Goal: Task Accomplishment & Management: Complete application form

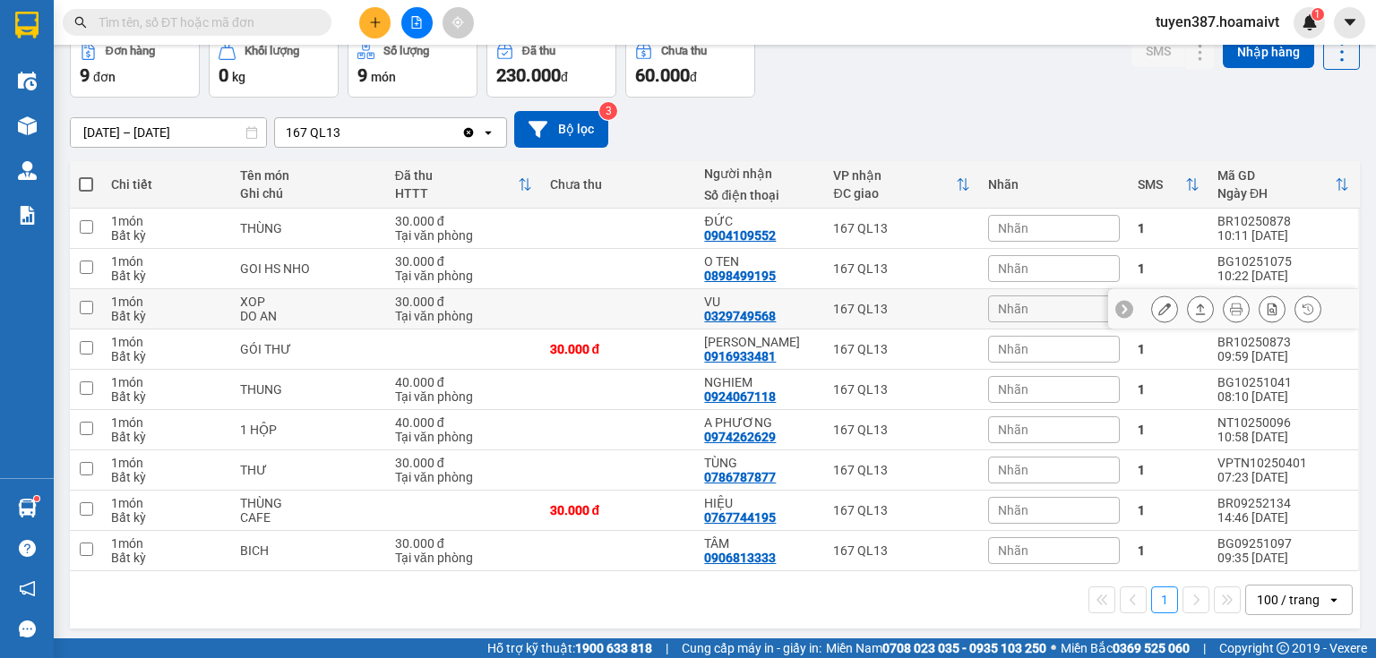
scroll to position [94, 0]
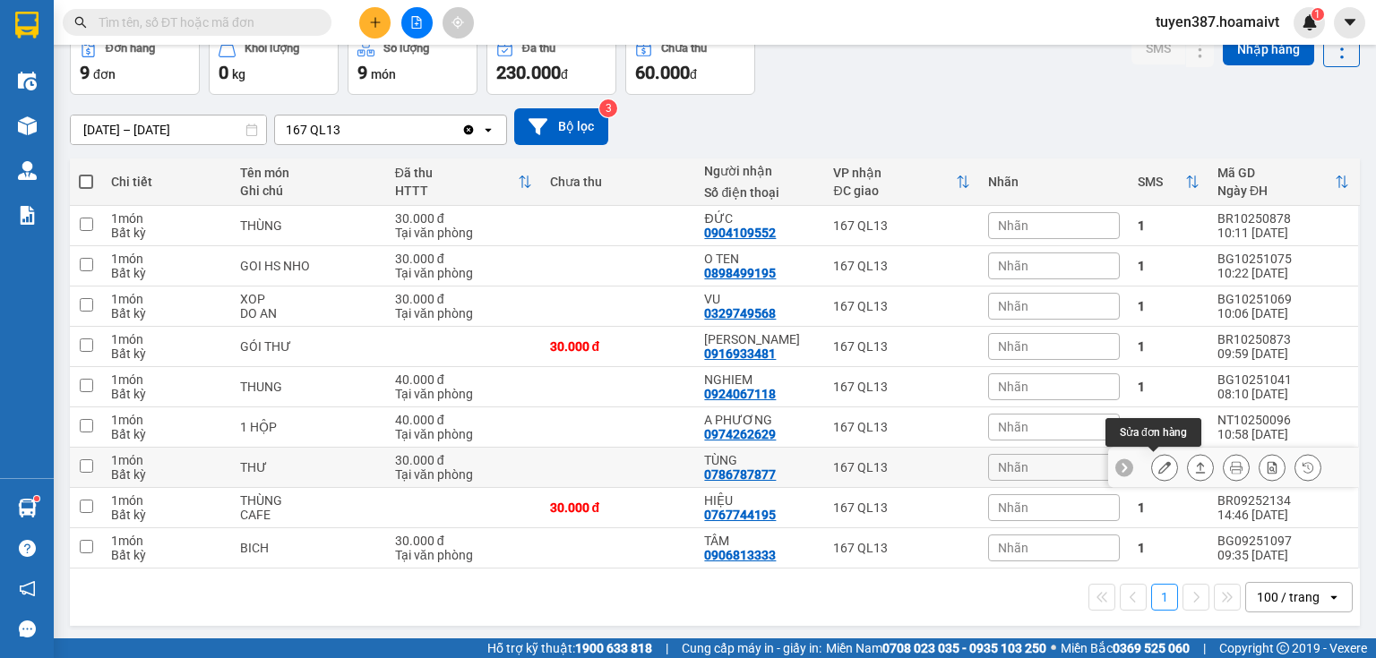
click at [1158, 468] on icon at bounding box center [1164, 467] width 13 height 13
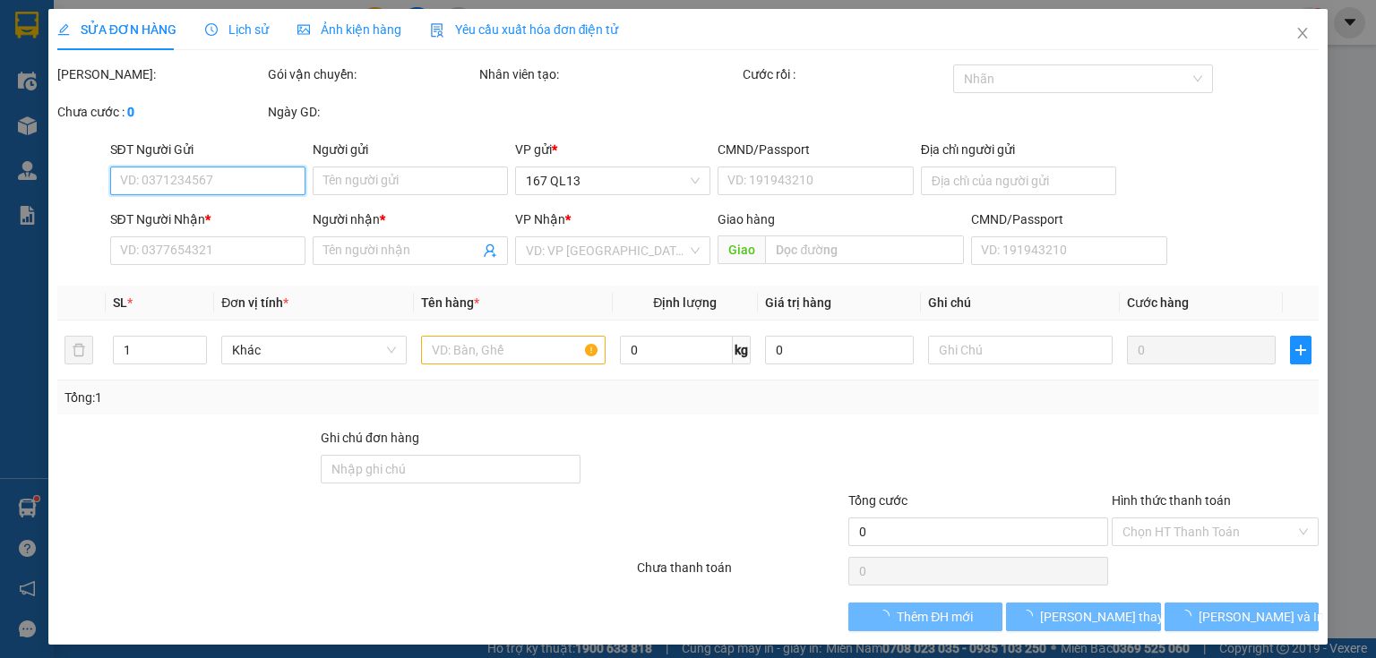
type input "0989050212"
type input "DŨNG"
type input "0786787877"
type input "TÙNG"
type input "30.000"
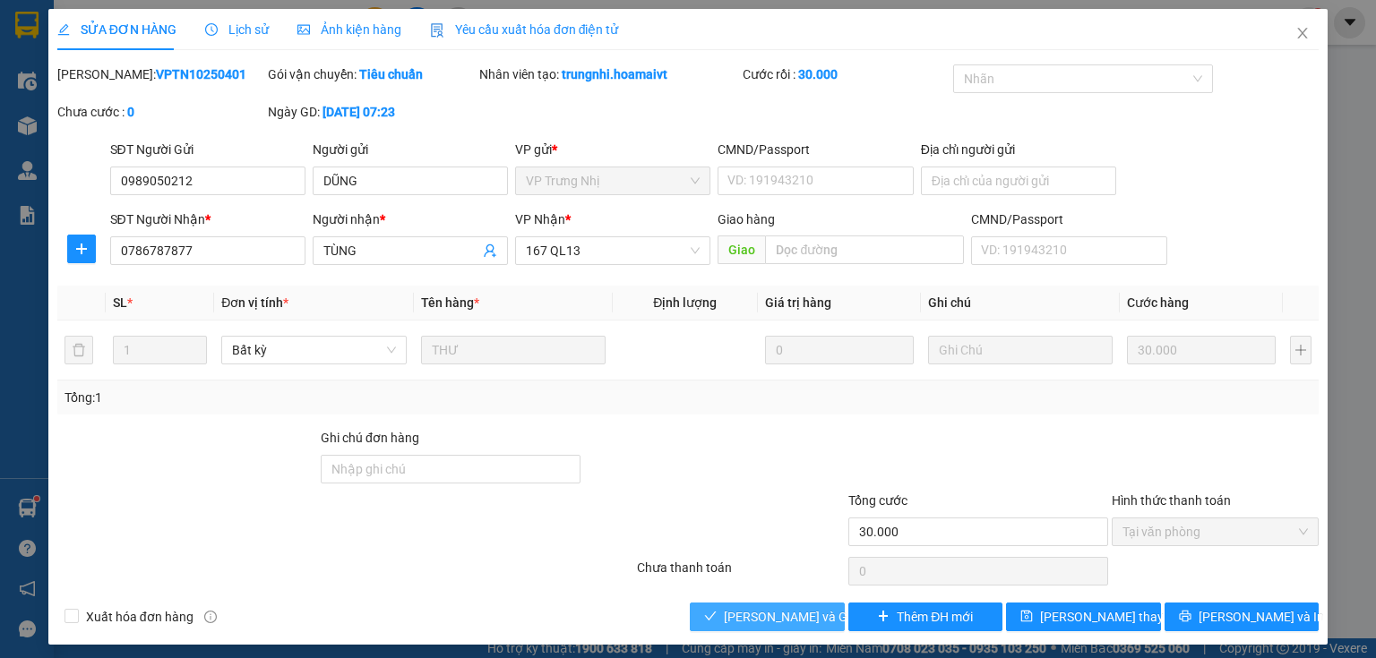
click at [811, 618] on span "[PERSON_NAME] và Giao hàng" at bounding box center [810, 617] width 172 height 20
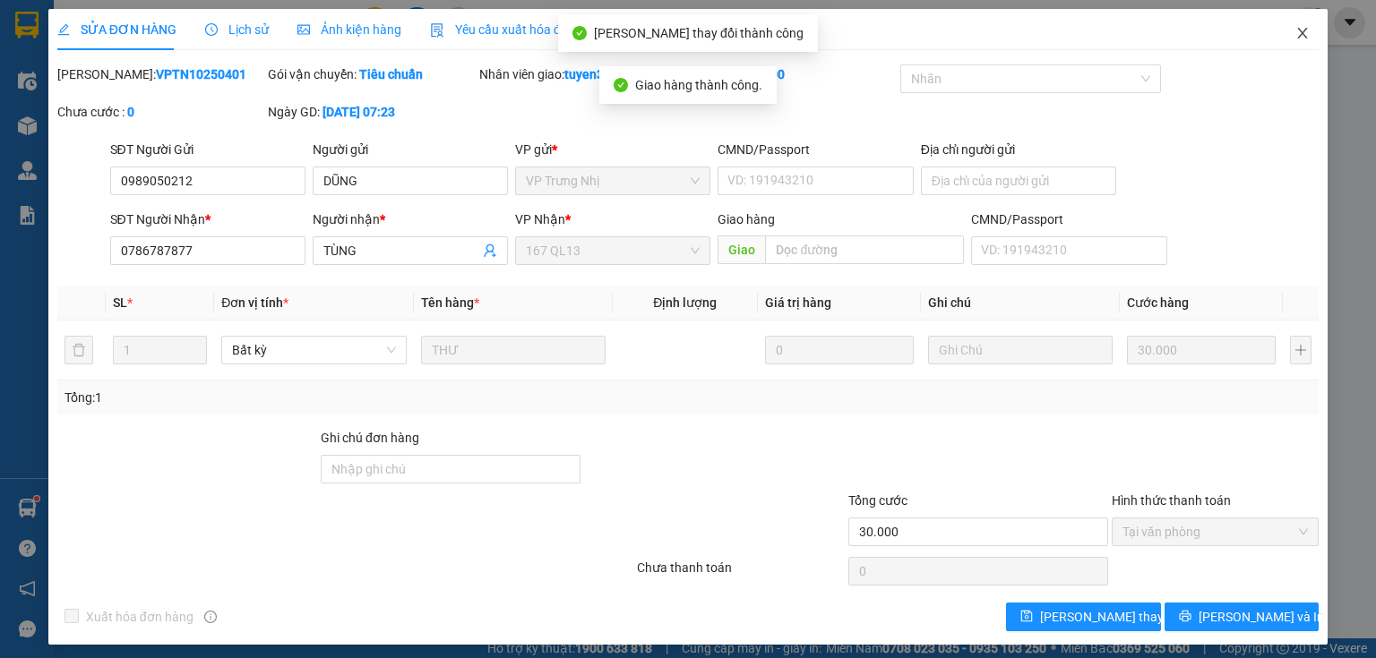
click at [1295, 36] on icon "close" at bounding box center [1302, 33] width 14 height 14
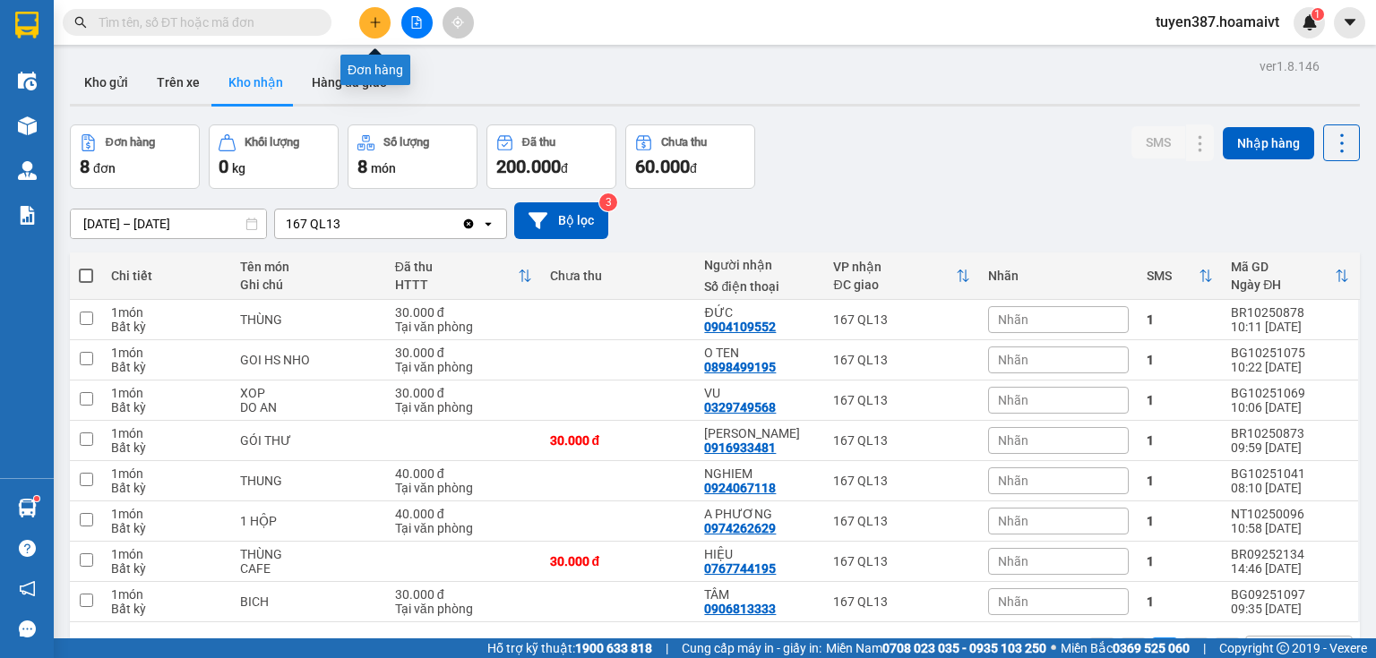
click at [372, 19] on icon "plus" at bounding box center [375, 22] width 13 height 13
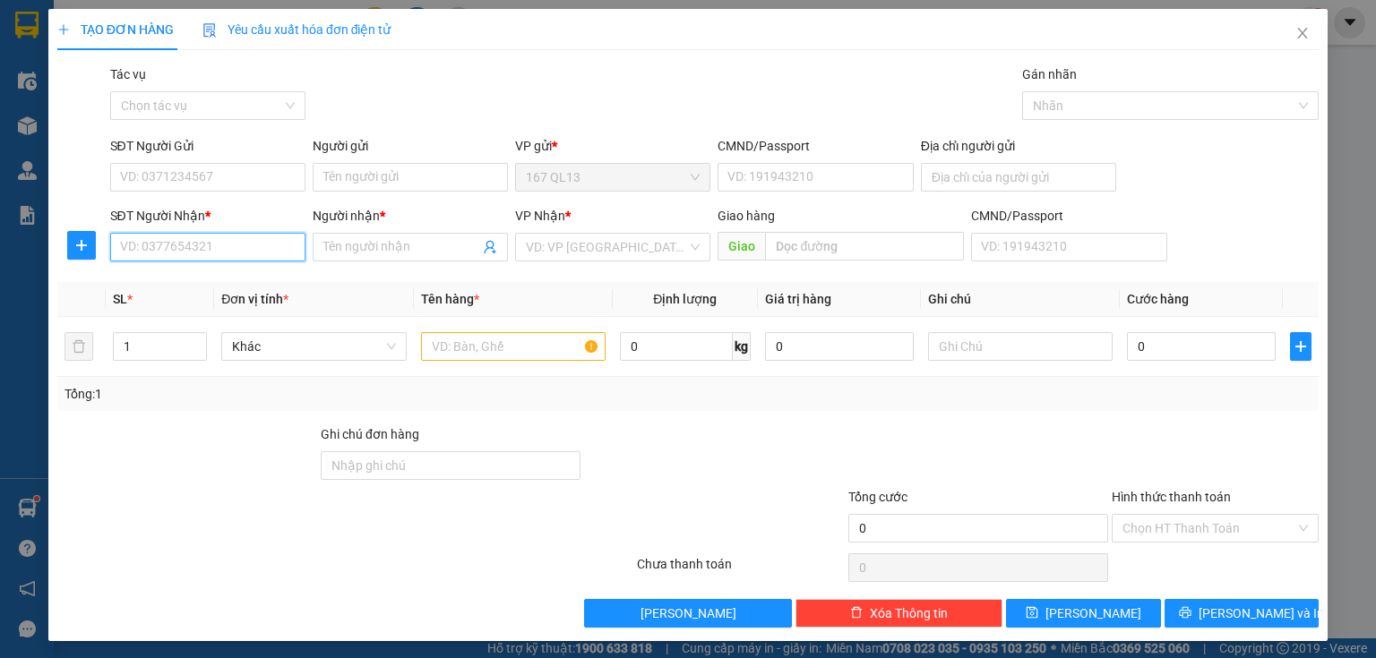
drag, startPoint x: 279, startPoint y: 260, endPoint x: 262, endPoint y: 253, distance: 19.3
click at [266, 254] on input "SĐT Người Nhận *" at bounding box center [207, 247] width 195 height 29
type input "0913655929"
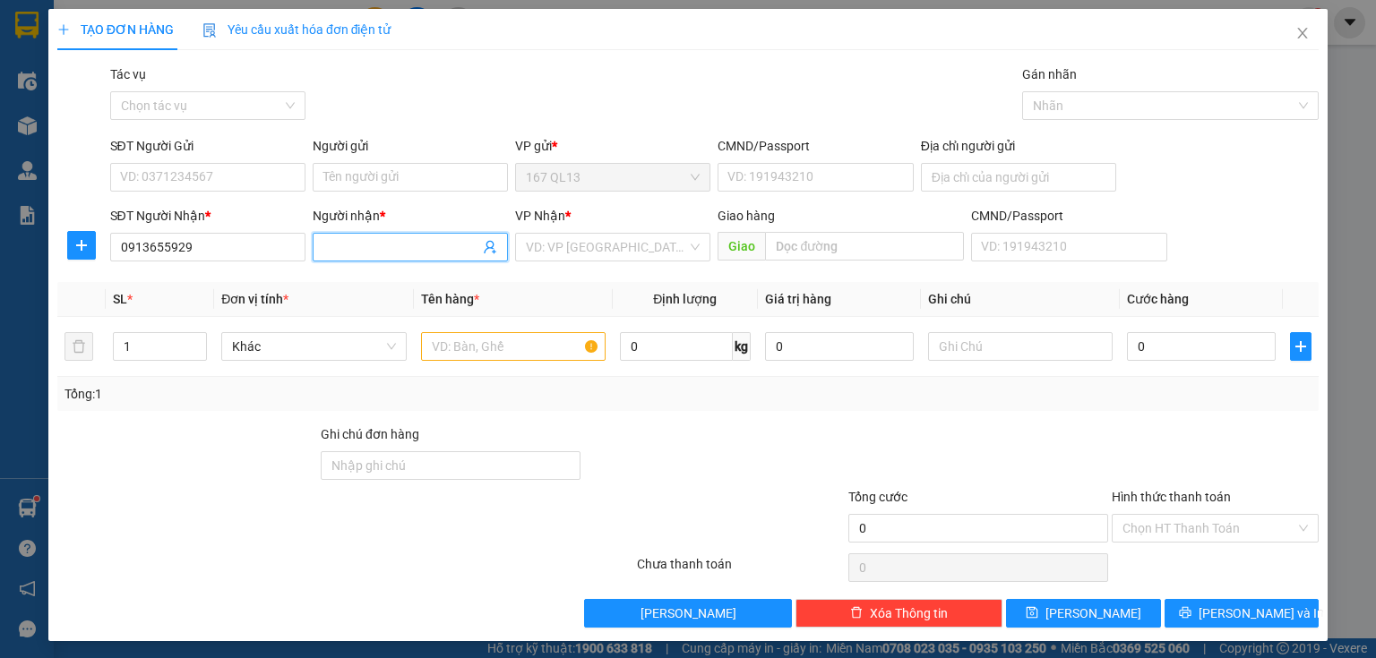
click at [409, 247] on input "Người nhận *" at bounding box center [401, 247] width 156 height 20
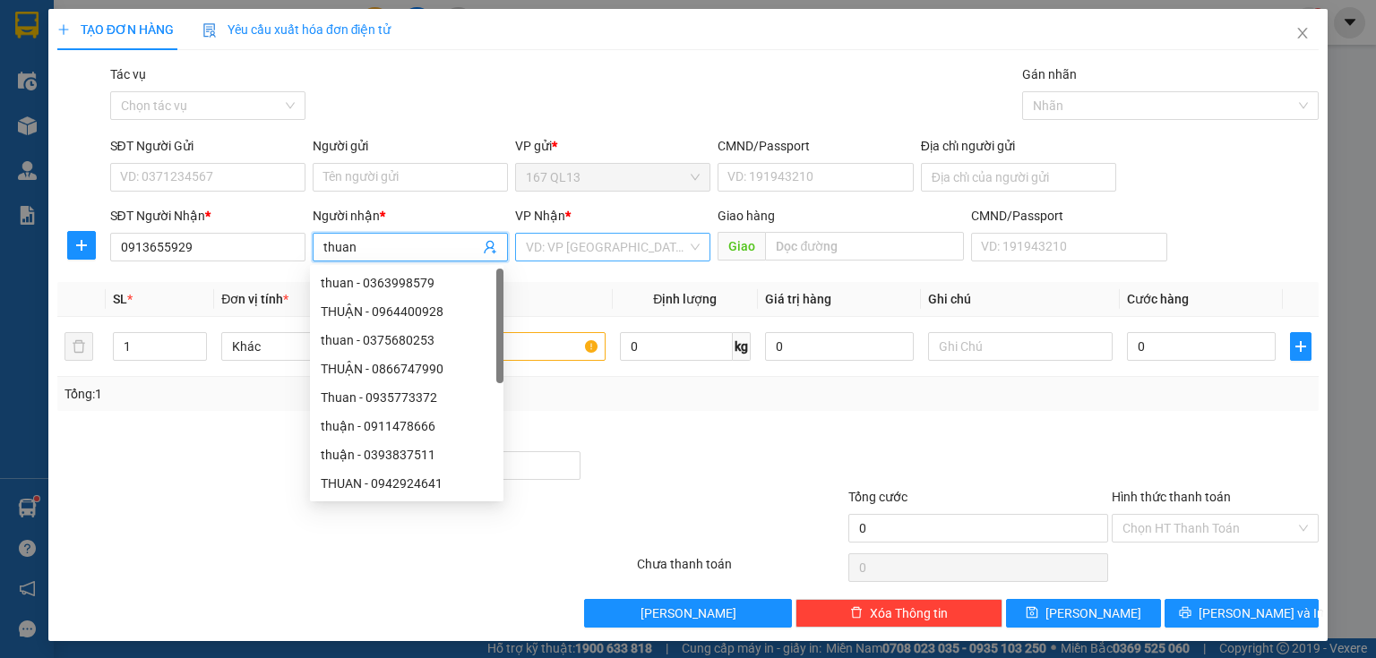
type input "thuan"
click at [636, 252] on input "search" at bounding box center [606, 247] width 161 height 27
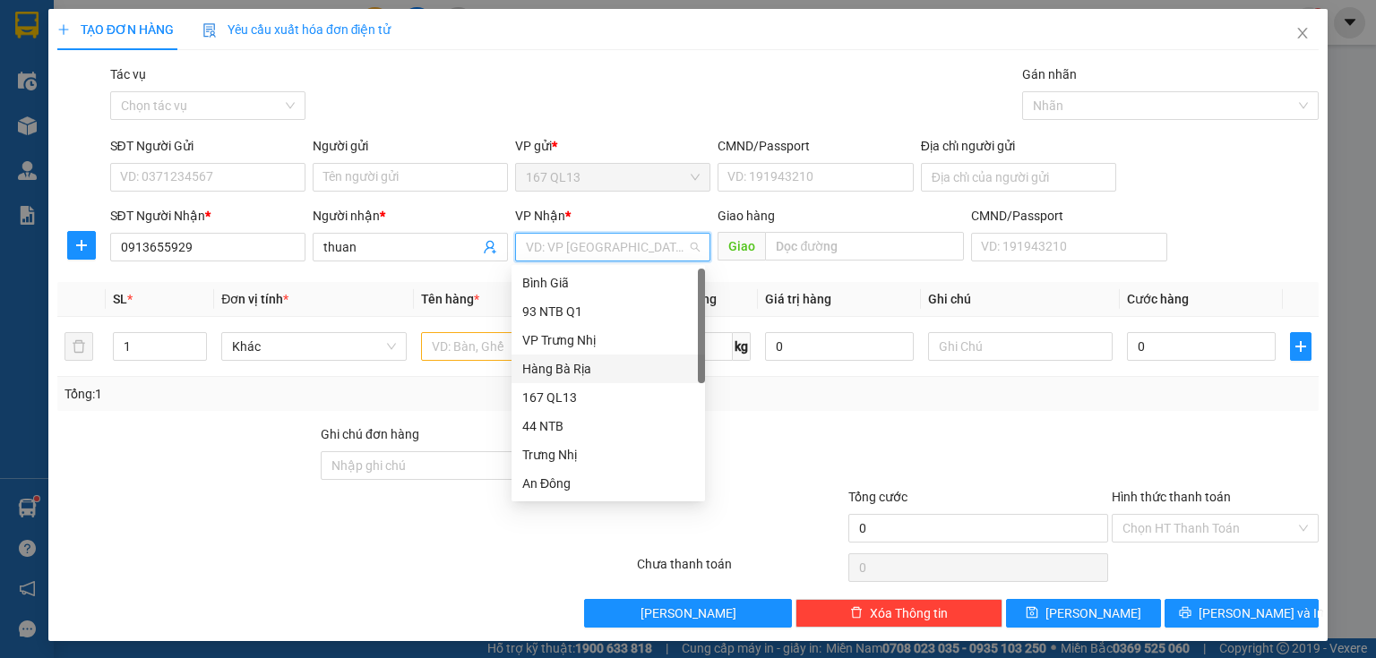
click at [563, 373] on div "Hàng Bà Rịa" at bounding box center [608, 369] width 172 height 20
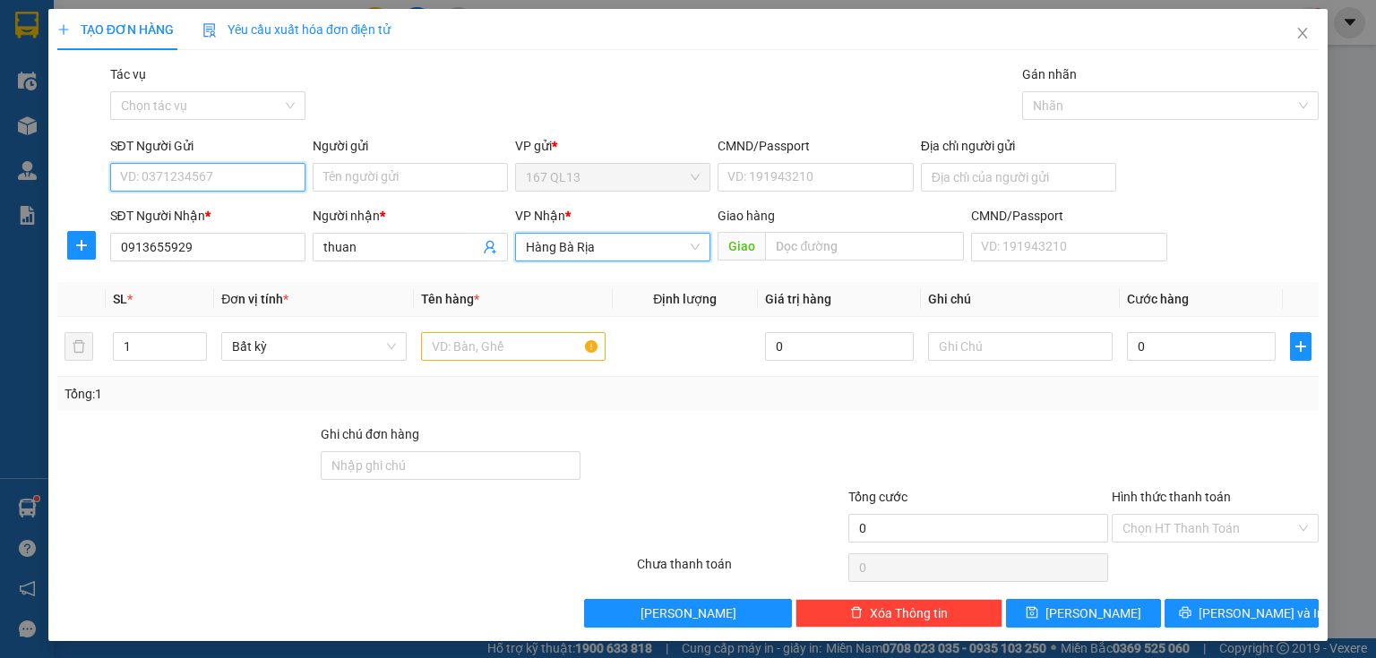
click at [269, 172] on input "SĐT Người Gửi" at bounding box center [207, 177] width 195 height 29
drag, startPoint x: 269, startPoint y: 186, endPoint x: 264, endPoint y: 176, distance: 10.8
click at [269, 186] on input "SĐT Người Gửi" at bounding box center [207, 177] width 195 height 29
type input "0903814851"
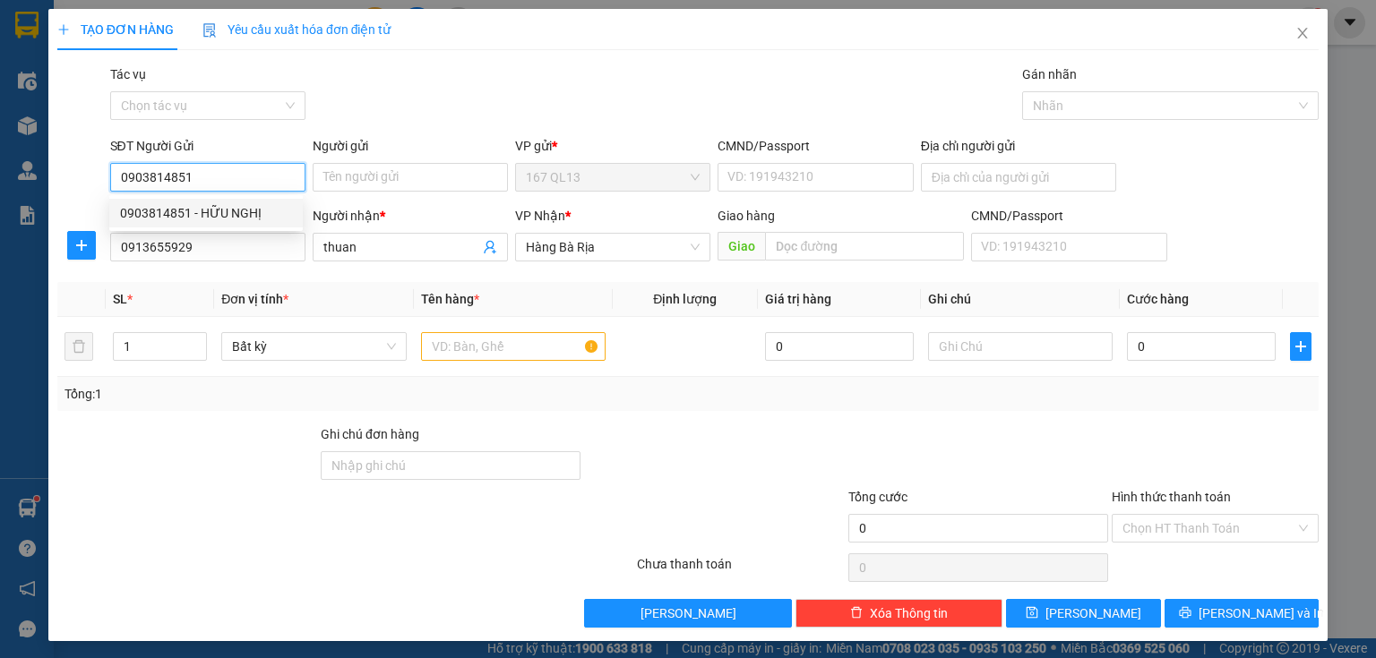
click at [232, 215] on div "0903814851 - HỮU NGHỊ" at bounding box center [206, 213] width 172 height 20
type input "HỮU NGHỊ"
type input "0903814851"
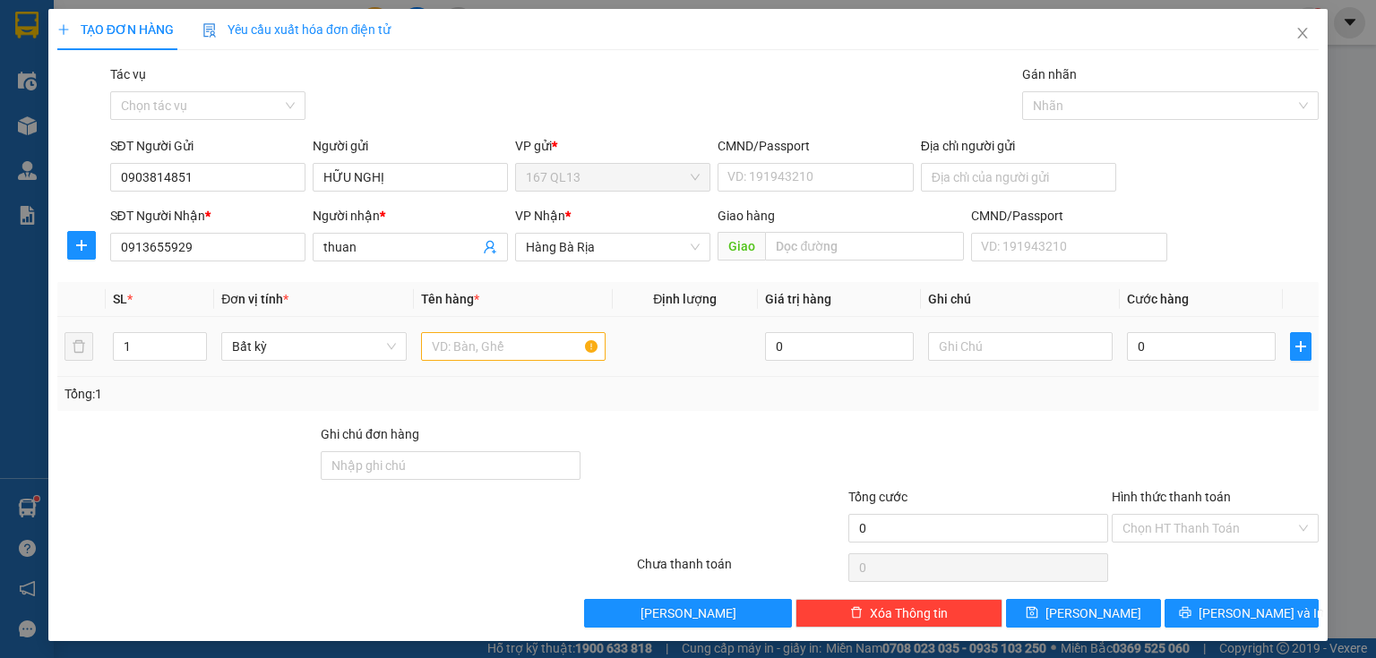
click at [527, 356] on div at bounding box center [513, 347] width 185 height 36
click at [505, 355] on input "text" at bounding box center [513, 346] width 185 height 29
type input "goi"
click at [1178, 335] on input "0" at bounding box center [1201, 346] width 149 height 29
type input "3"
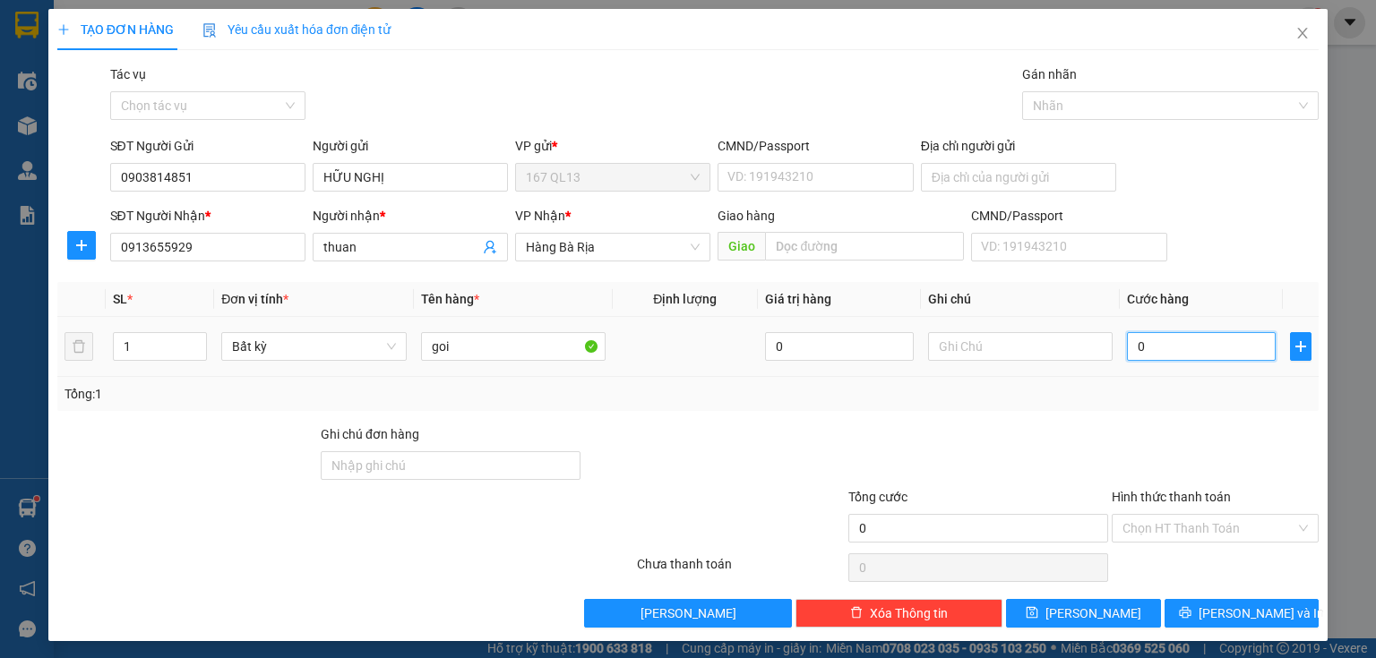
type input "3"
type input "30"
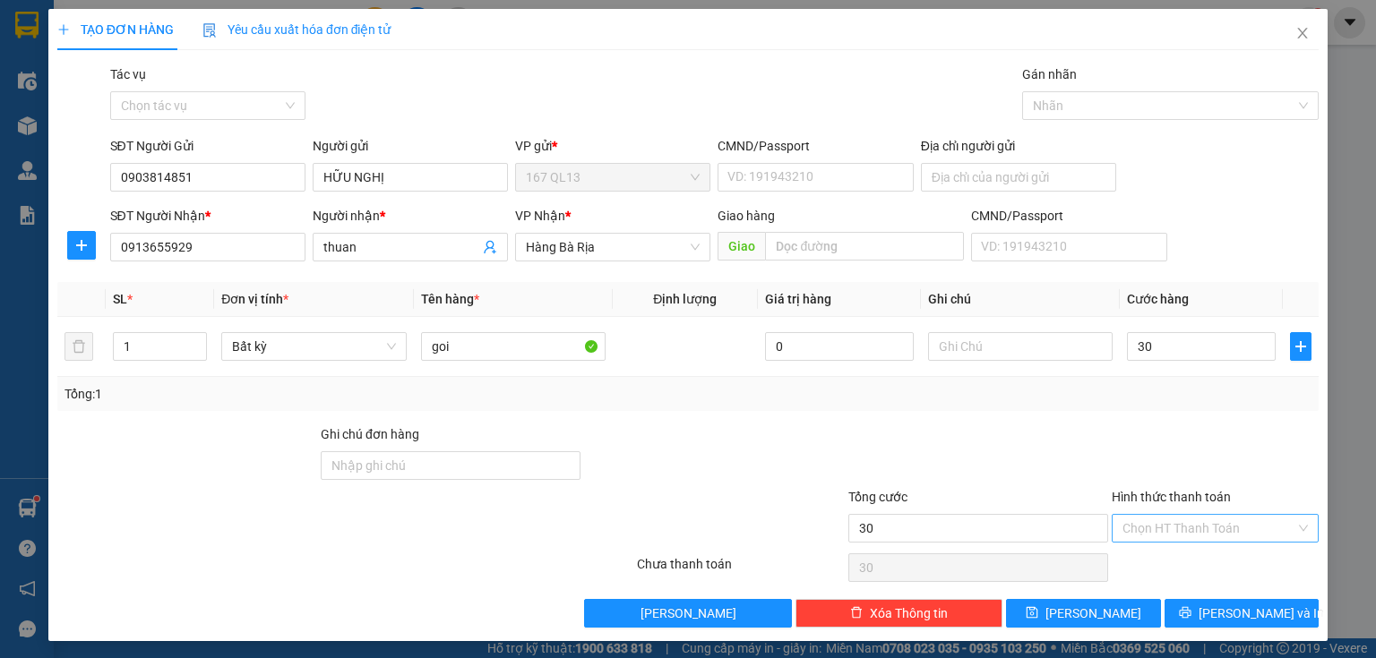
type input "30.000"
click at [1224, 525] on input "Hình thức thanh toán" at bounding box center [1208, 528] width 173 height 27
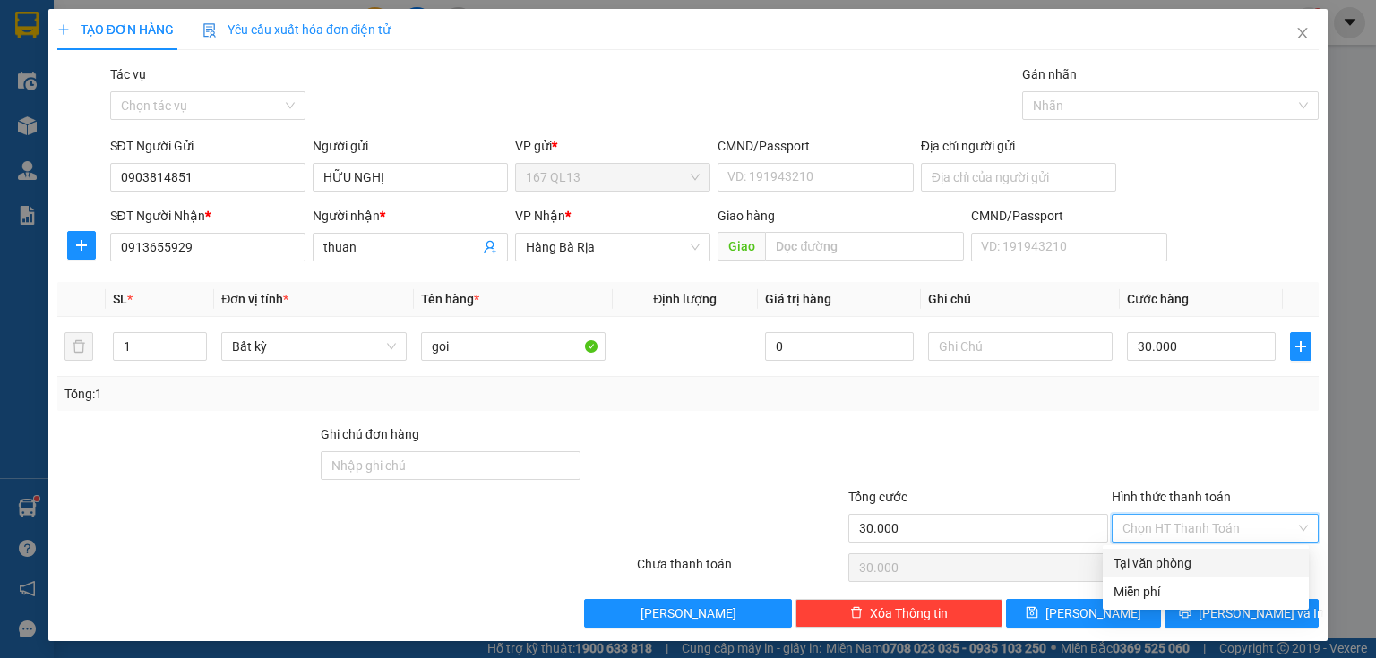
click at [1198, 561] on div "Tại văn phòng" at bounding box center [1205, 564] width 185 height 20
type input "0"
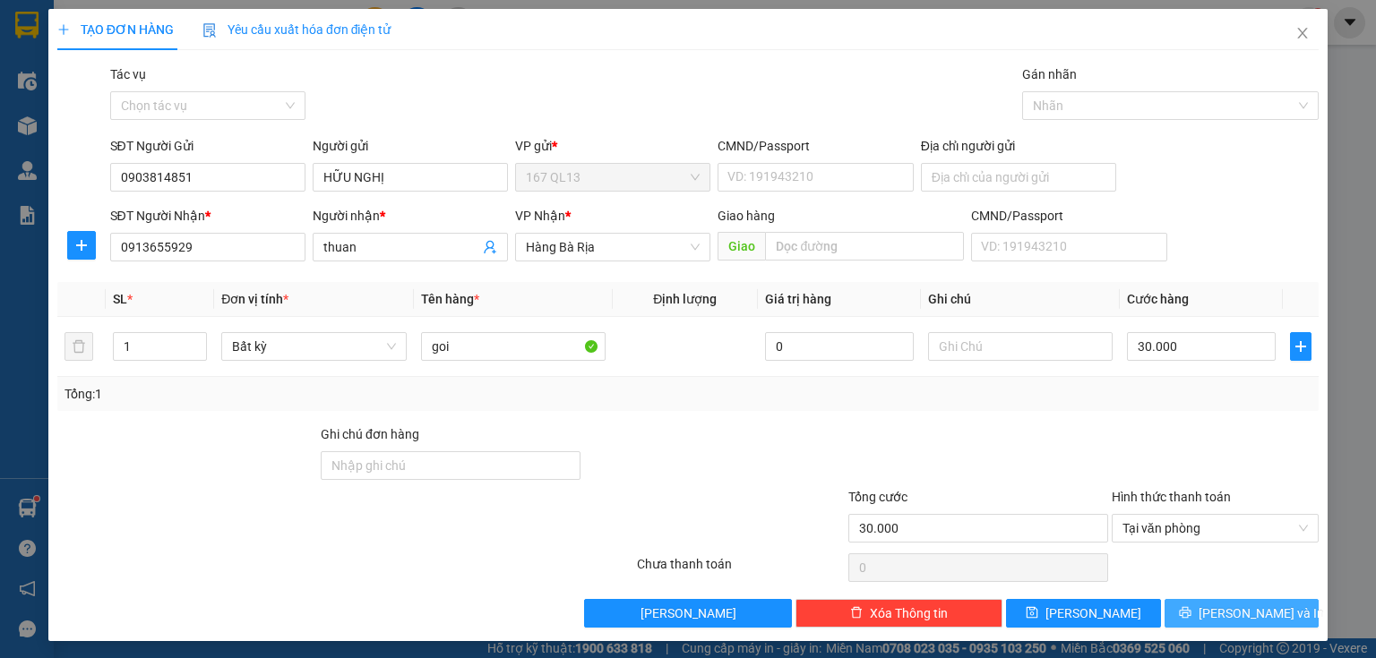
click at [1190, 614] on button "[PERSON_NAME] và In" at bounding box center [1241, 613] width 155 height 29
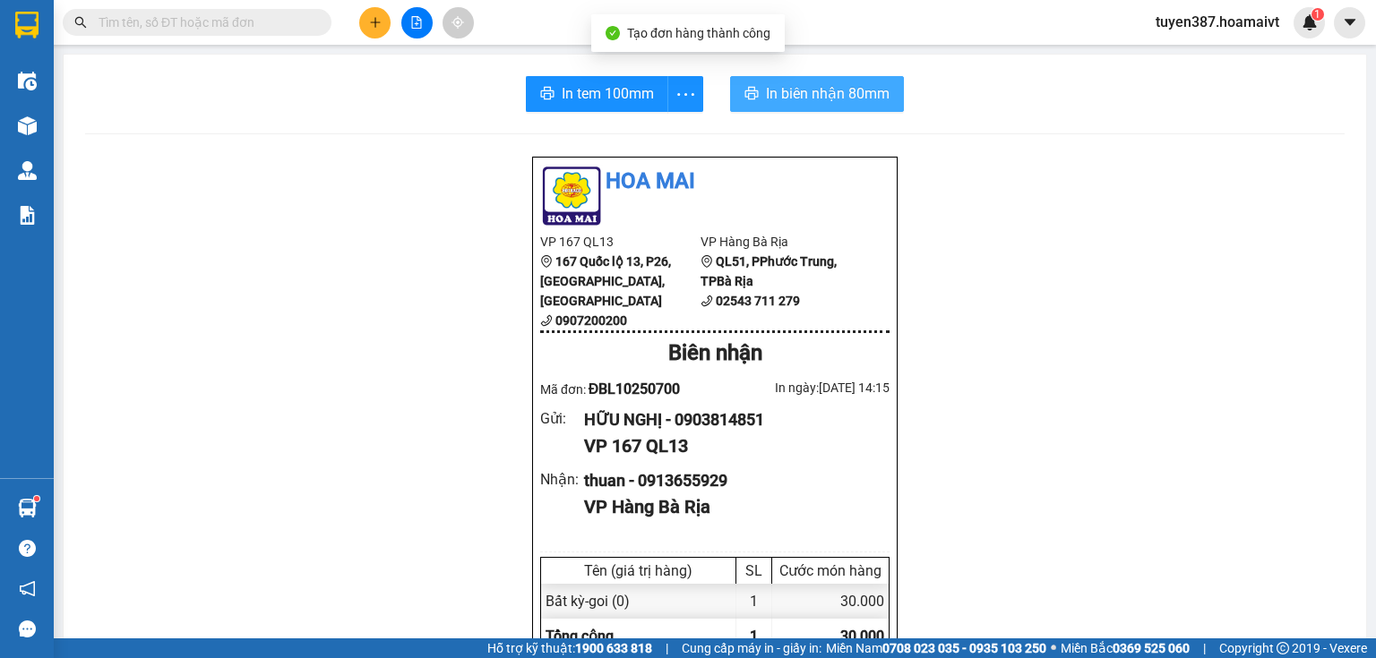
click at [846, 94] on span "In biên nhận 80mm" at bounding box center [828, 93] width 124 height 22
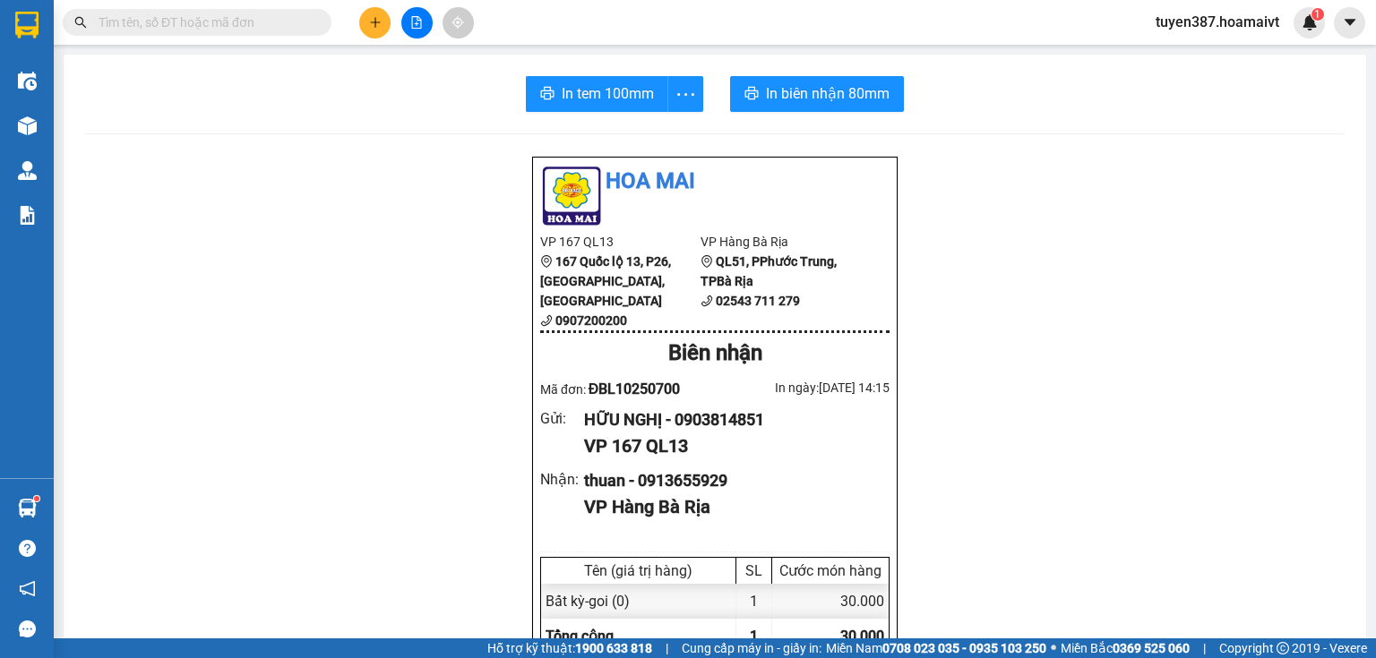
click at [620, 97] on span "In tem 100mm" at bounding box center [608, 93] width 92 height 22
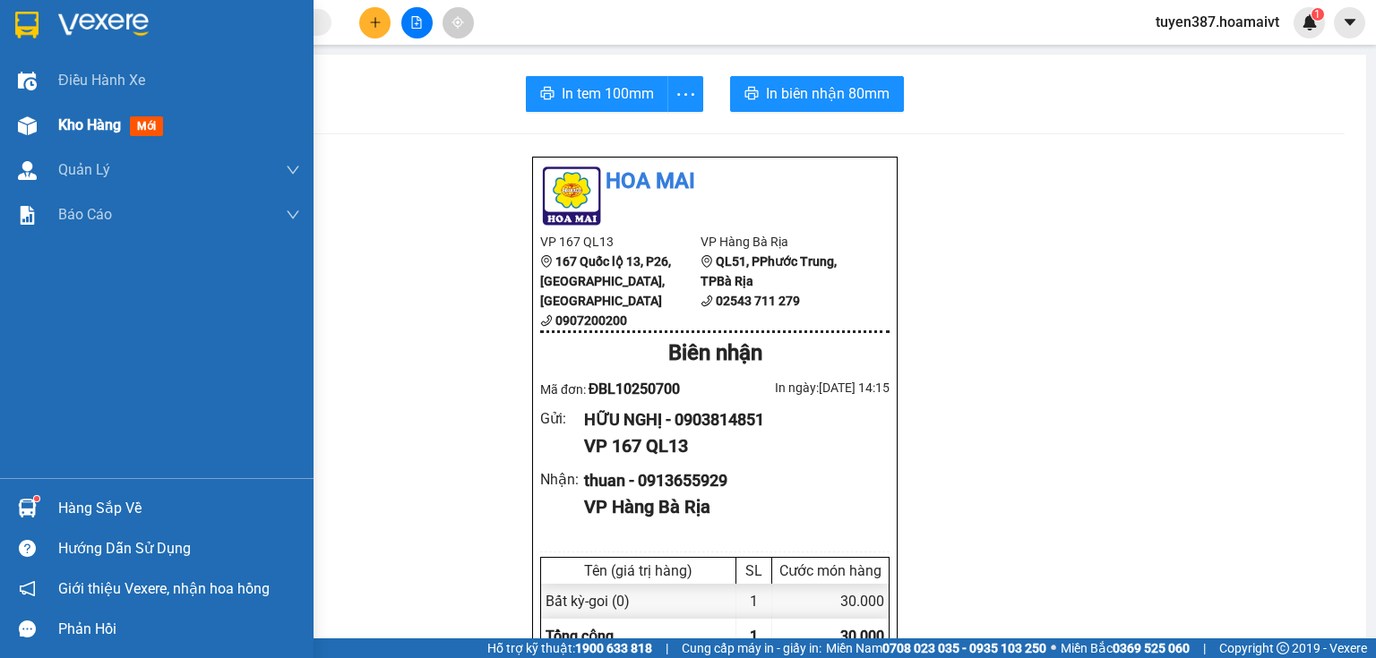
click at [16, 111] on div at bounding box center [27, 125] width 31 height 31
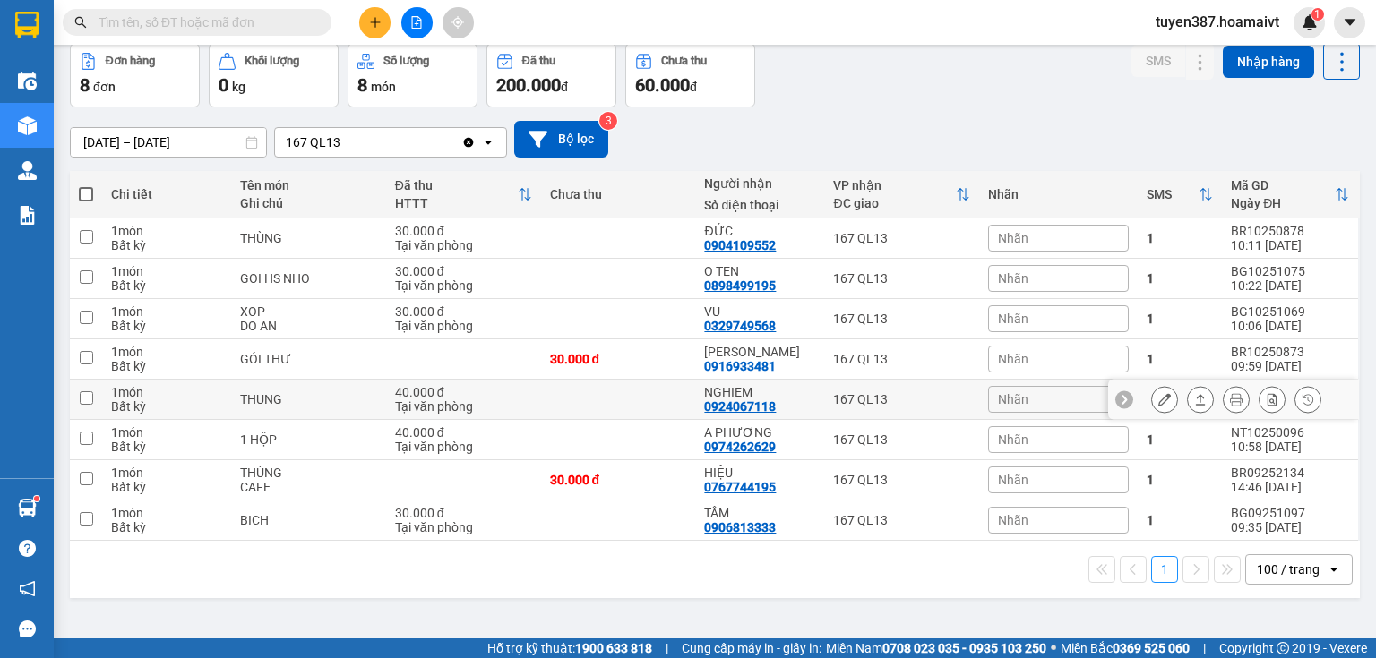
scroll to position [82, 0]
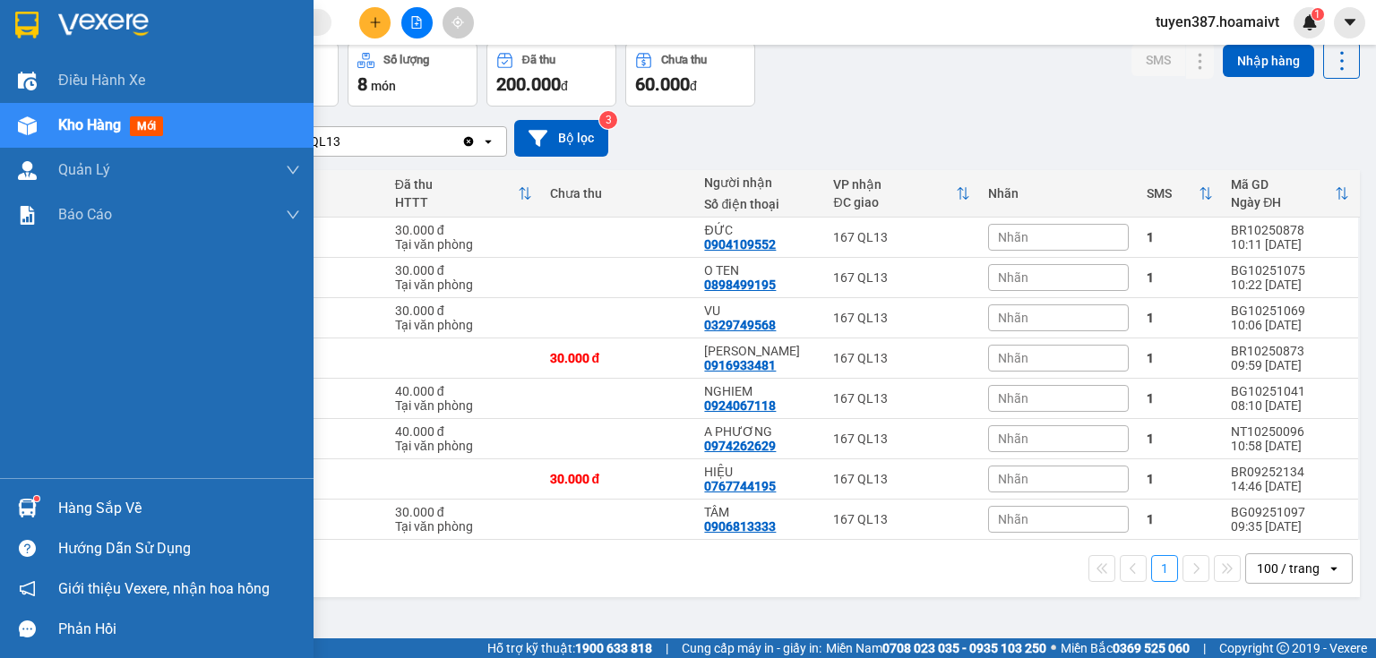
click at [26, 505] on img at bounding box center [27, 508] width 19 height 19
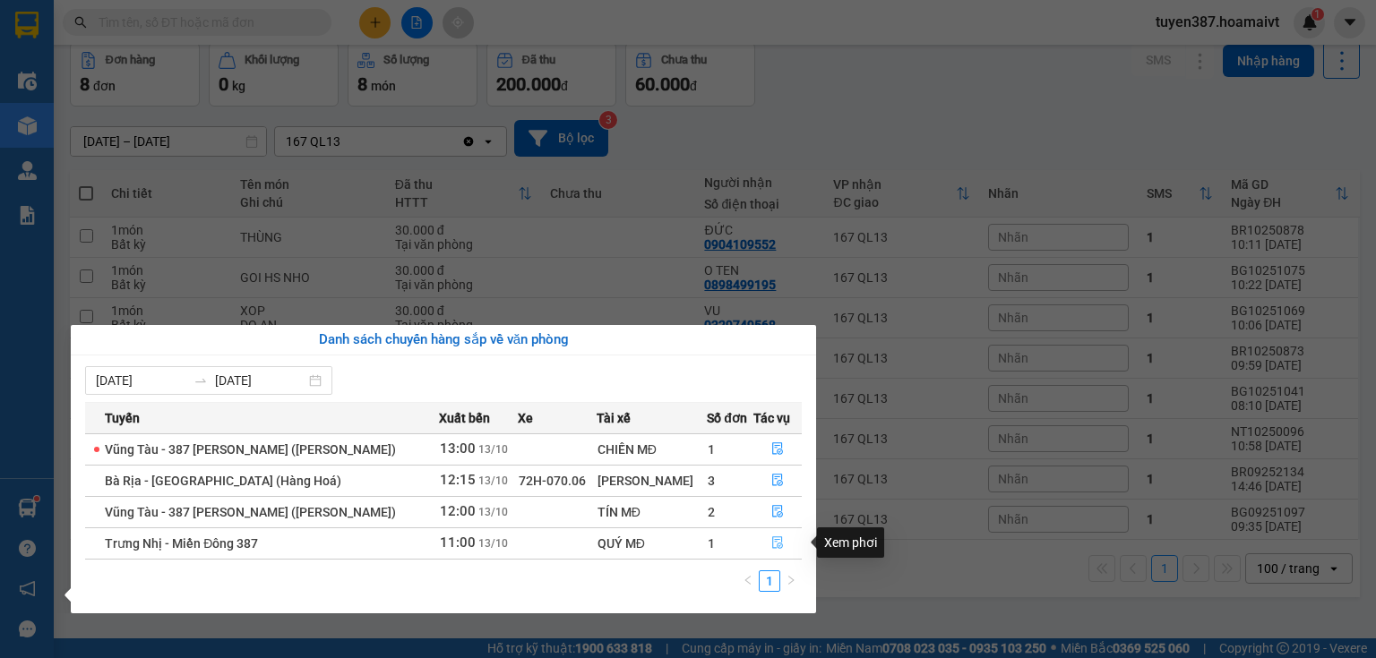
click at [762, 538] on button "button" at bounding box center [777, 543] width 47 height 29
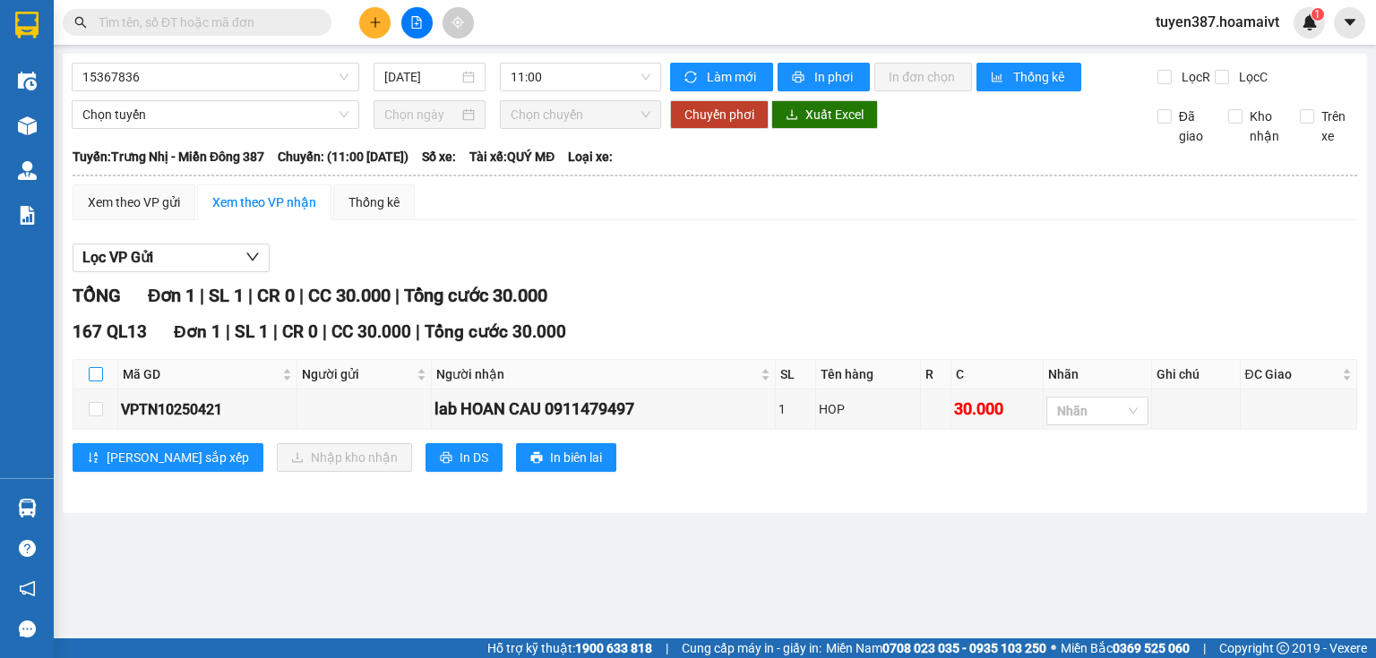
click at [94, 375] on input "checkbox" at bounding box center [96, 374] width 14 height 14
checkbox input "true"
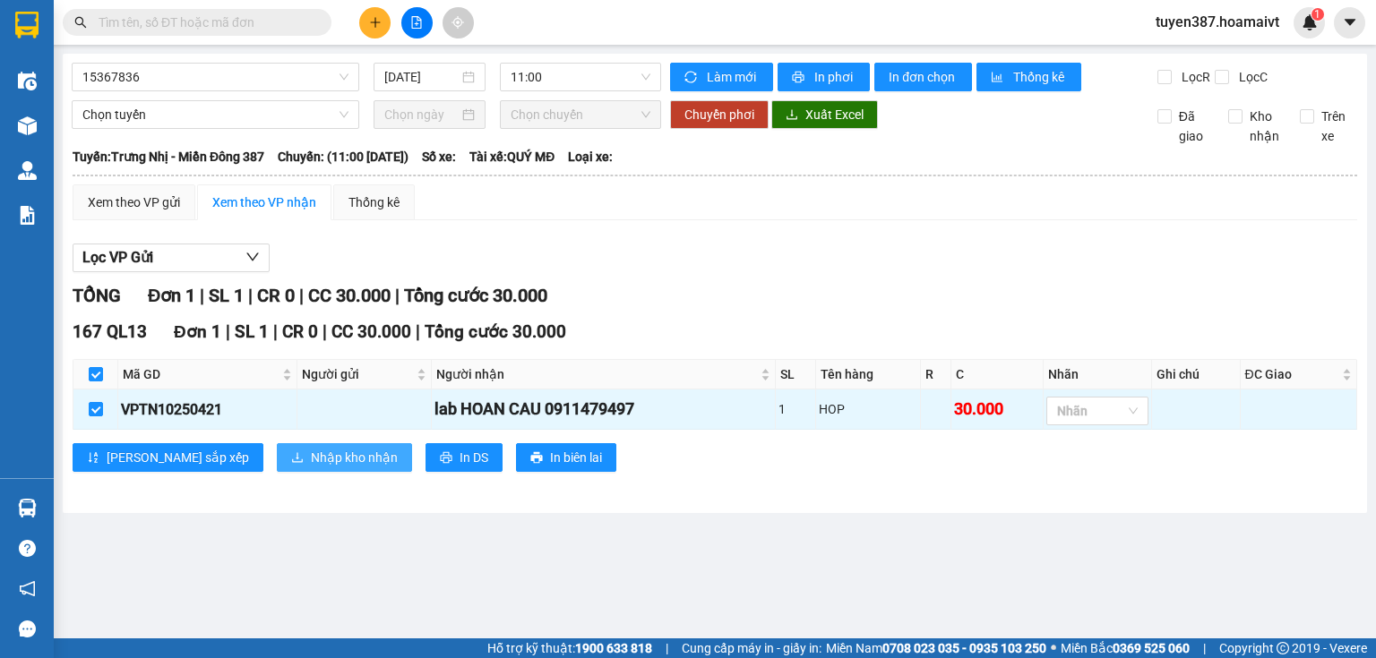
click at [311, 455] on span "Nhập kho nhận" at bounding box center [354, 458] width 87 height 20
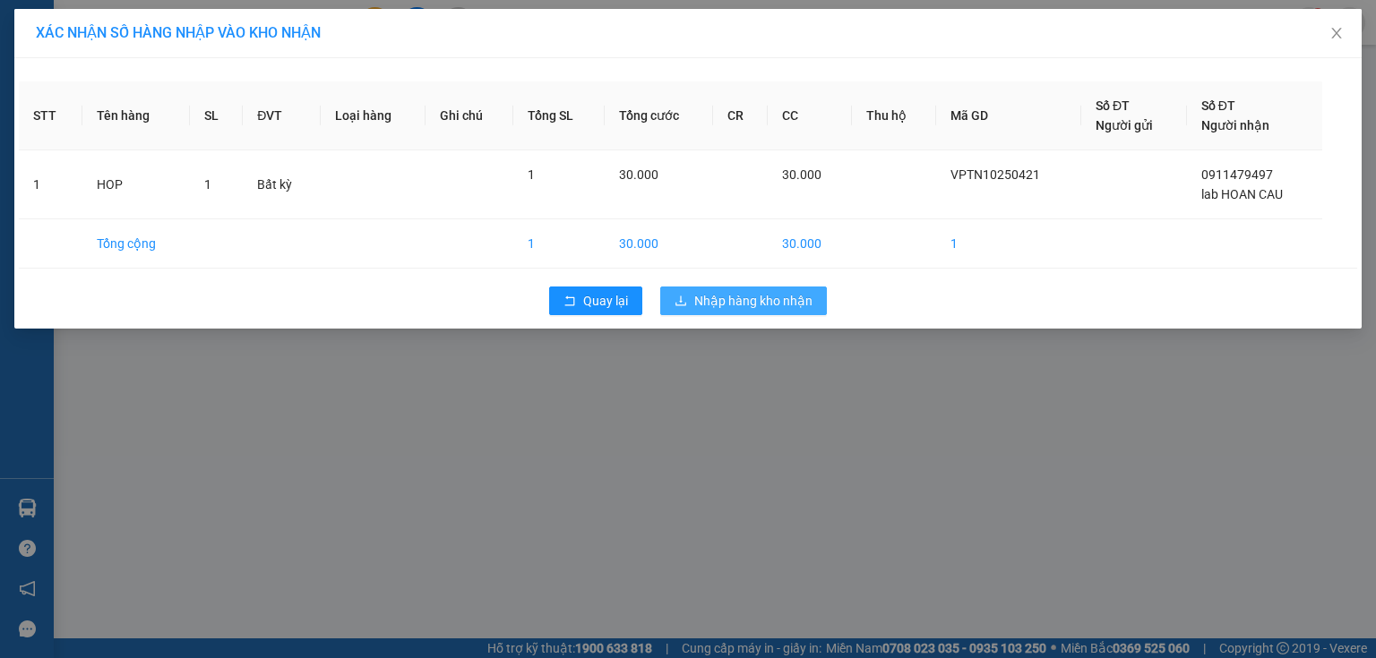
drag, startPoint x: 822, startPoint y: 282, endPoint x: 760, endPoint y: 293, distance: 63.6
click at [806, 288] on div "Quay lại Nhập hàng kho nhận" at bounding box center [688, 301] width 1338 height 47
click at [720, 296] on span "Nhập hàng kho nhận" at bounding box center [753, 301] width 118 height 20
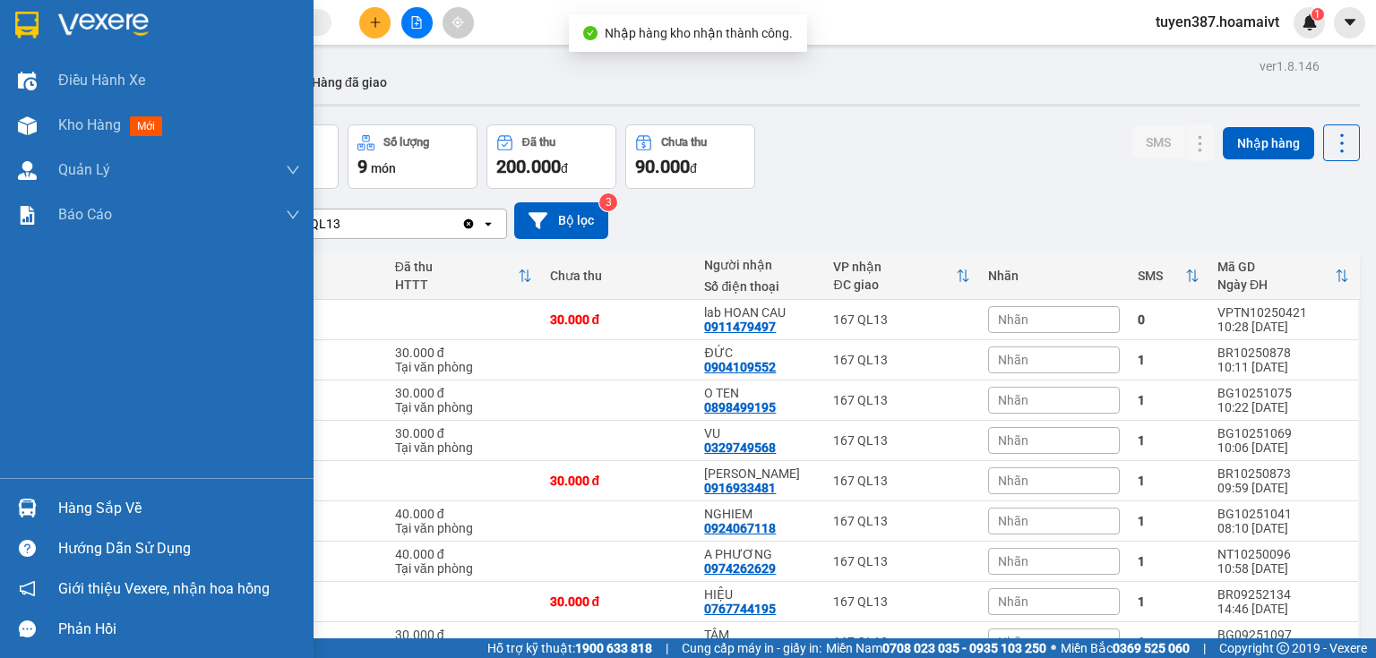
click at [26, 505] on img at bounding box center [27, 508] width 19 height 19
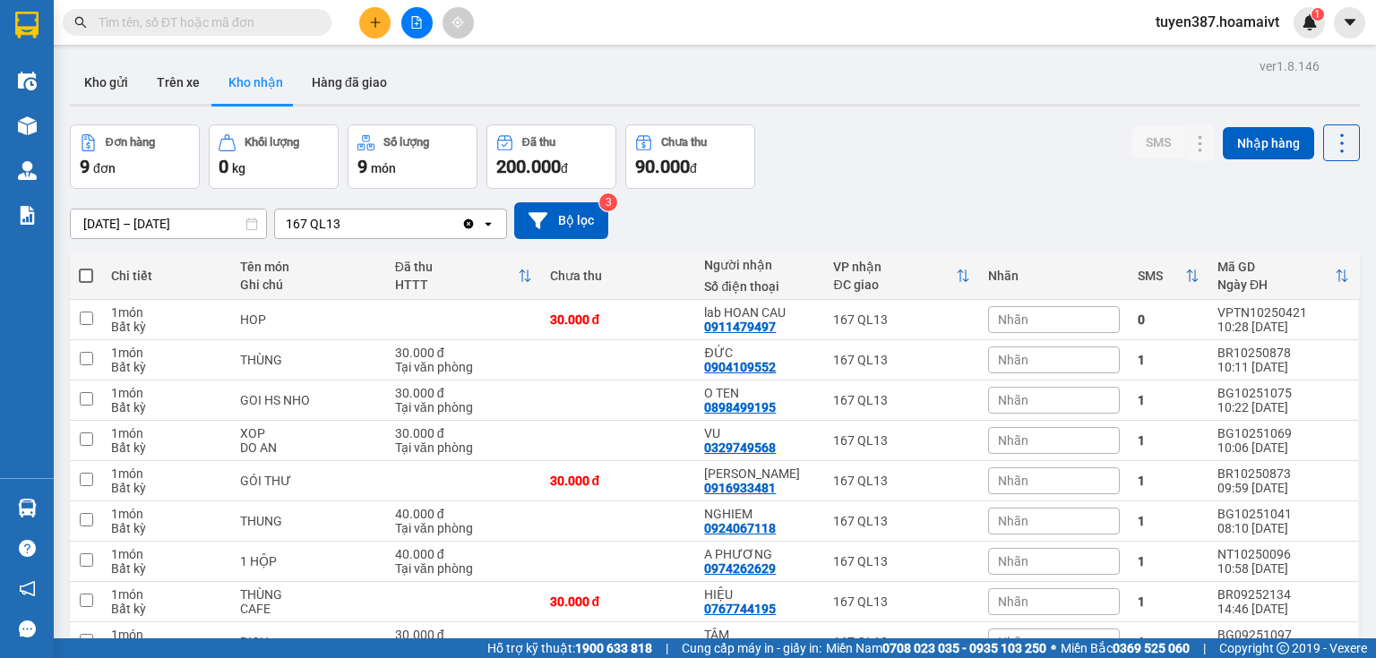
click at [1006, 157] on section "Kết quả tìm kiếm ( 0 ) Bộ lọc No Data tuyen387.hoamaivt 1 Điều hành xe Kho hàng…" at bounding box center [688, 329] width 1376 height 658
click at [260, 23] on input "text" at bounding box center [204, 23] width 211 height 20
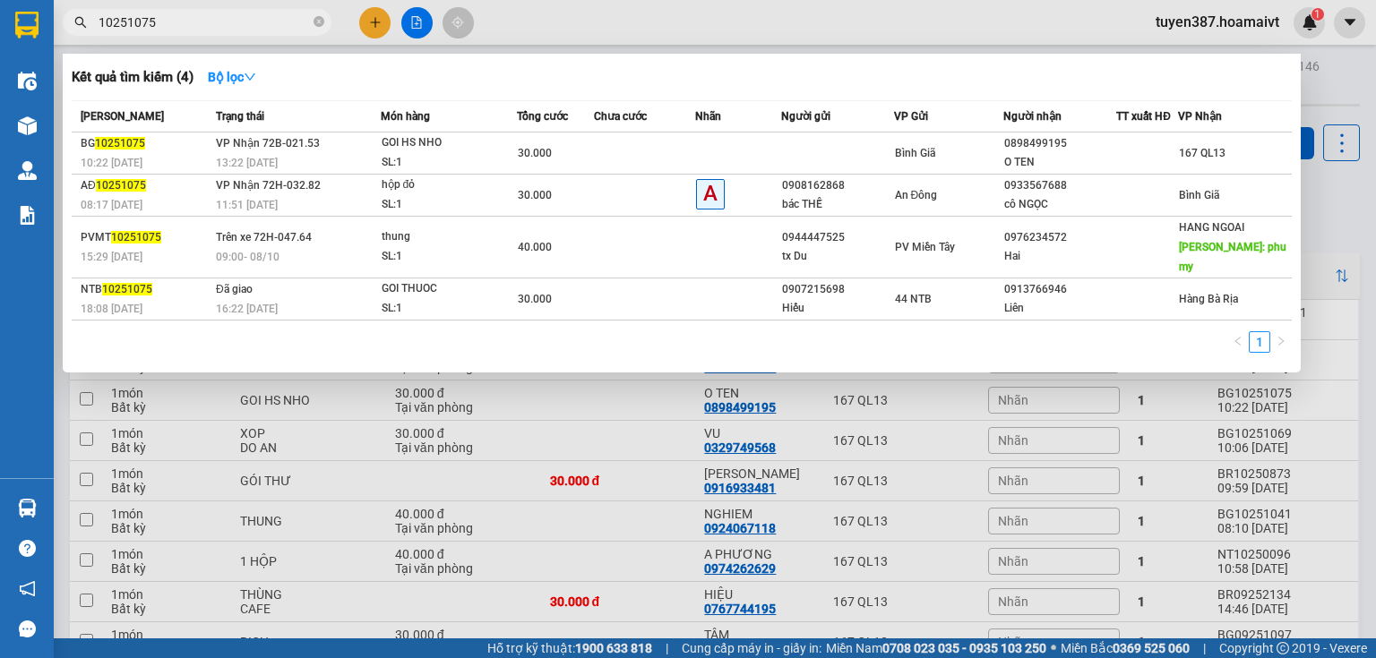
click at [189, 28] on input "10251075" at bounding box center [204, 23] width 211 height 20
type input "1"
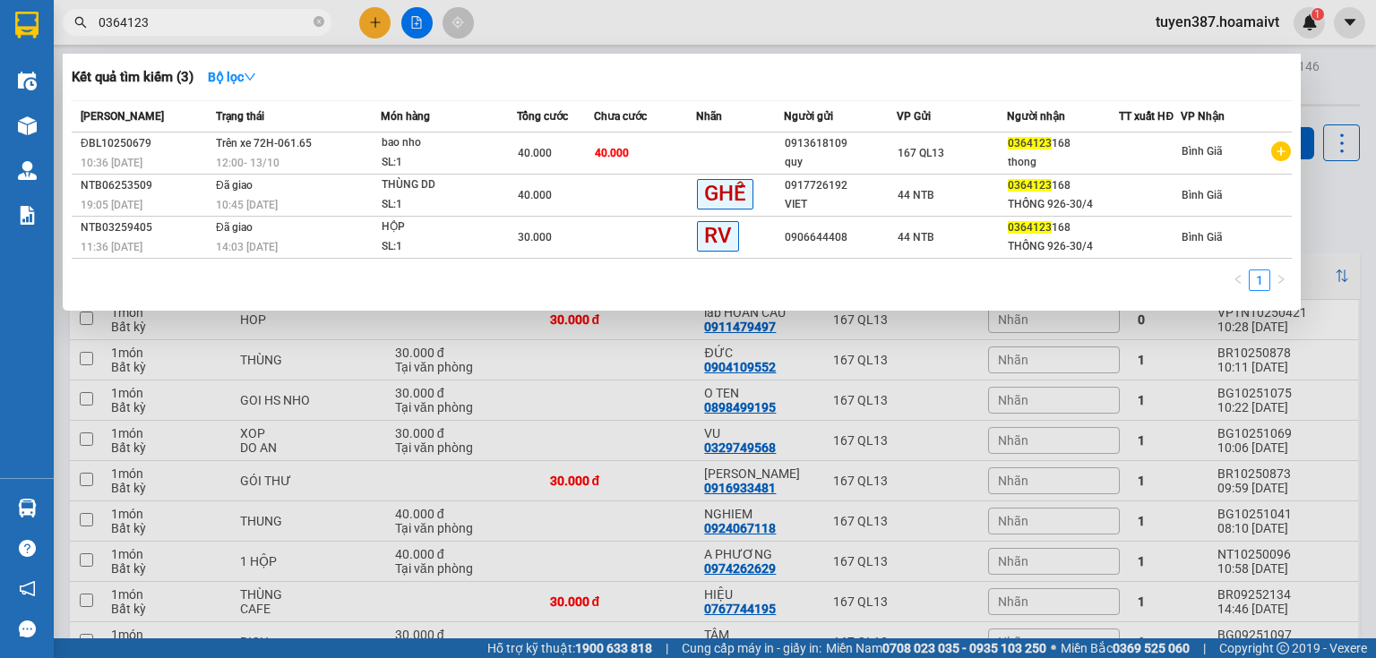
type input "0364123"
click at [374, 21] on div at bounding box center [688, 329] width 1376 height 658
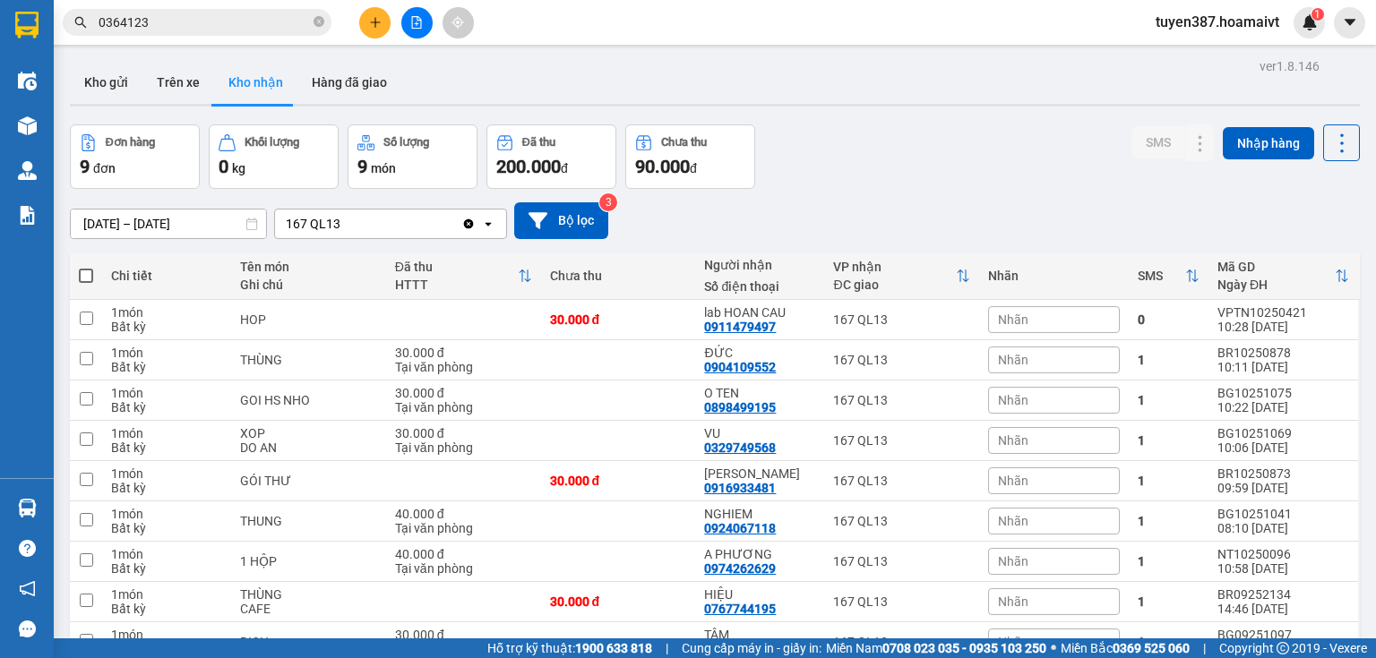
click at [374, 13] on button at bounding box center [374, 22] width 31 height 31
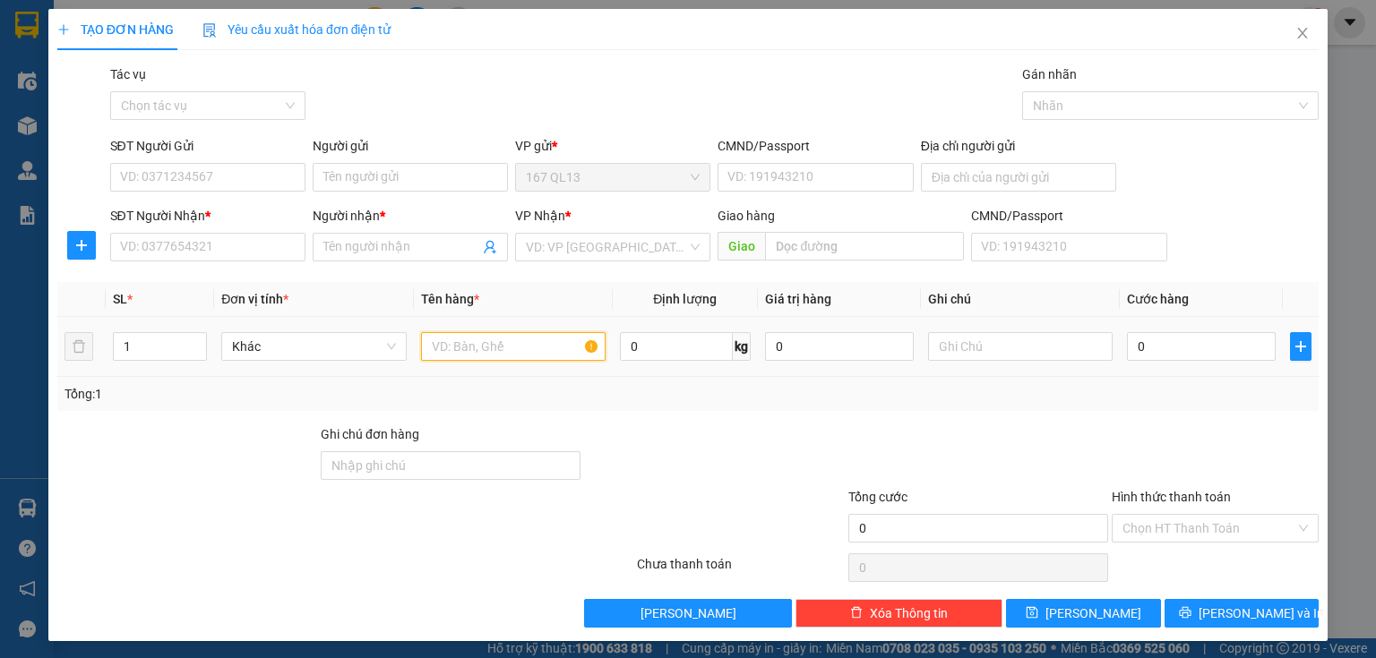
click at [520, 349] on input "text" at bounding box center [513, 346] width 185 height 29
type input "[PERSON_NAME]"
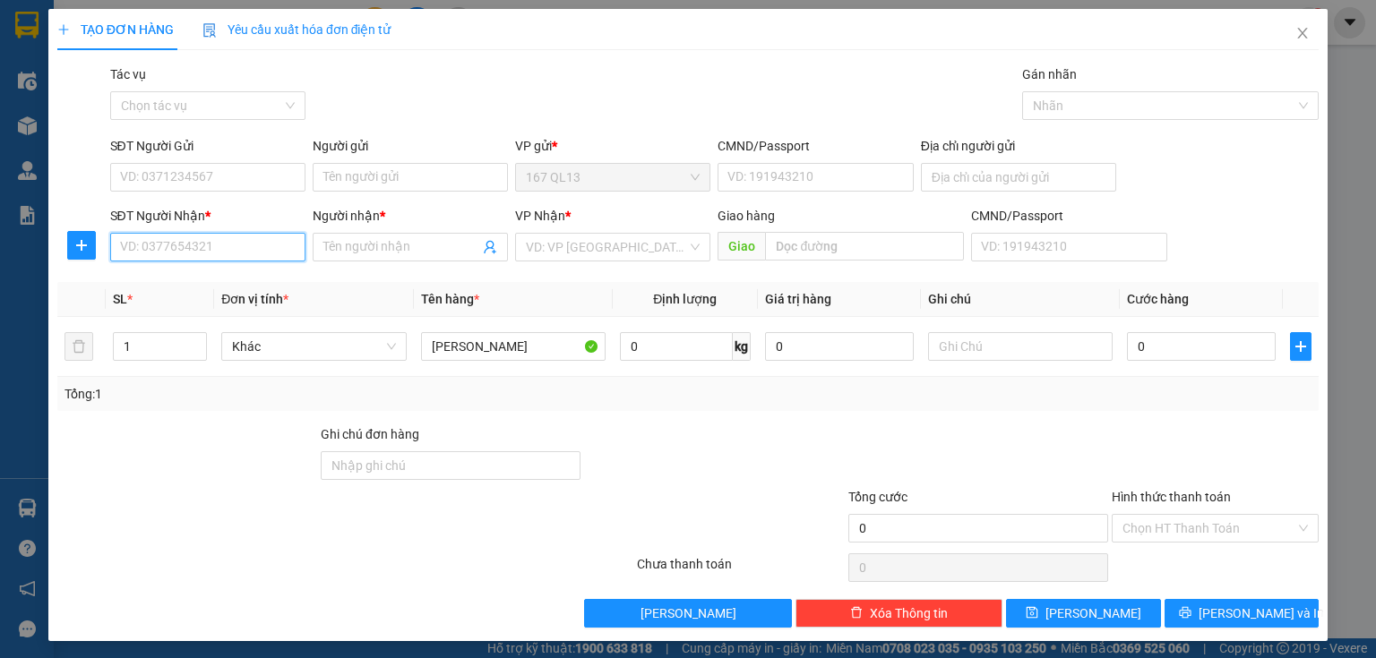
click at [251, 251] on input "SĐT Người Nhận *" at bounding box center [207, 247] width 195 height 29
type input "0765194408"
click at [183, 283] on div "0765194408 - thanh" at bounding box center [206, 283] width 172 height 20
type input "thanh"
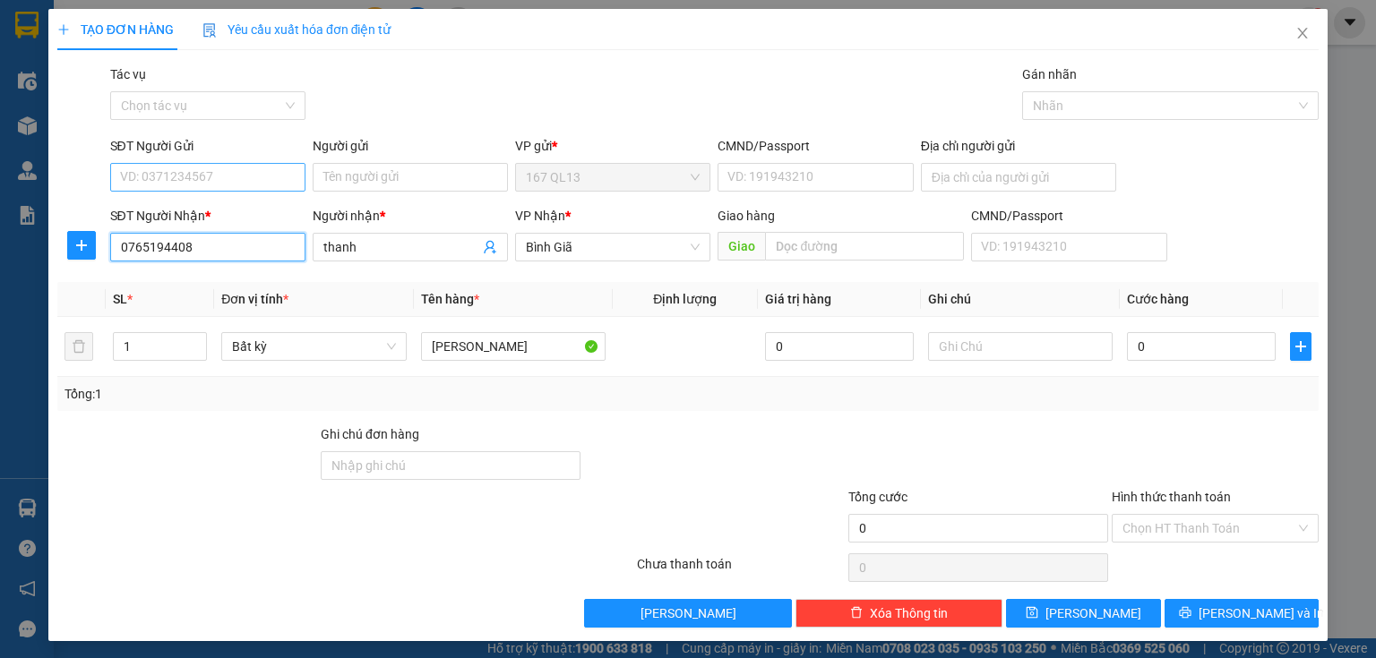
type input "0765194408"
click at [228, 176] on input "SĐT Người Gửi" at bounding box center [207, 177] width 195 height 29
click at [167, 217] on div "0862210179 - viet" at bounding box center [206, 213] width 172 height 20
type input "0862210179"
type input "viet"
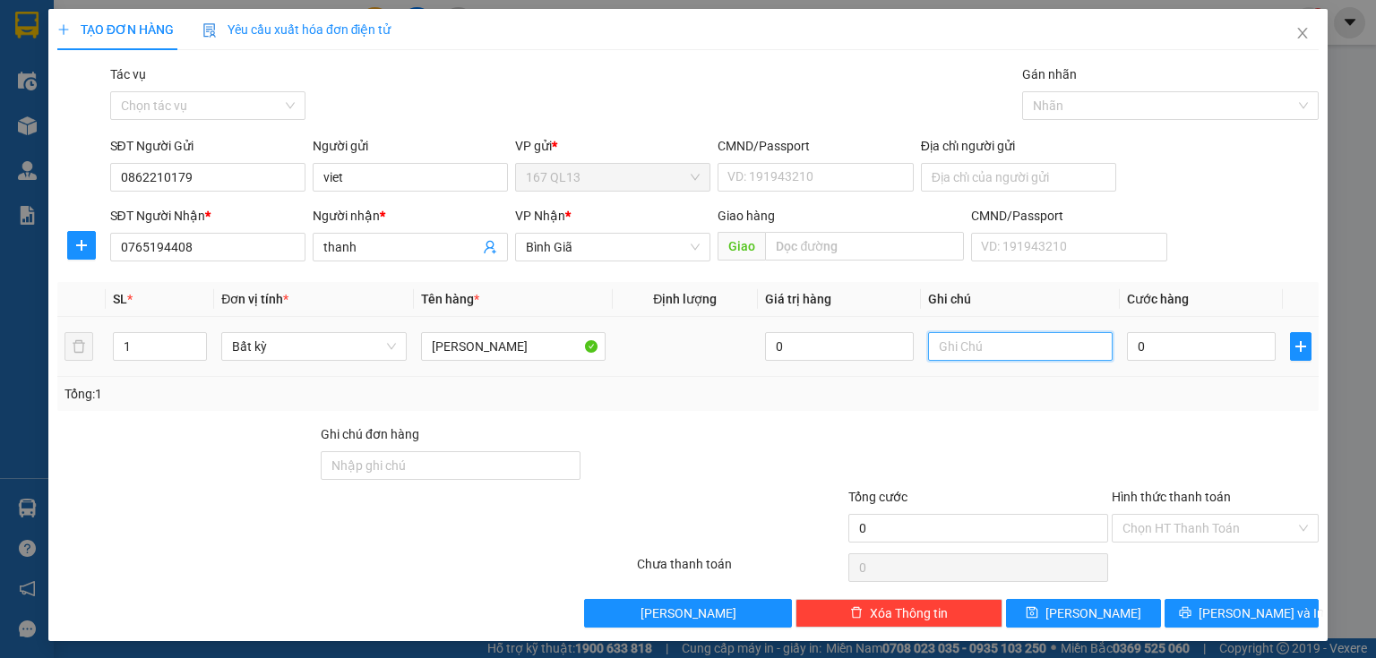
click at [1005, 347] on input "text" at bounding box center [1020, 346] width 185 height 29
type input "nam chay"
type input "4"
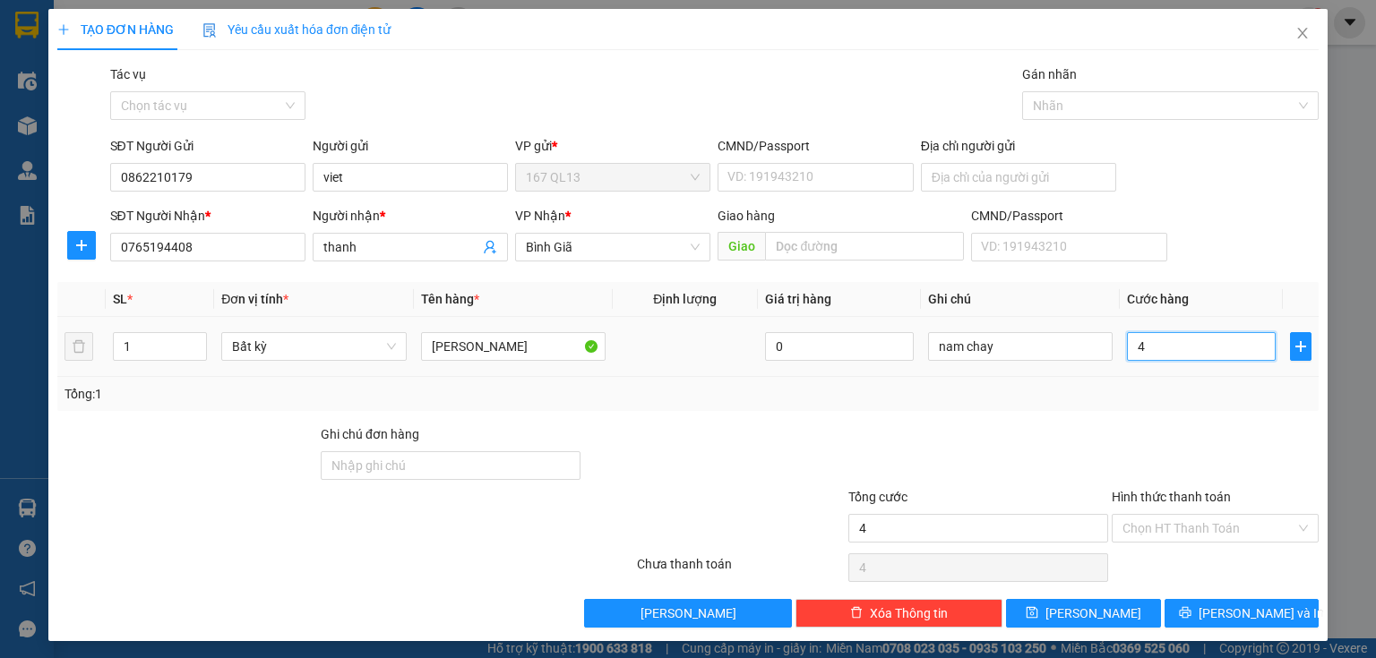
type input "40"
type input "40.000"
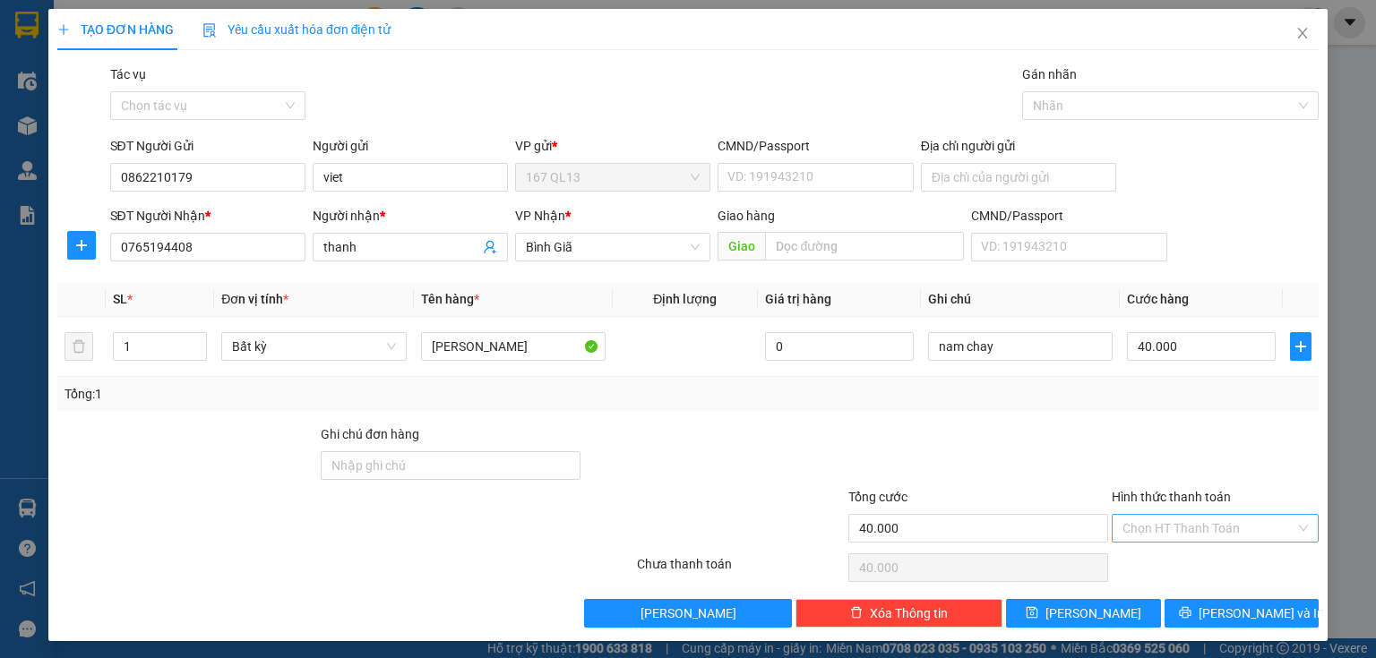
click at [1173, 522] on input "Hình thức thanh toán" at bounding box center [1208, 528] width 173 height 27
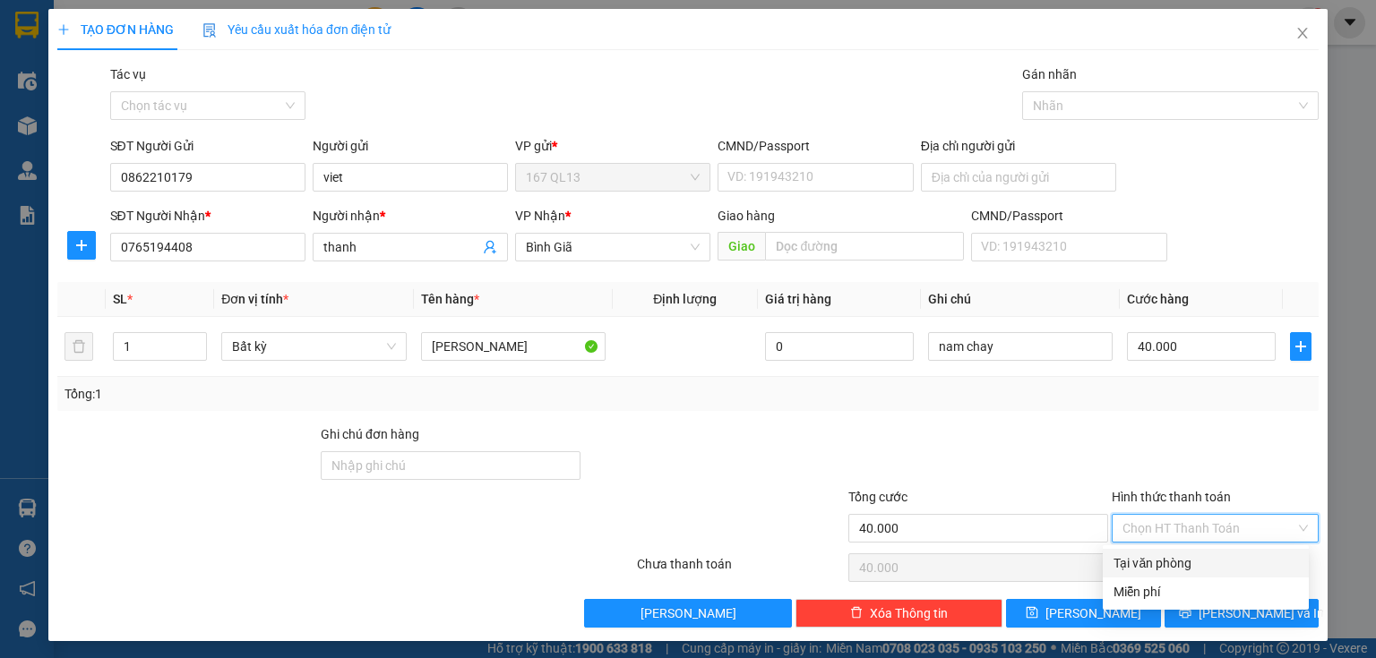
click at [1168, 559] on div "Tại văn phòng" at bounding box center [1205, 564] width 185 height 20
type input "0"
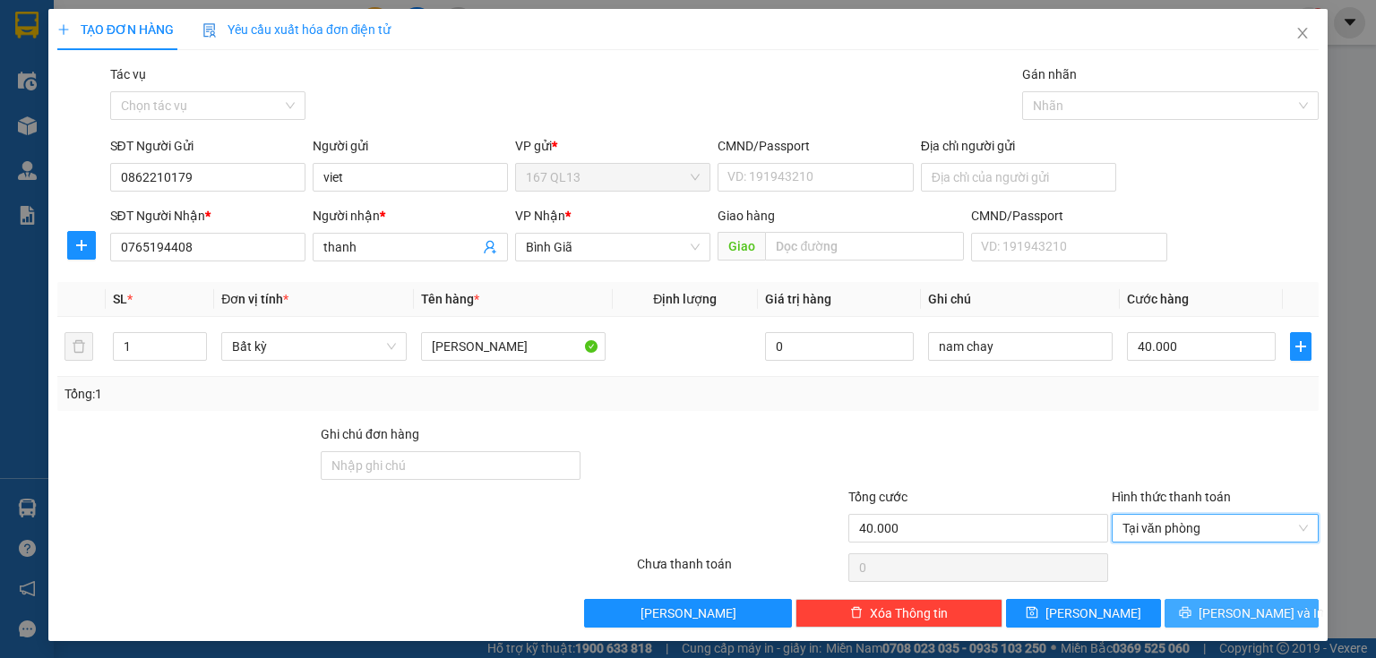
click at [1180, 609] on button "[PERSON_NAME] và In" at bounding box center [1241, 613] width 155 height 29
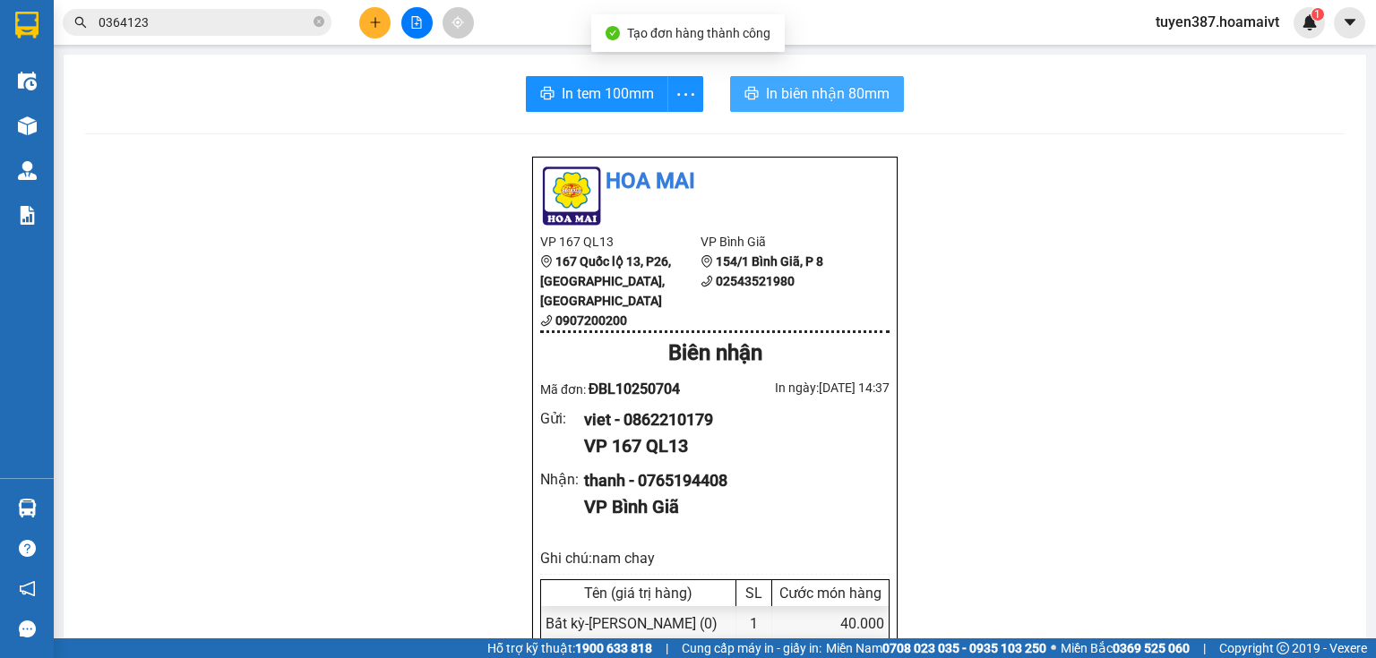
click at [797, 96] on span "In biên nhận 80mm" at bounding box center [828, 93] width 124 height 22
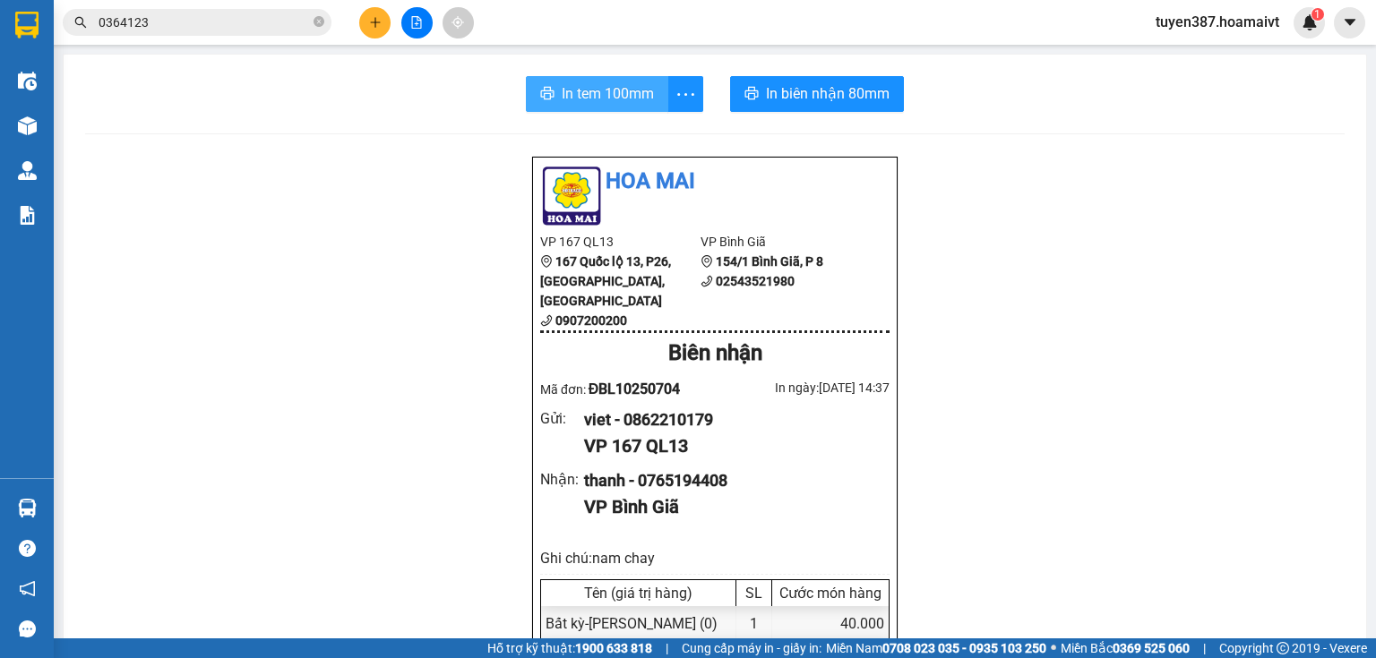
click at [613, 92] on span "In tem 100mm" at bounding box center [608, 93] width 92 height 22
click at [371, 20] on icon "plus" at bounding box center [375, 22] width 13 height 13
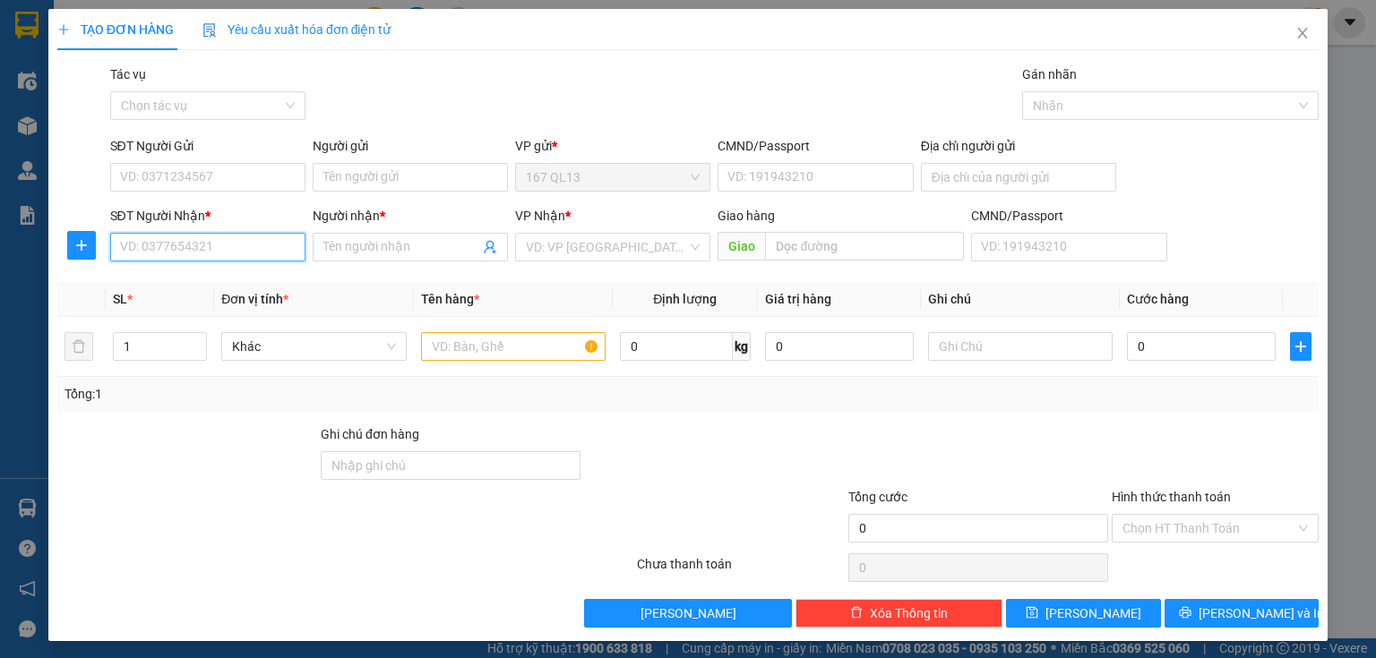
click at [245, 244] on input "SĐT Người Nhận *" at bounding box center [207, 247] width 195 height 29
click at [202, 264] on div "SĐT Người Nhận * VD: 0377654321" at bounding box center [207, 237] width 195 height 63
click at [231, 258] on input "SĐT Người Nhận *" at bounding box center [207, 247] width 195 height 29
click at [198, 287] on div "0366707968 - truong" at bounding box center [206, 283] width 172 height 20
type input "0366707968"
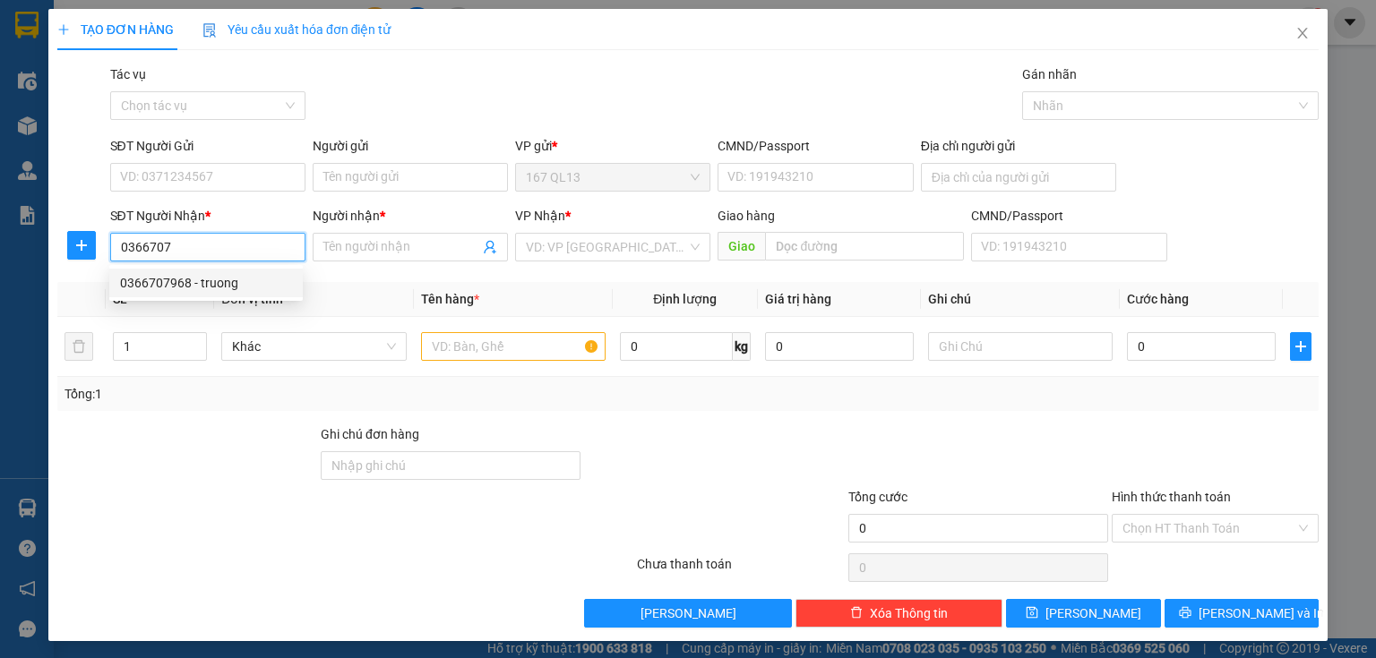
type input "truong"
type input "my xuan"
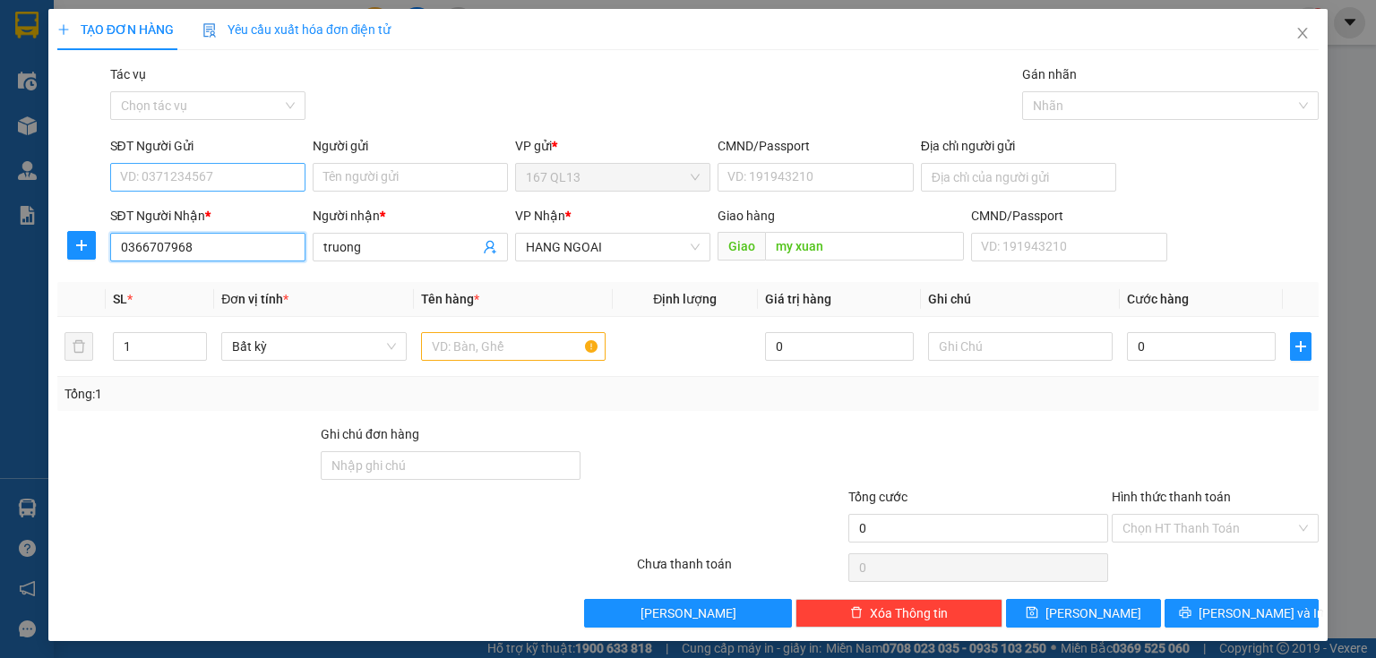
type input "0366707968"
click at [237, 175] on input "SĐT Người Gửi" at bounding box center [207, 177] width 195 height 29
click at [212, 211] on div "0868402739 - son duc" at bounding box center [206, 213] width 172 height 20
type input "0868402739"
type input "son duc"
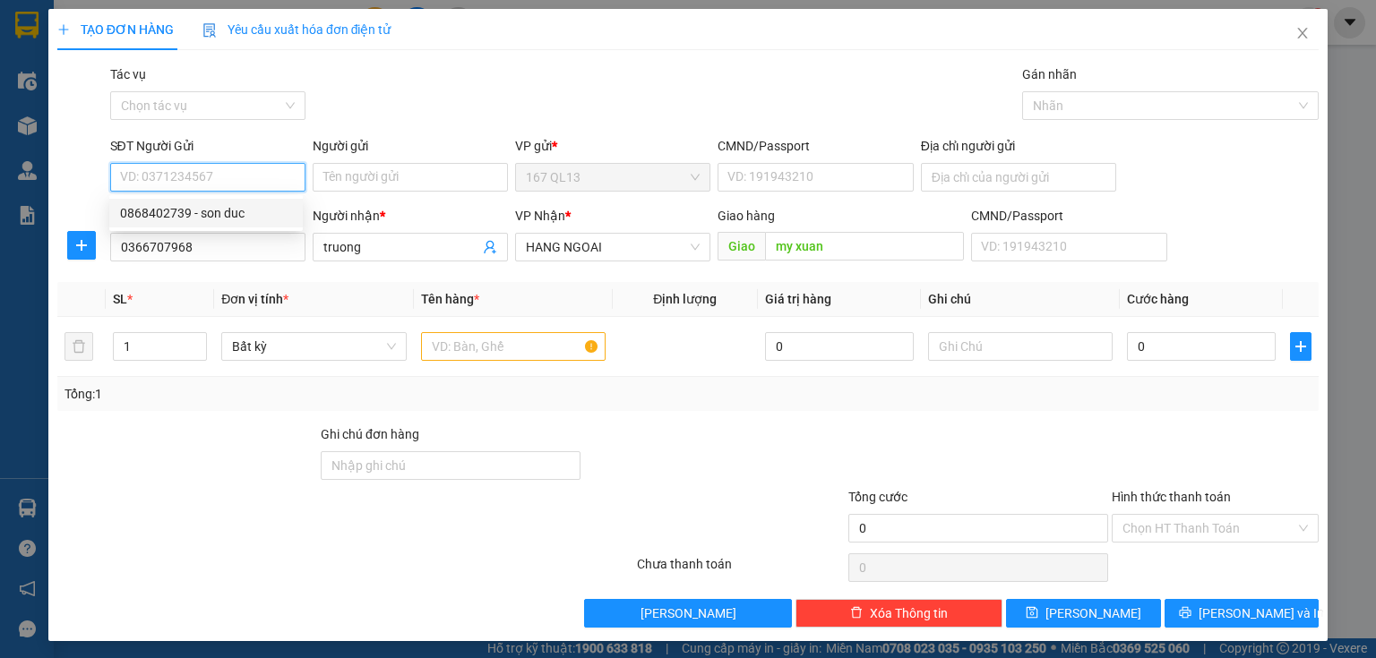
type input "038202026316"
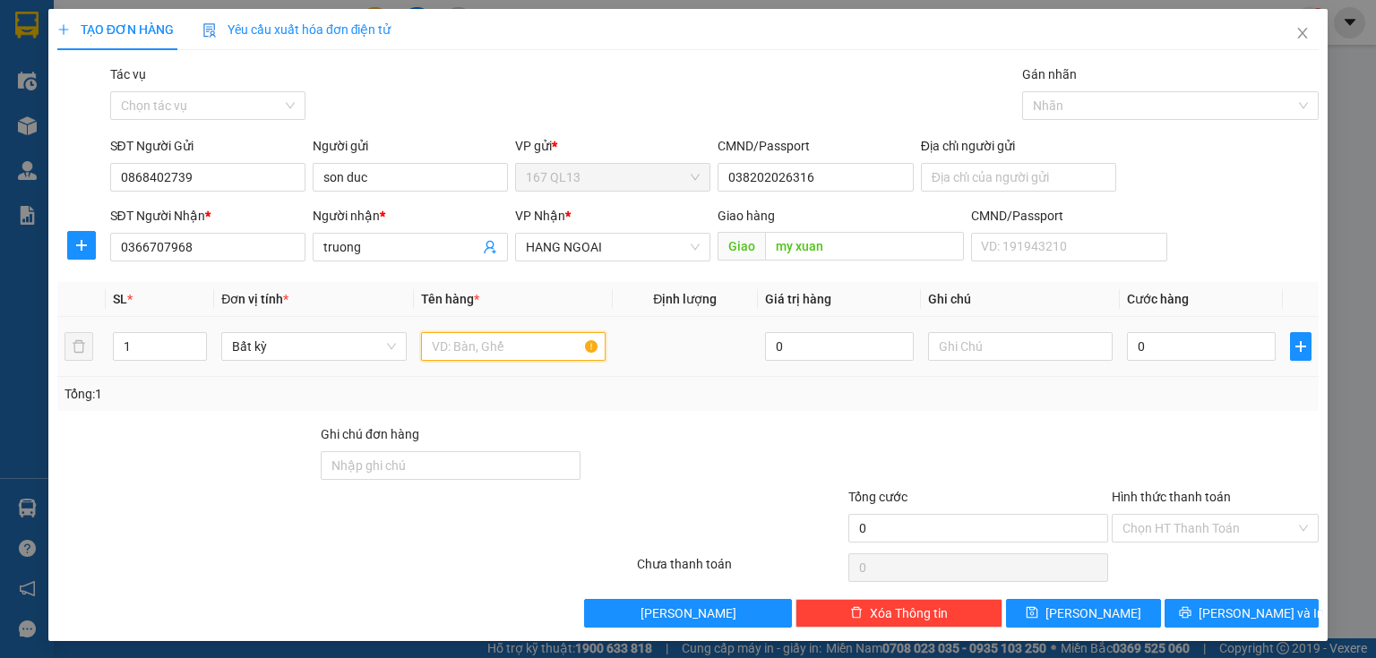
click at [527, 341] on input "text" at bounding box center [513, 346] width 185 height 29
type input "hhop"
click at [1186, 348] on input "0" at bounding box center [1201, 346] width 149 height 29
type input "4"
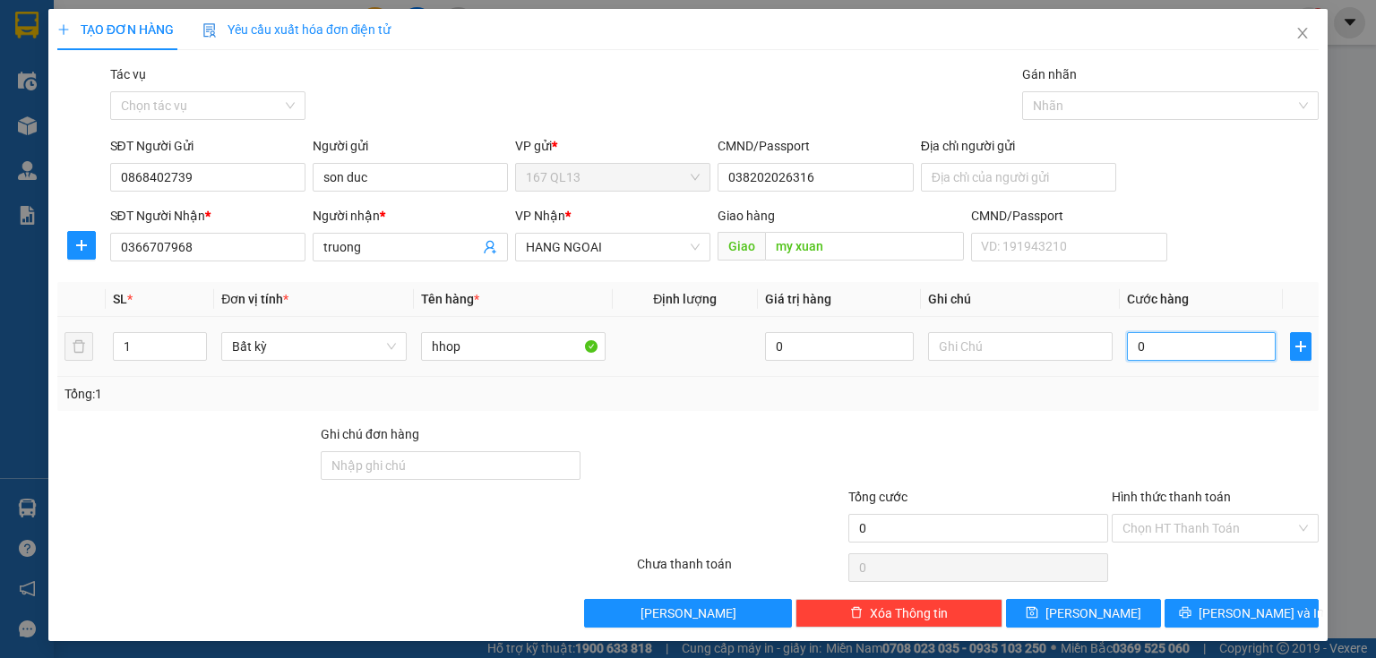
type input "4"
type input "40"
type input "40.000"
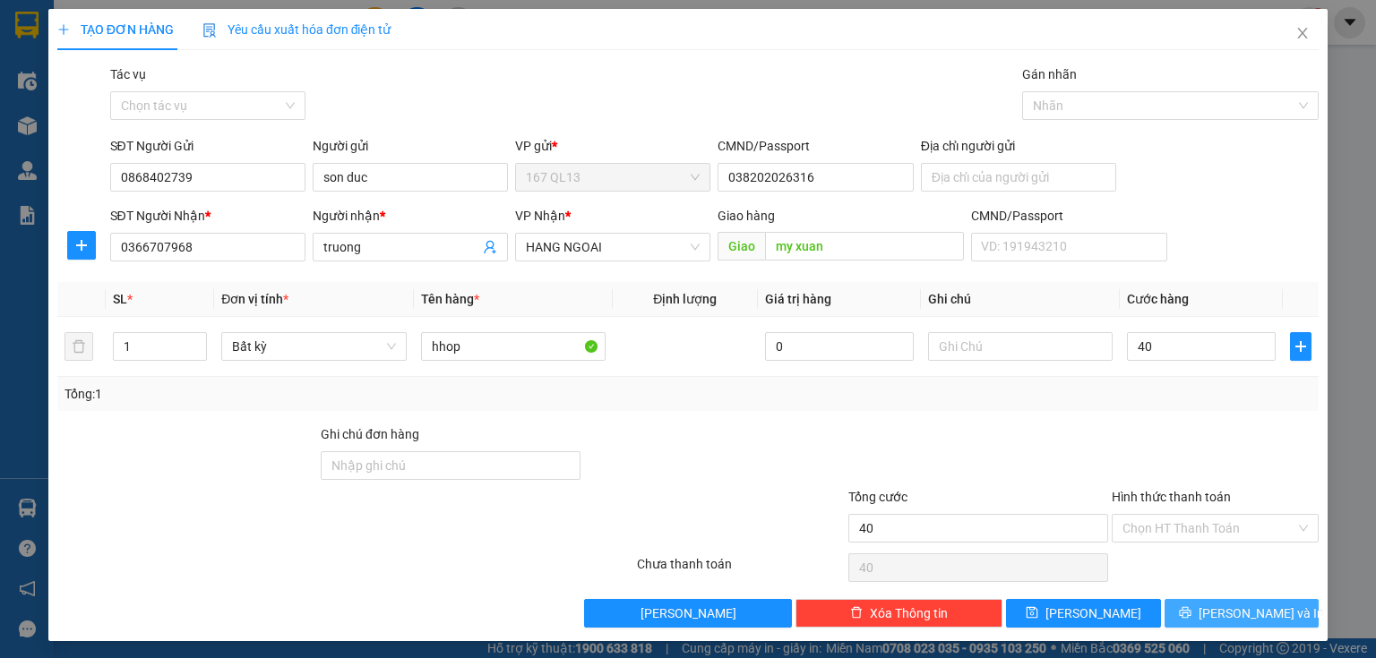
type input "40.000"
click at [1184, 616] on button "[PERSON_NAME] và In" at bounding box center [1241, 613] width 155 height 29
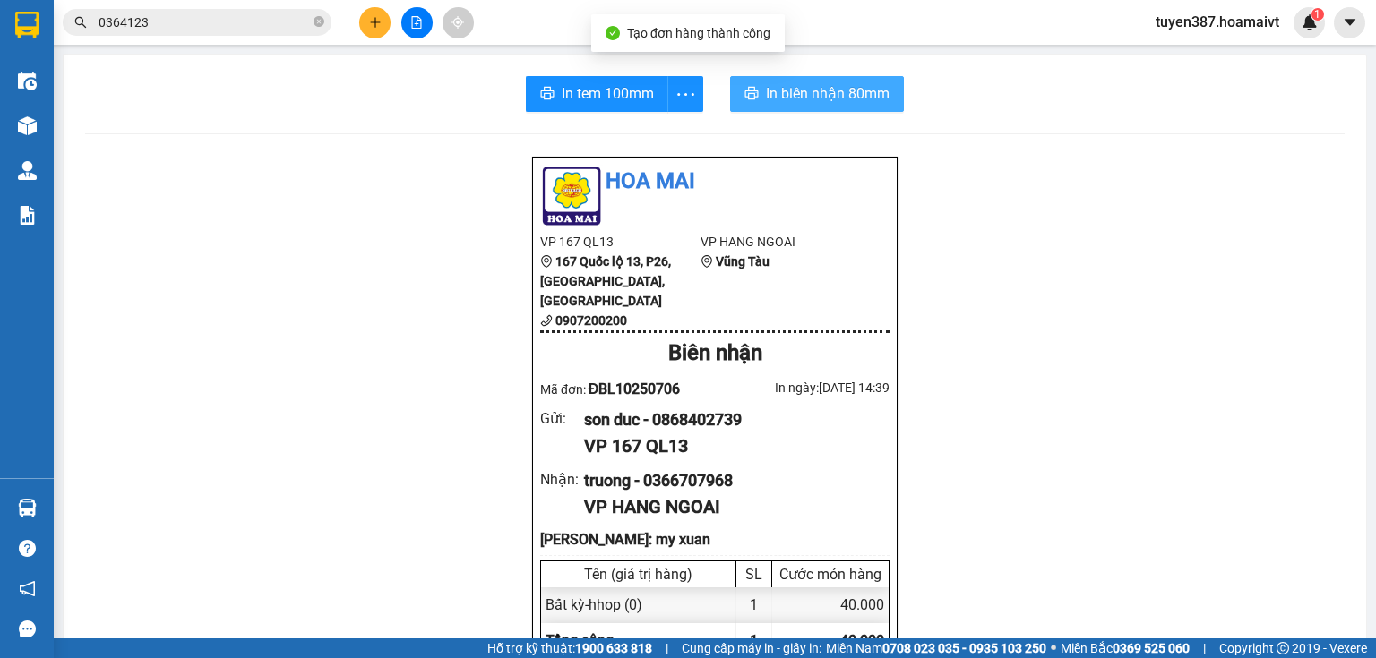
click at [812, 102] on span "In biên nhận 80mm" at bounding box center [828, 93] width 124 height 22
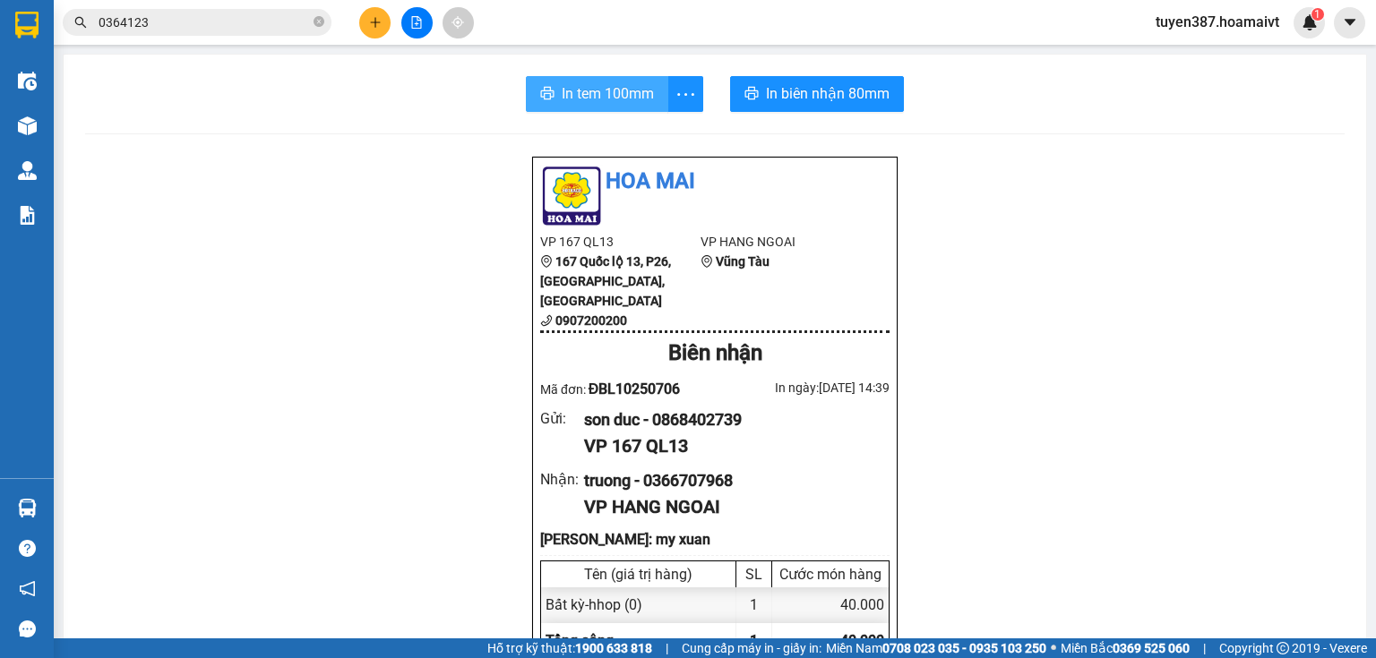
click at [615, 92] on span "In tem 100mm" at bounding box center [608, 93] width 92 height 22
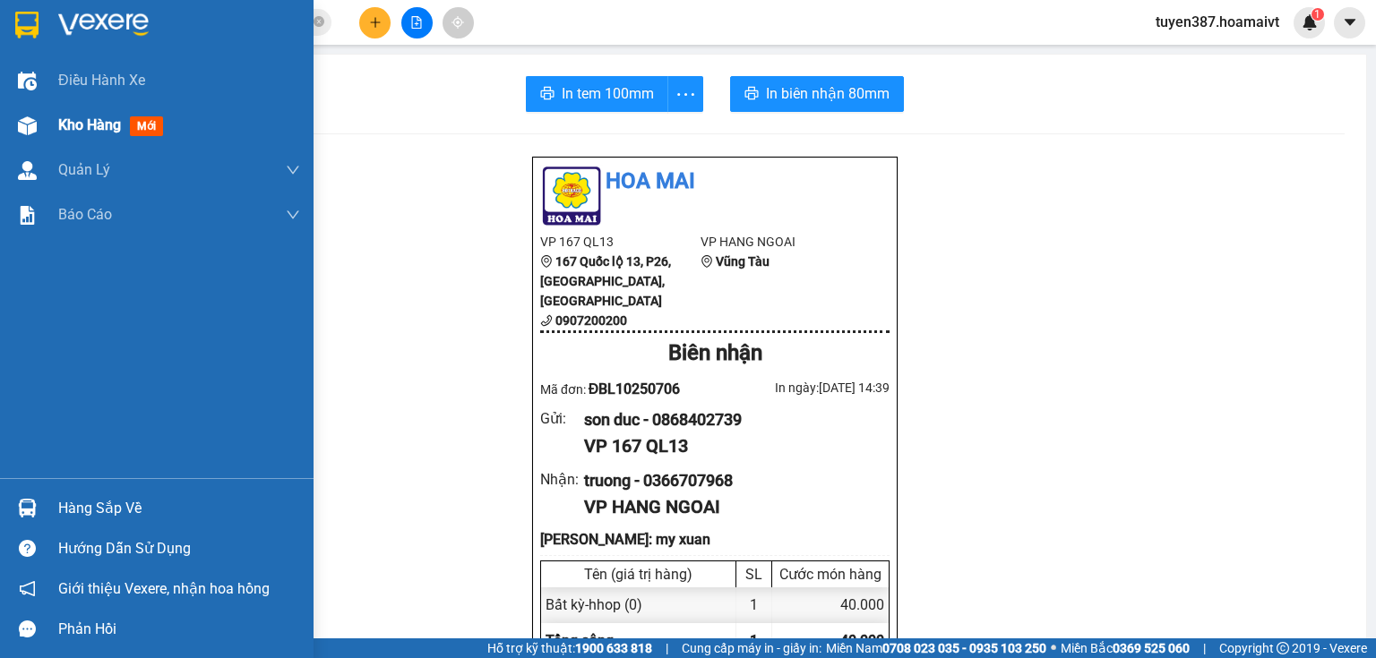
click at [30, 129] on img at bounding box center [27, 125] width 19 height 19
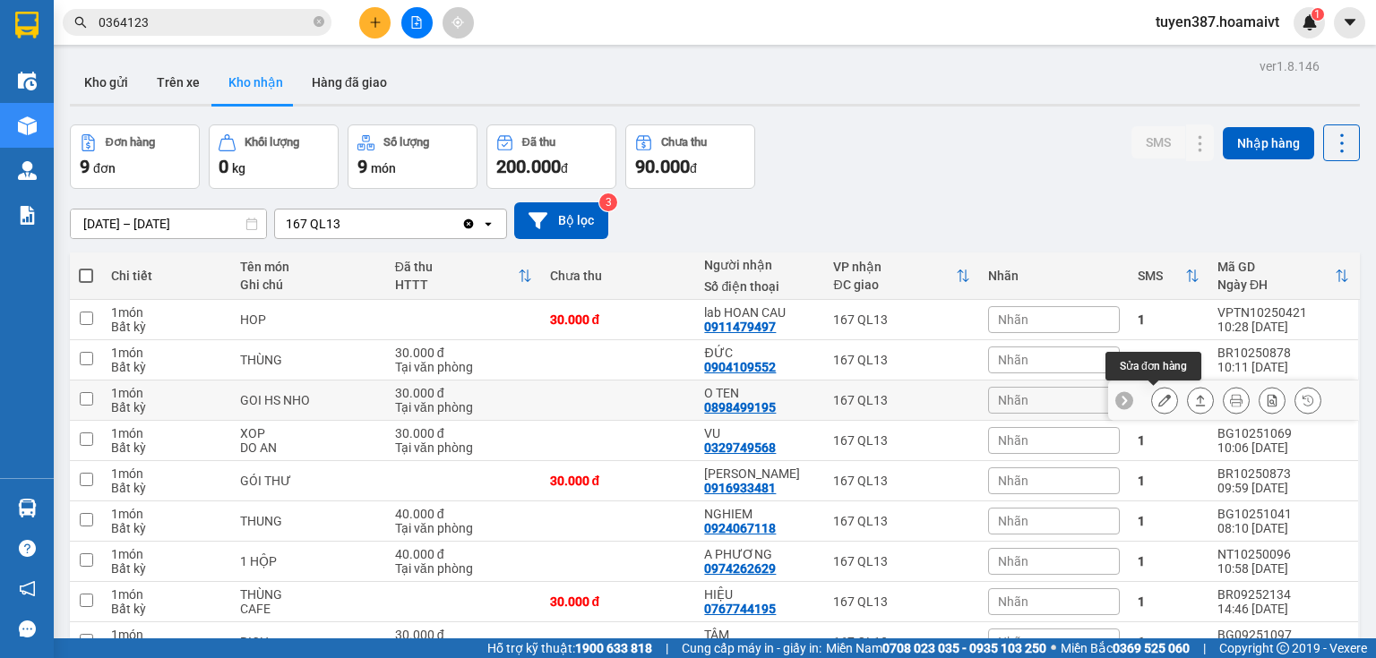
click at [1158, 399] on icon at bounding box center [1164, 400] width 13 height 13
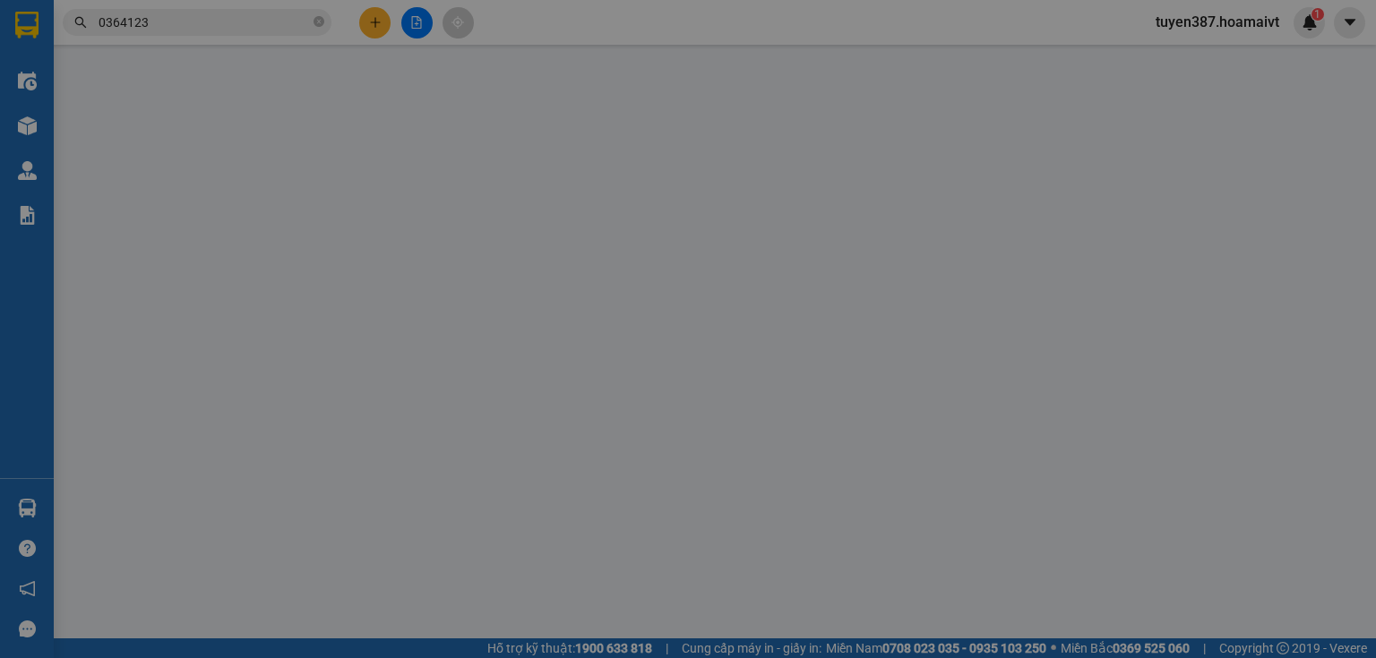
type input "0898499195"
type input "O TEN"
type input "30.000"
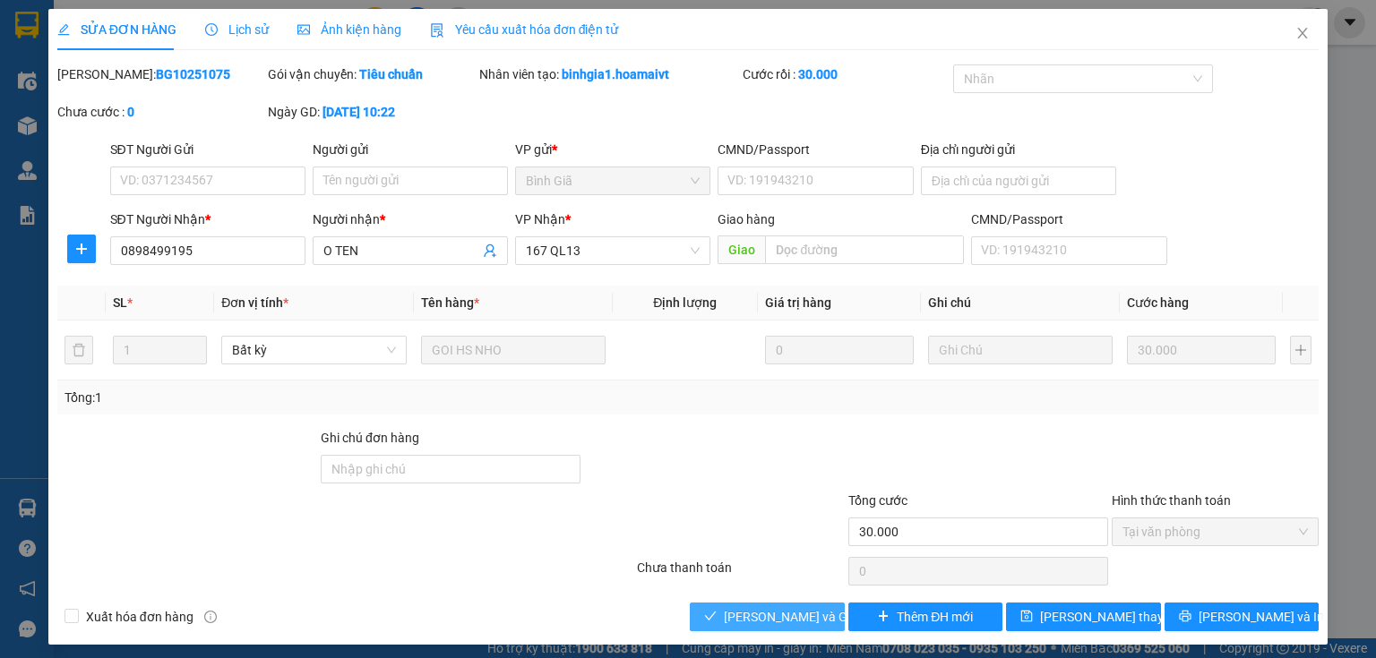
click at [765, 616] on span "[PERSON_NAME] và Giao hàng" at bounding box center [810, 617] width 172 height 20
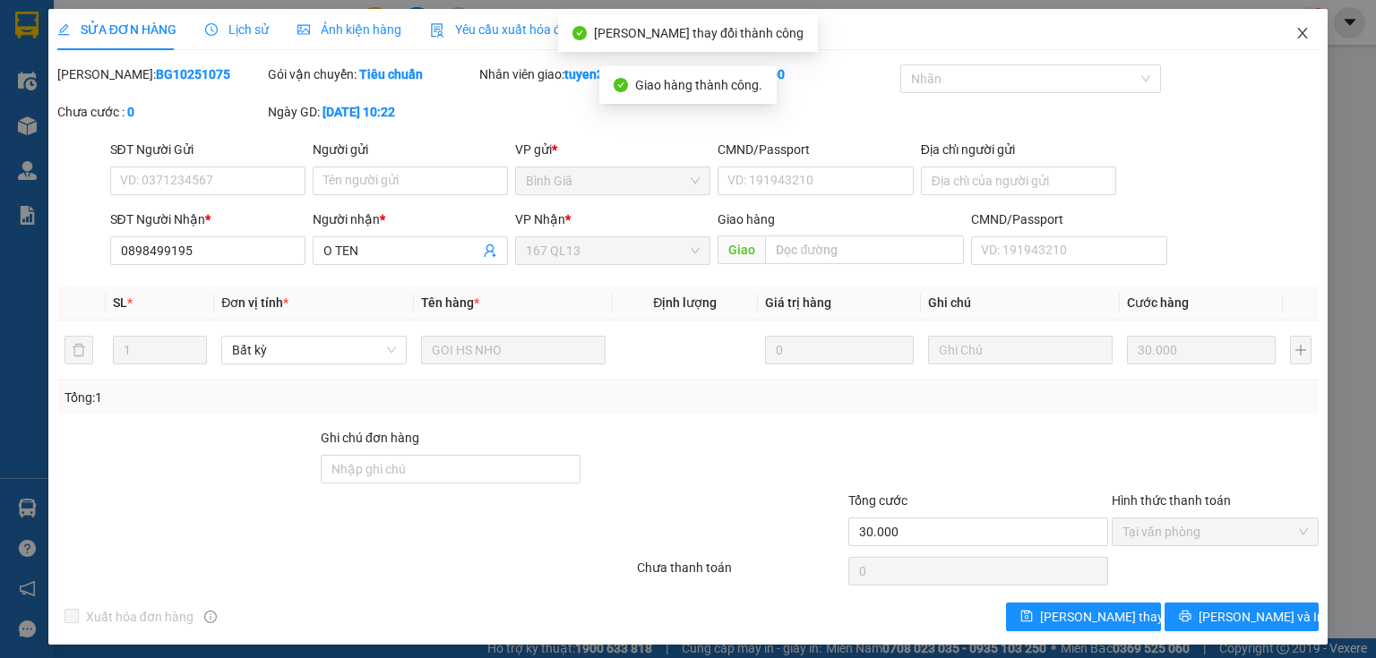
click at [1295, 33] on icon "close" at bounding box center [1302, 33] width 14 height 14
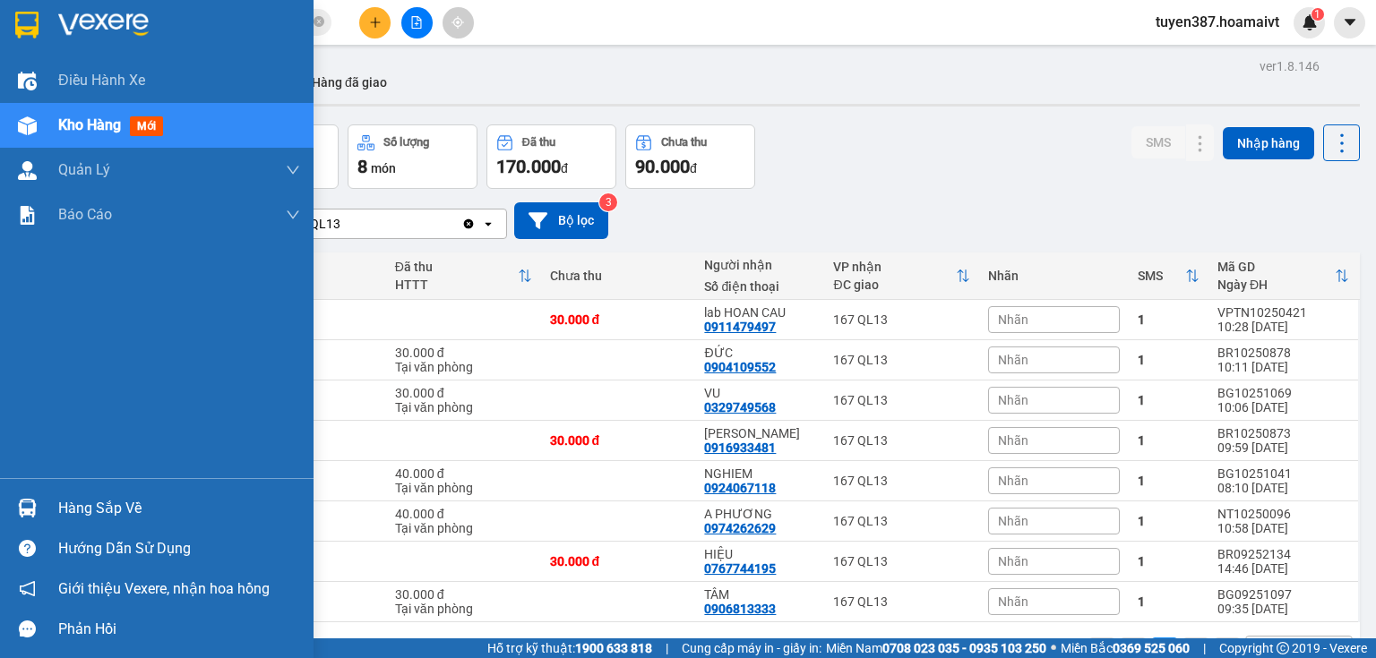
click at [34, 508] on img at bounding box center [27, 508] width 19 height 19
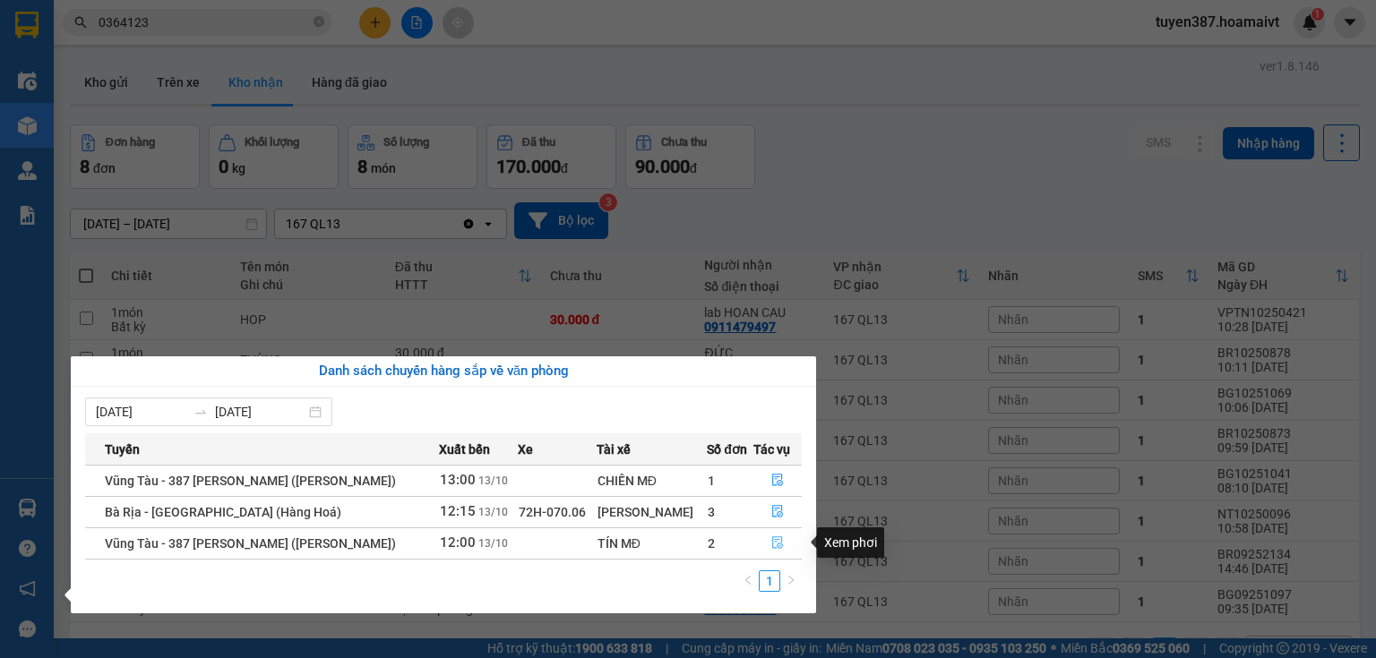
click at [774, 543] on icon "file-done" at bounding box center [777, 543] width 13 height 13
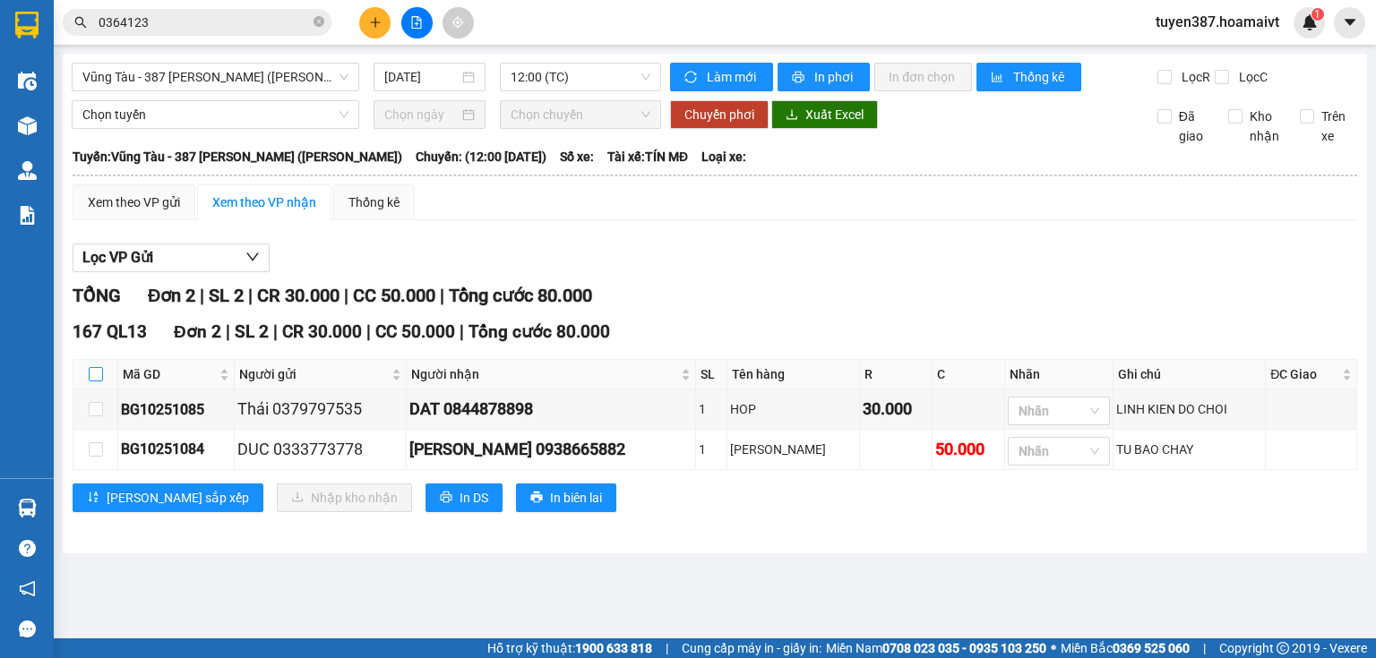
click at [97, 369] on input "checkbox" at bounding box center [96, 374] width 14 height 14
checkbox input "true"
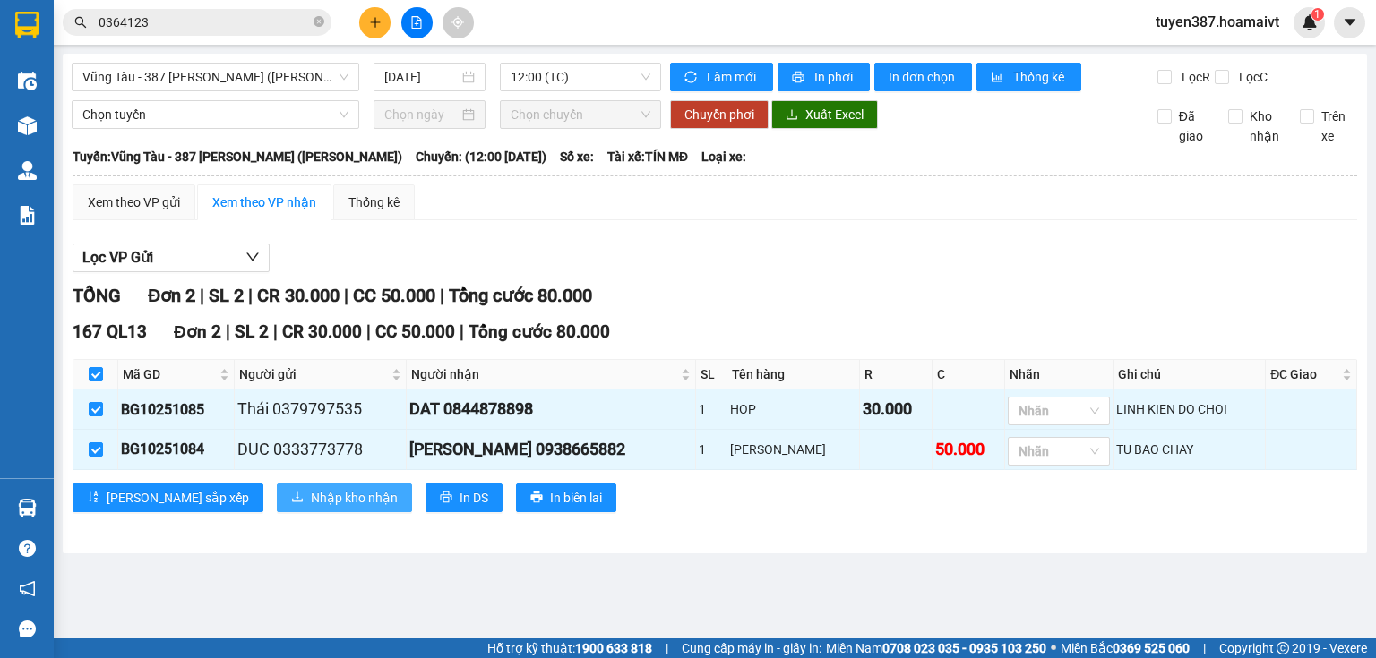
click at [311, 494] on span "Nhập kho nhận" at bounding box center [354, 498] width 87 height 20
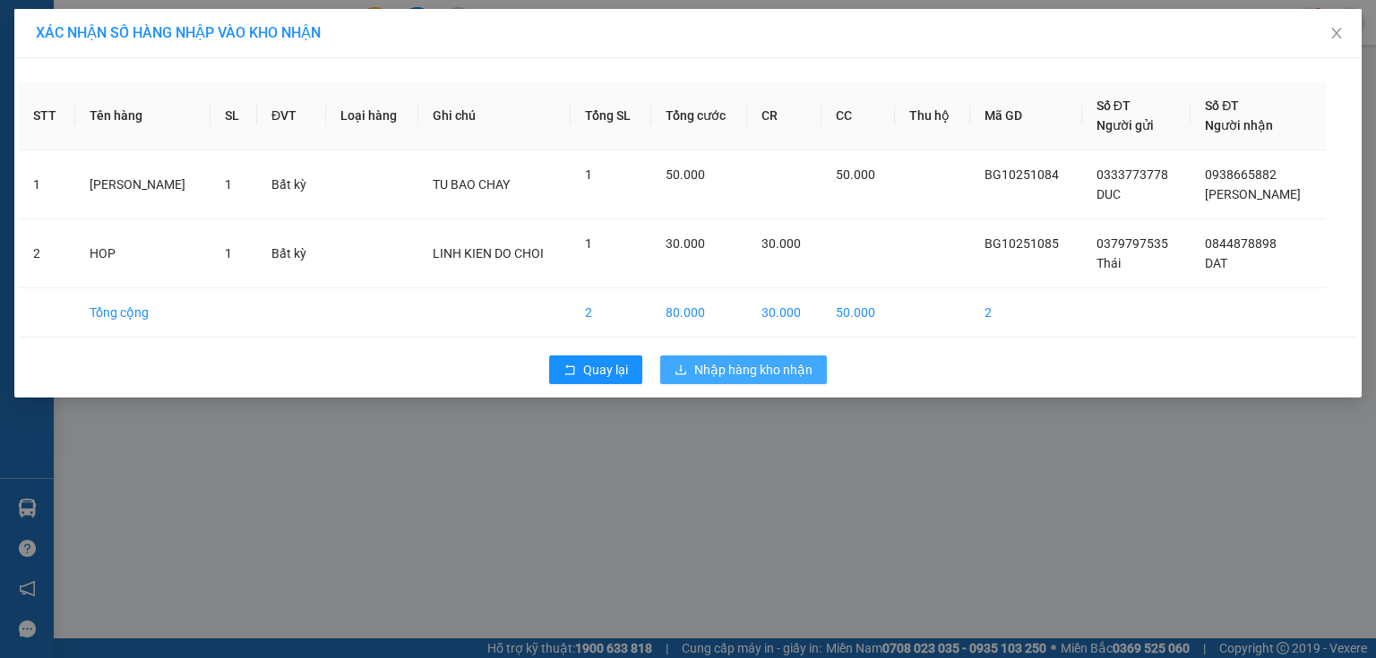
click at [770, 356] on button "Nhập hàng kho nhận" at bounding box center [743, 370] width 167 height 29
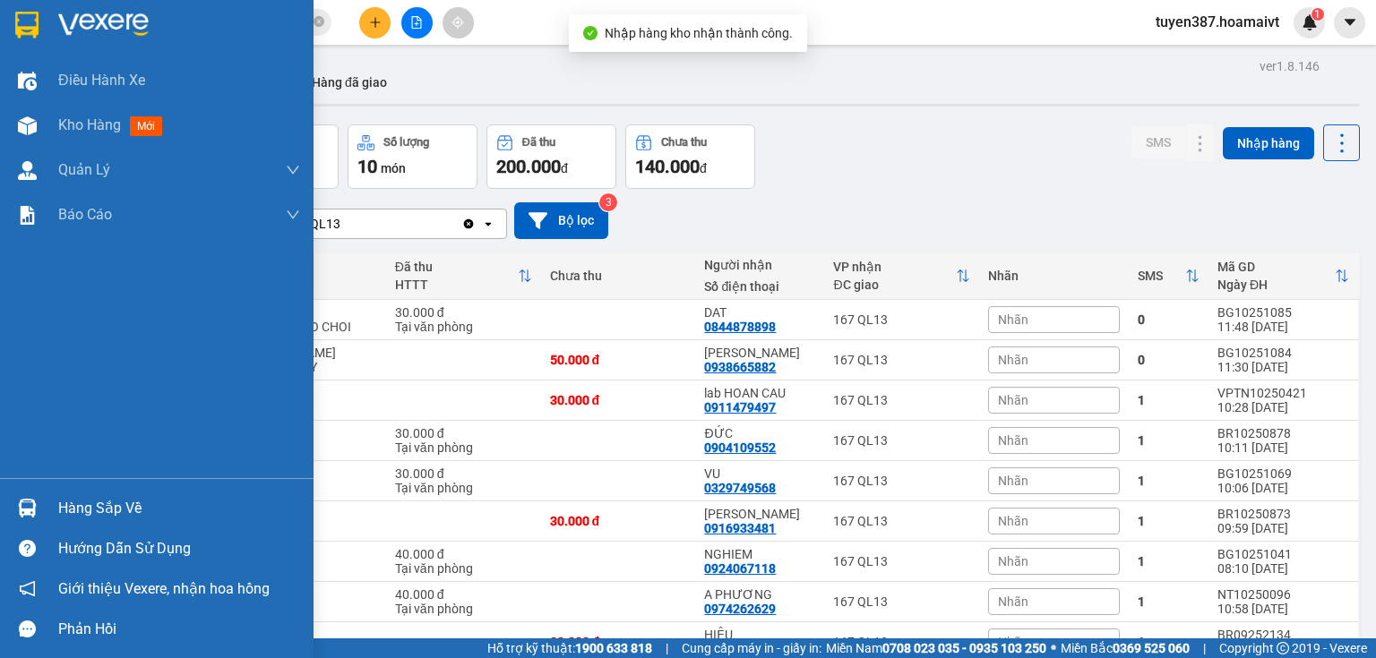
click at [29, 512] on img at bounding box center [27, 508] width 19 height 19
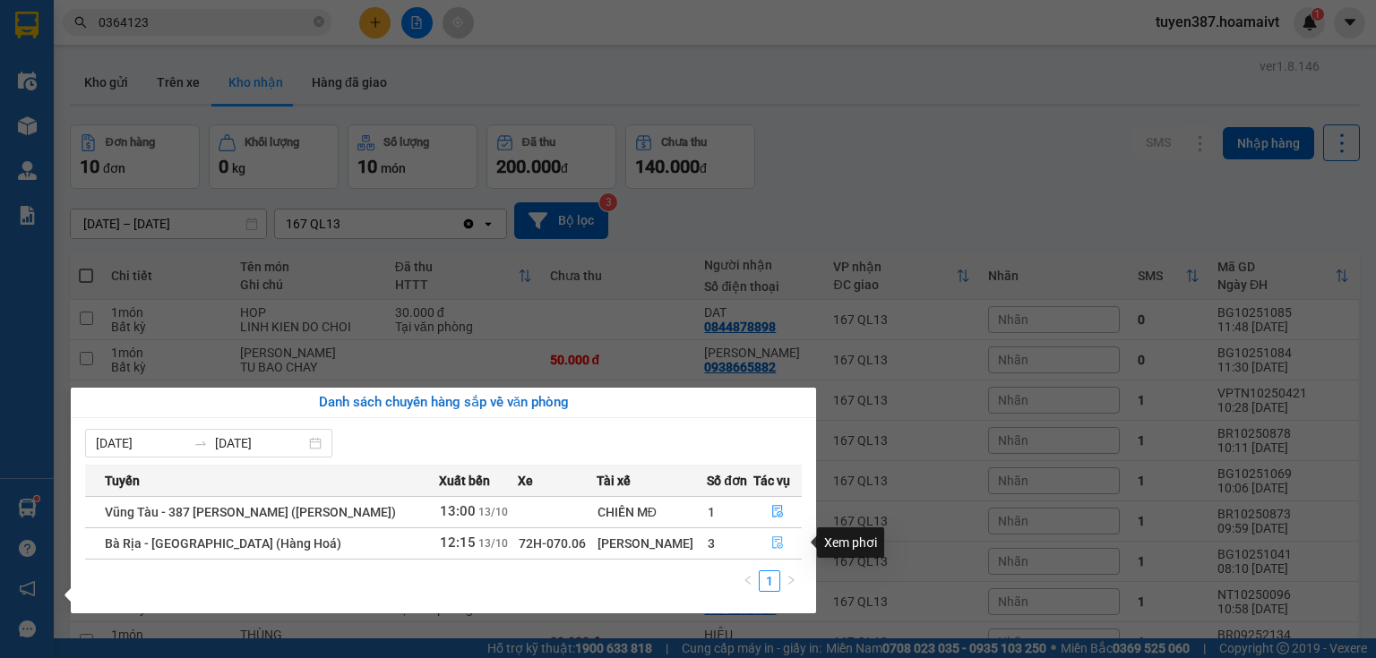
click at [775, 537] on icon "file-done" at bounding box center [777, 543] width 13 height 13
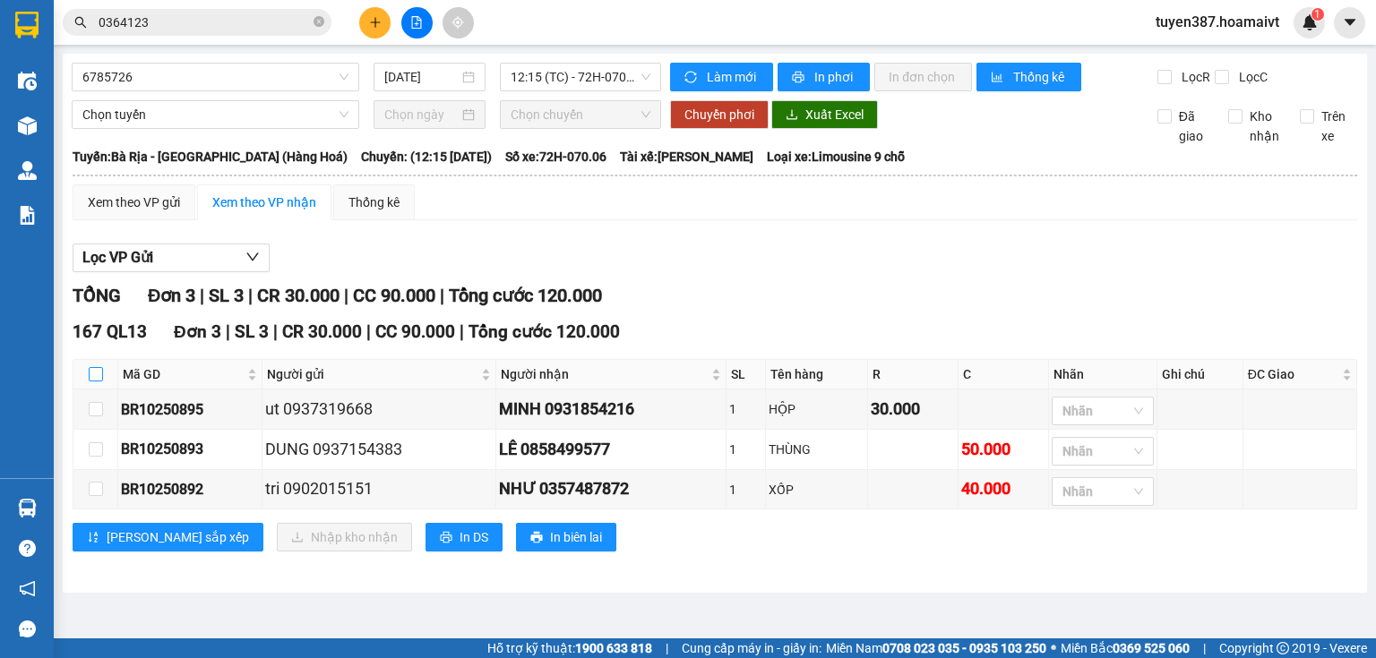
click at [92, 368] on input "checkbox" at bounding box center [96, 374] width 14 height 14
checkbox input "true"
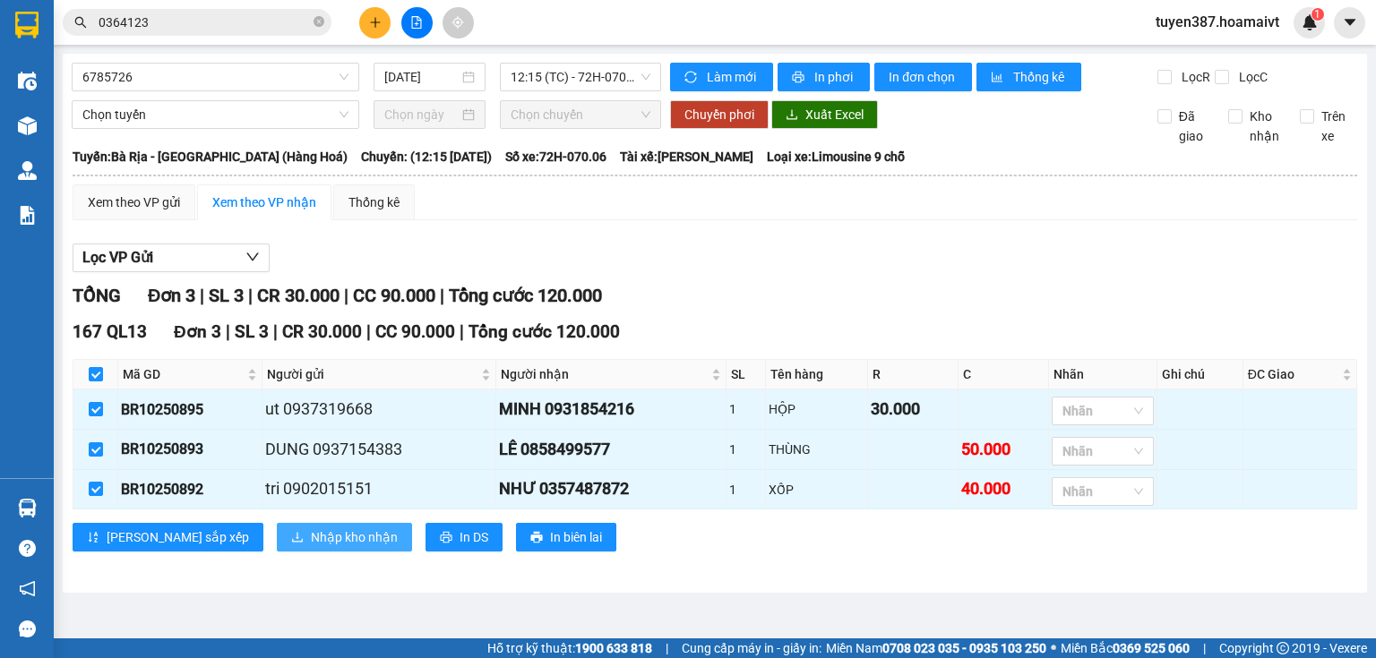
click at [279, 549] on button "Nhập kho nhận" at bounding box center [344, 537] width 135 height 29
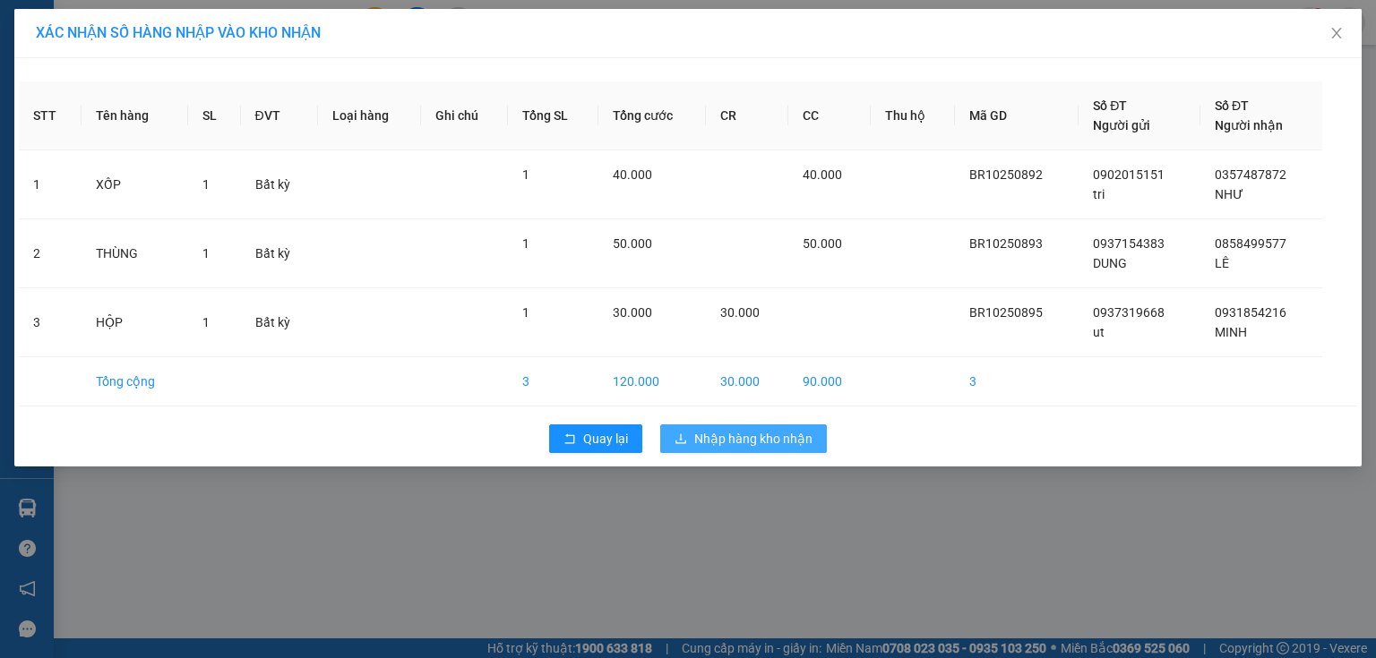
click at [742, 435] on span "Nhập hàng kho nhận" at bounding box center [753, 439] width 118 height 20
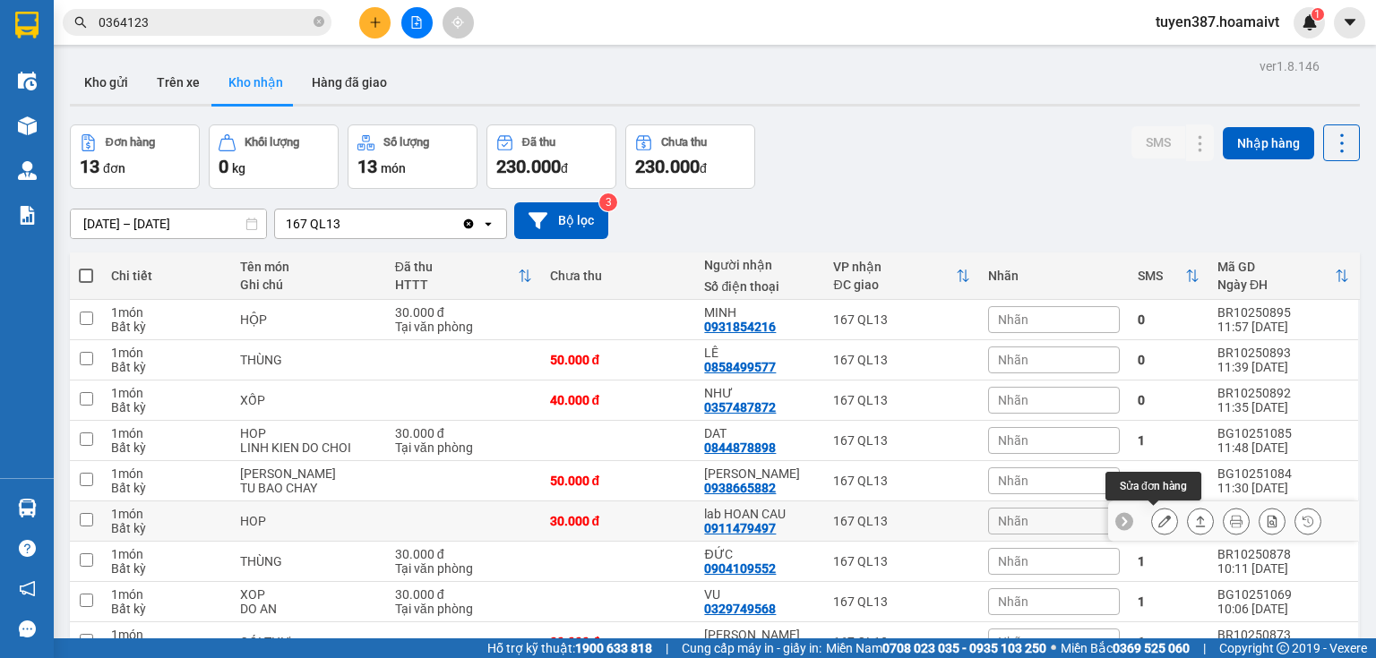
click at [1158, 516] on icon at bounding box center [1164, 521] width 13 height 13
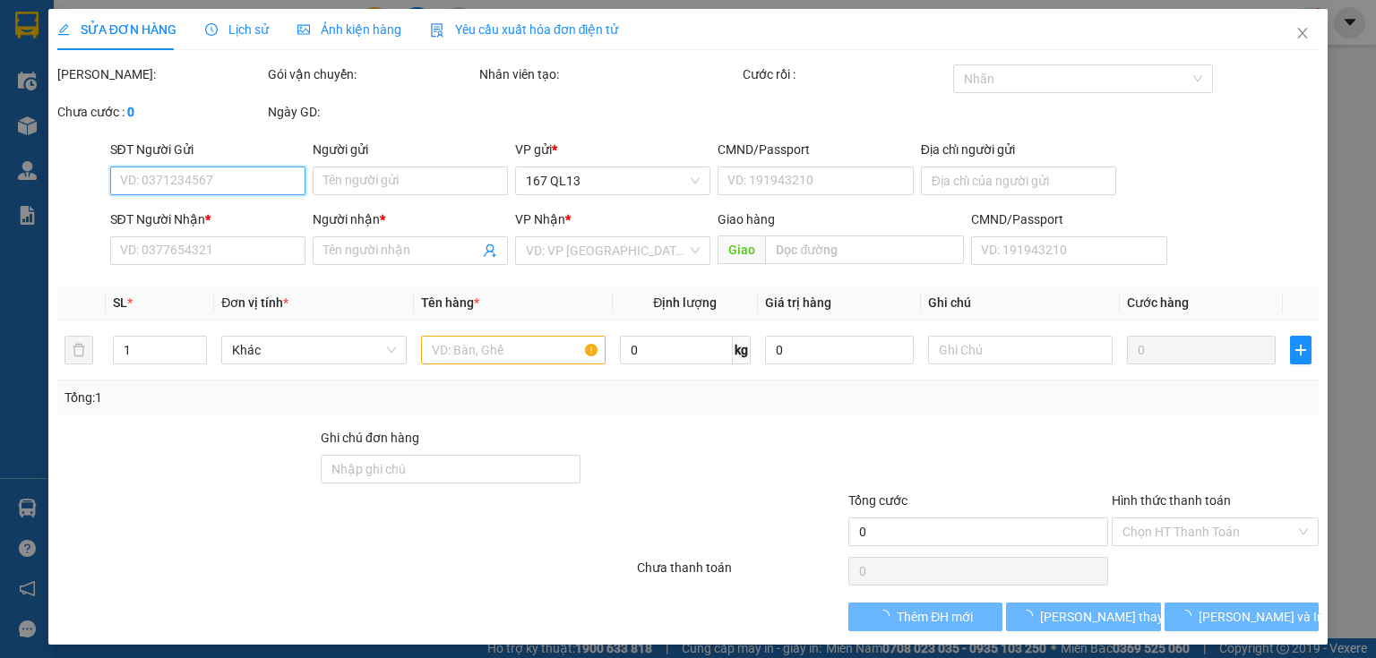
type input "0911479497"
type input "lab HOAN CAU"
type input "30.000"
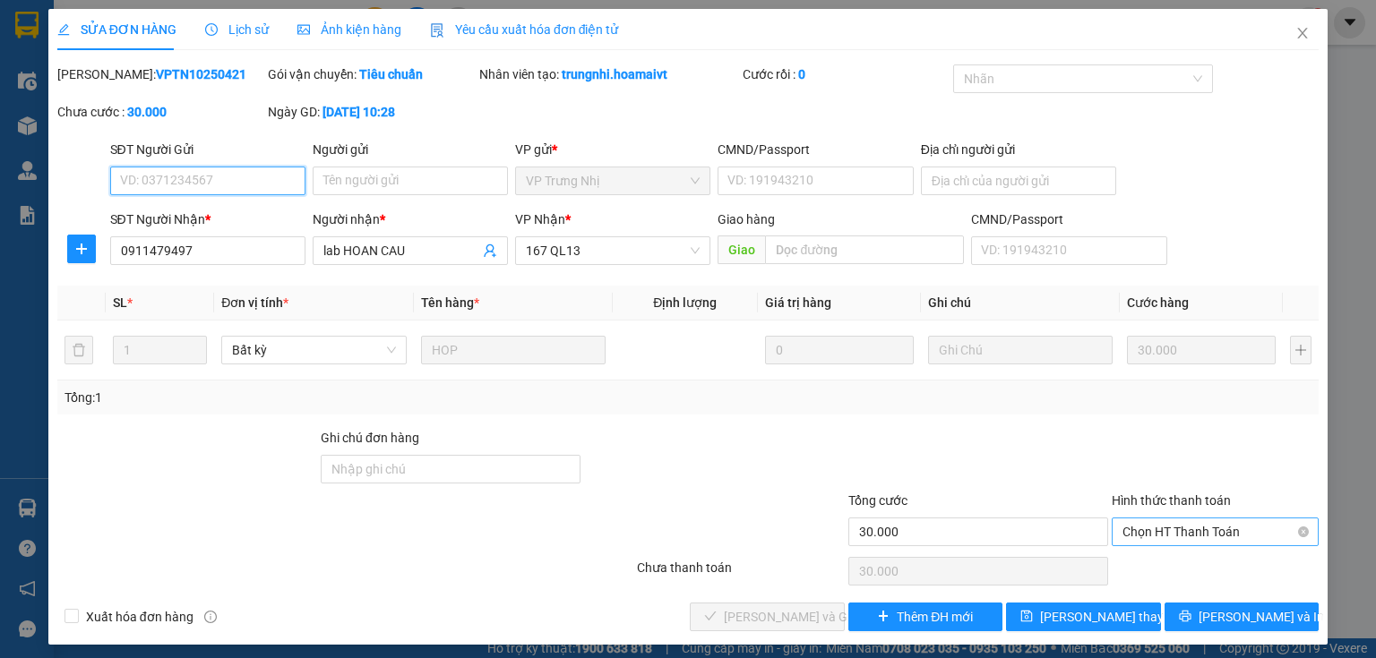
click at [1197, 523] on span "Chọn HT Thanh Toán" at bounding box center [1214, 532] width 185 height 27
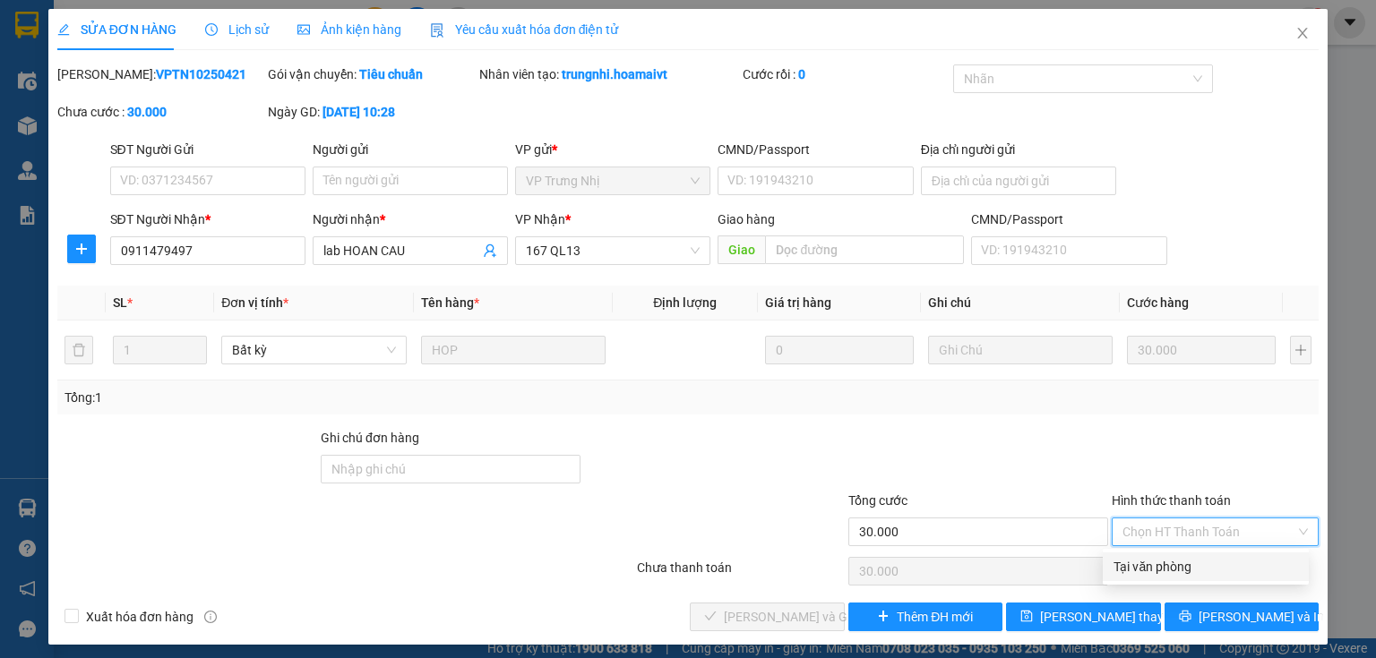
click at [1168, 561] on div "Tại văn phòng" at bounding box center [1205, 567] width 185 height 20
type input "0"
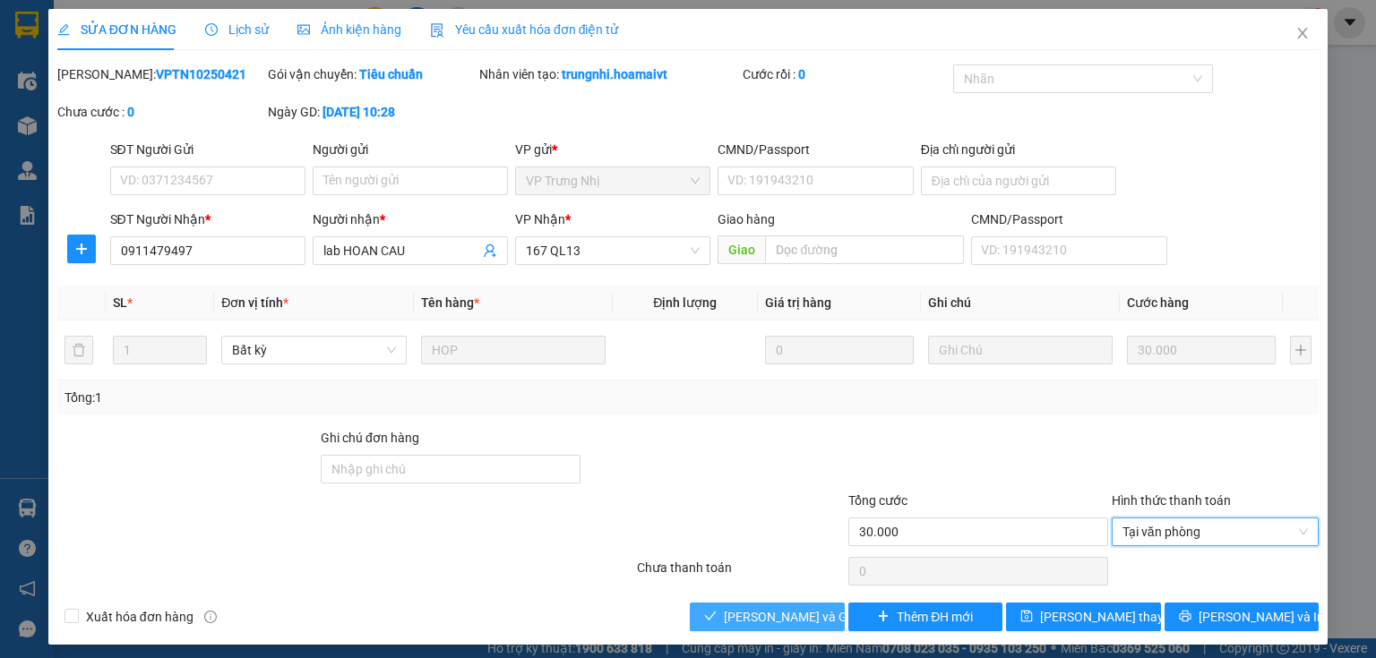
click at [766, 609] on span "[PERSON_NAME] và Giao hàng" at bounding box center [810, 617] width 172 height 20
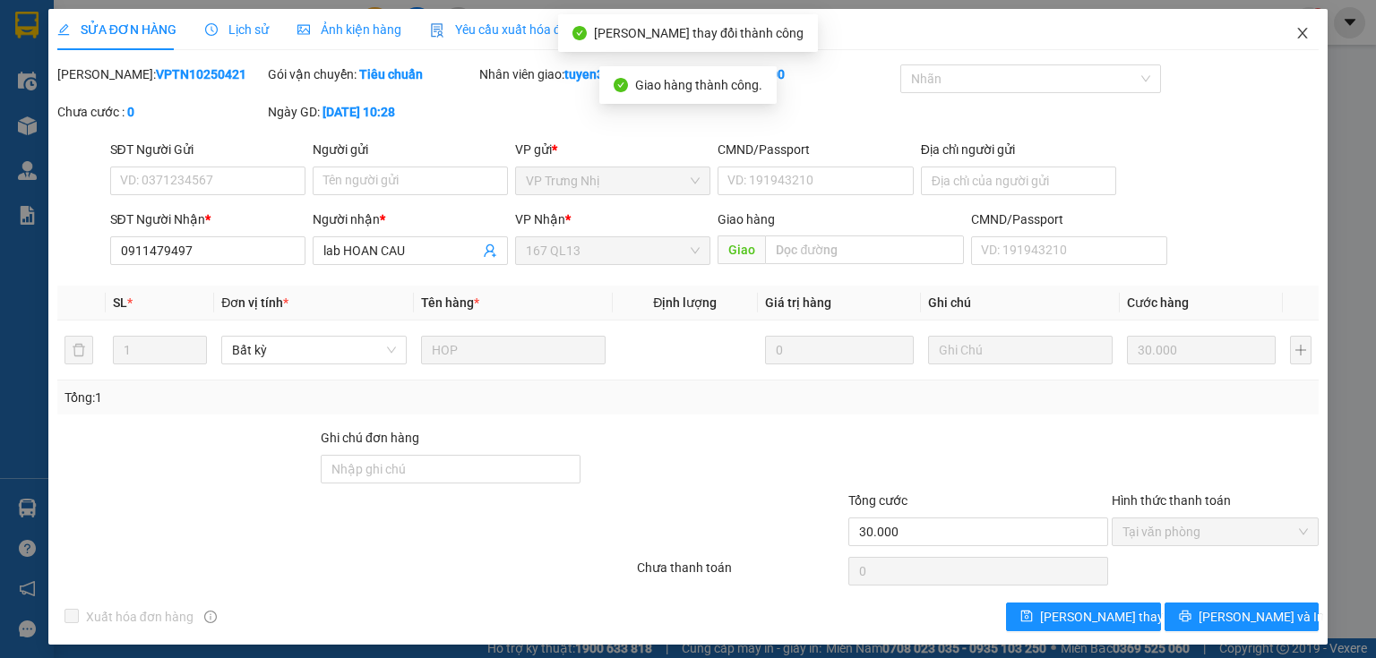
click at [1298, 30] on icon "close" at bounding box center [1303, 33] width 10 height 11
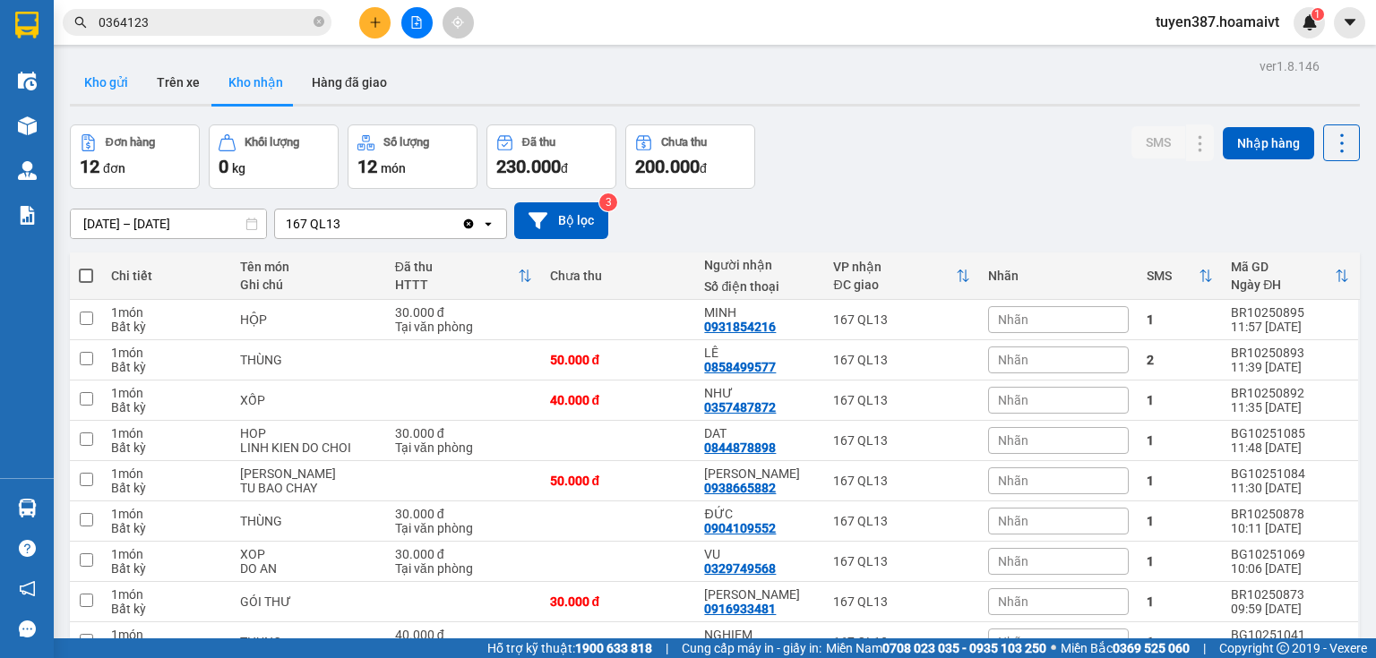
click at [117, 82] on button "Kho gửi" at bounding box center [106, 82] width 73 height 43
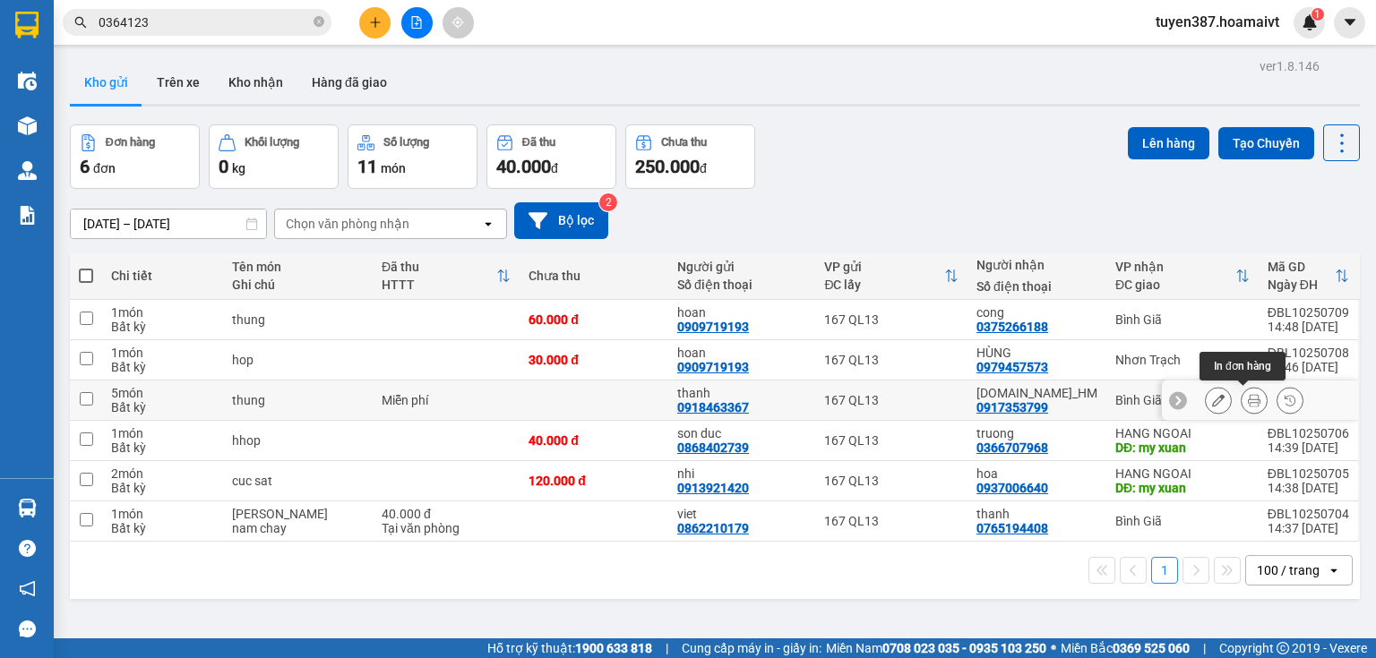
click at [1248, 397] on icon at bounding box center [1254, 400] width 13 height 13
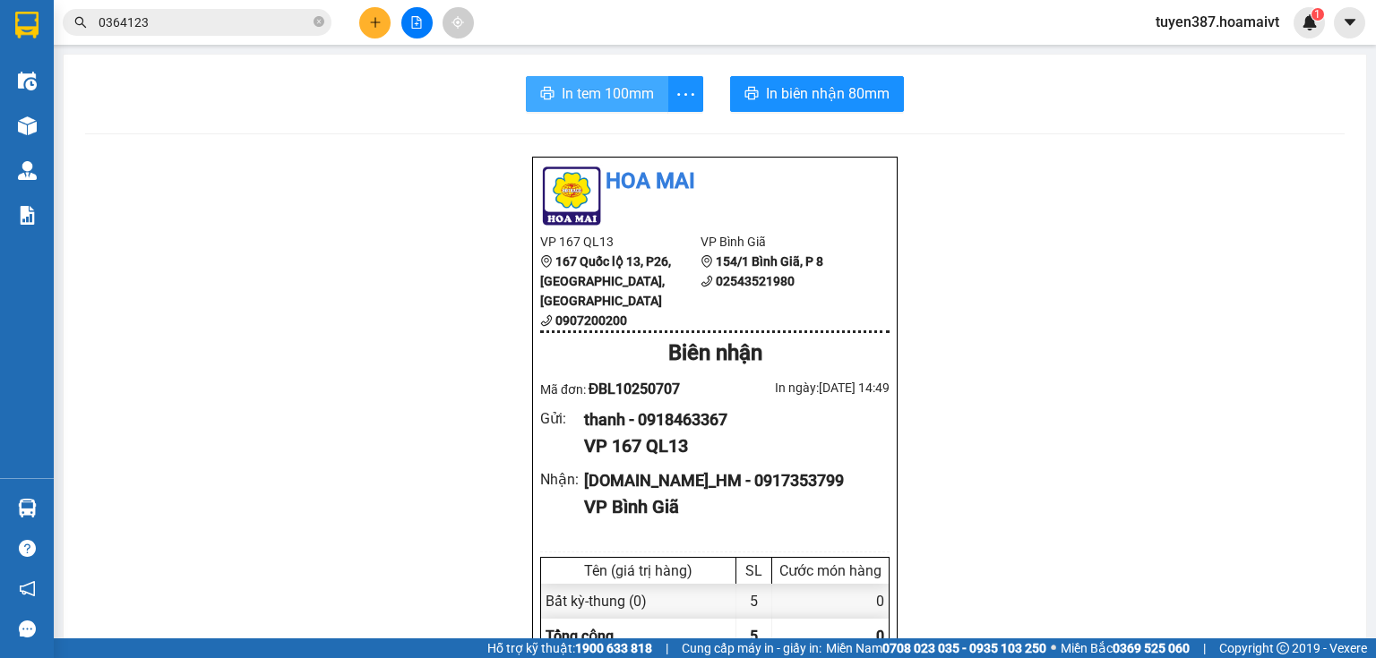
click at [602, 94] on span "In tem 100mm" at bounding box center [608, 93] width 92 height 22
click at [592, 85] on span "In tem 100mm" at bounding box center [608, 93] width 92 height 22
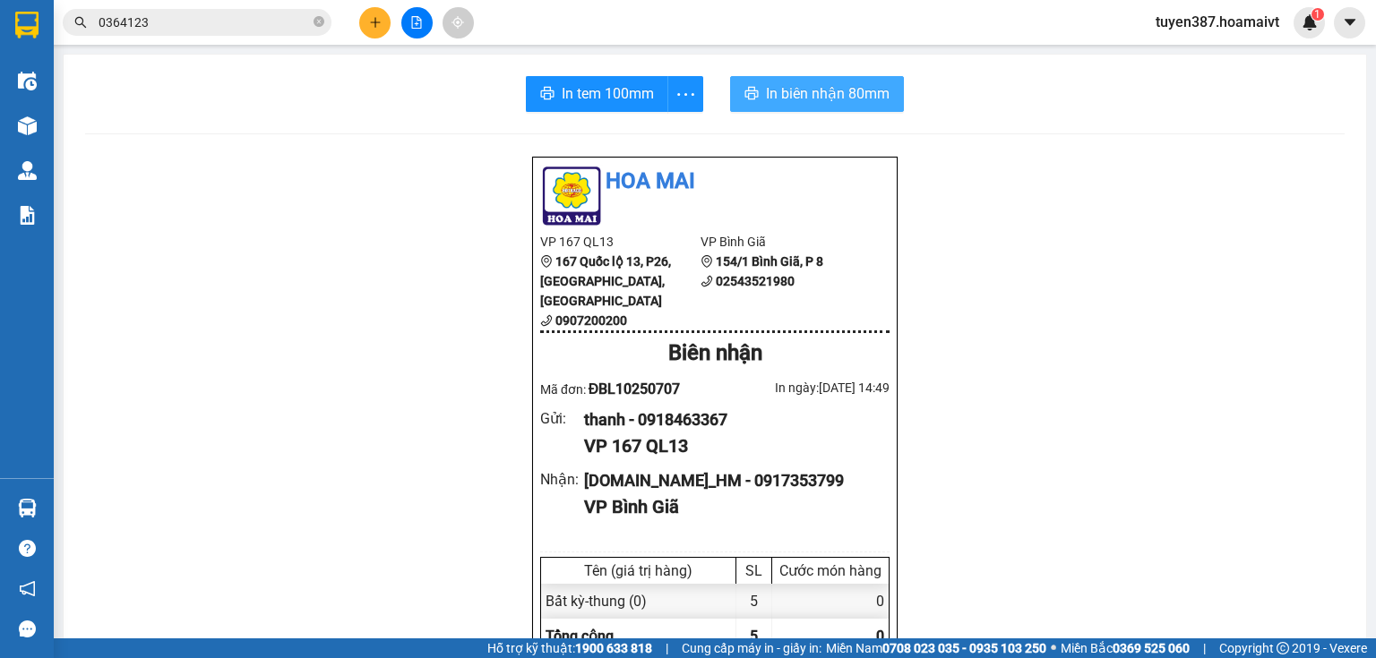
click at [828, 95] on span "In biên nhận 80mm" at bounding box center [828, 93] width 124 height 22
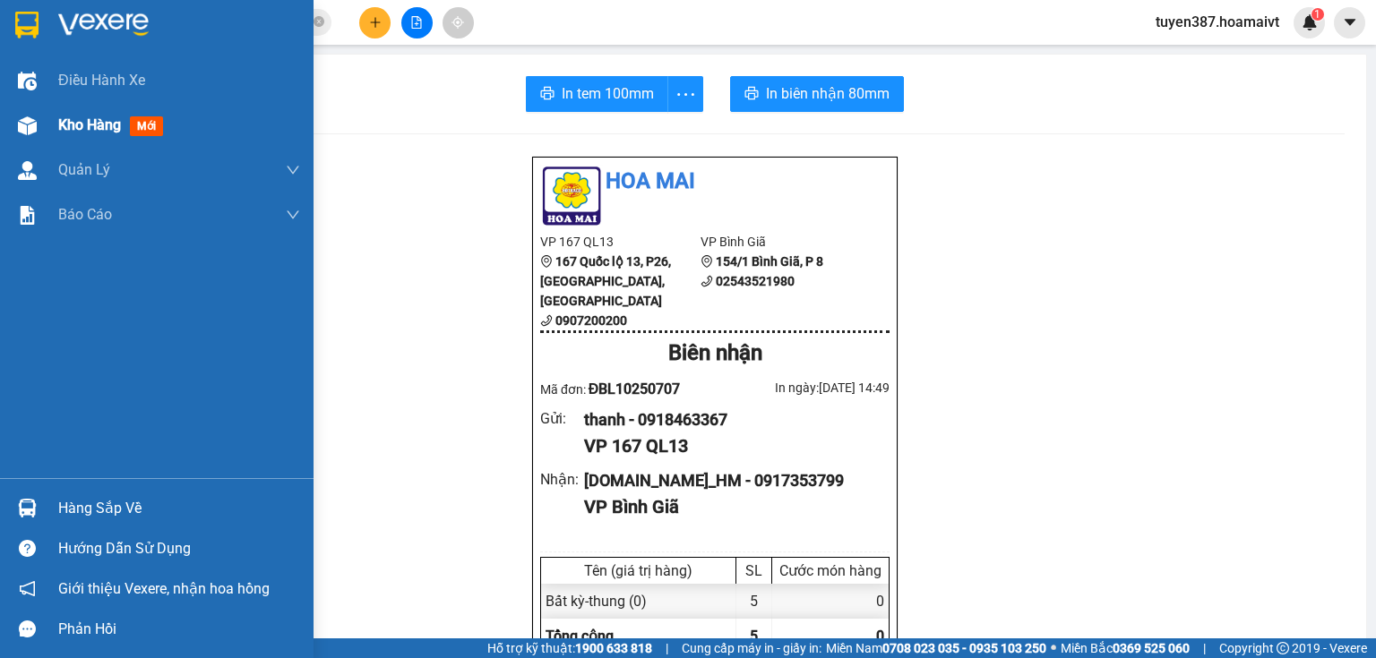
click at [37, 130] on div at bounding box center [27, 125] width 31 height 31
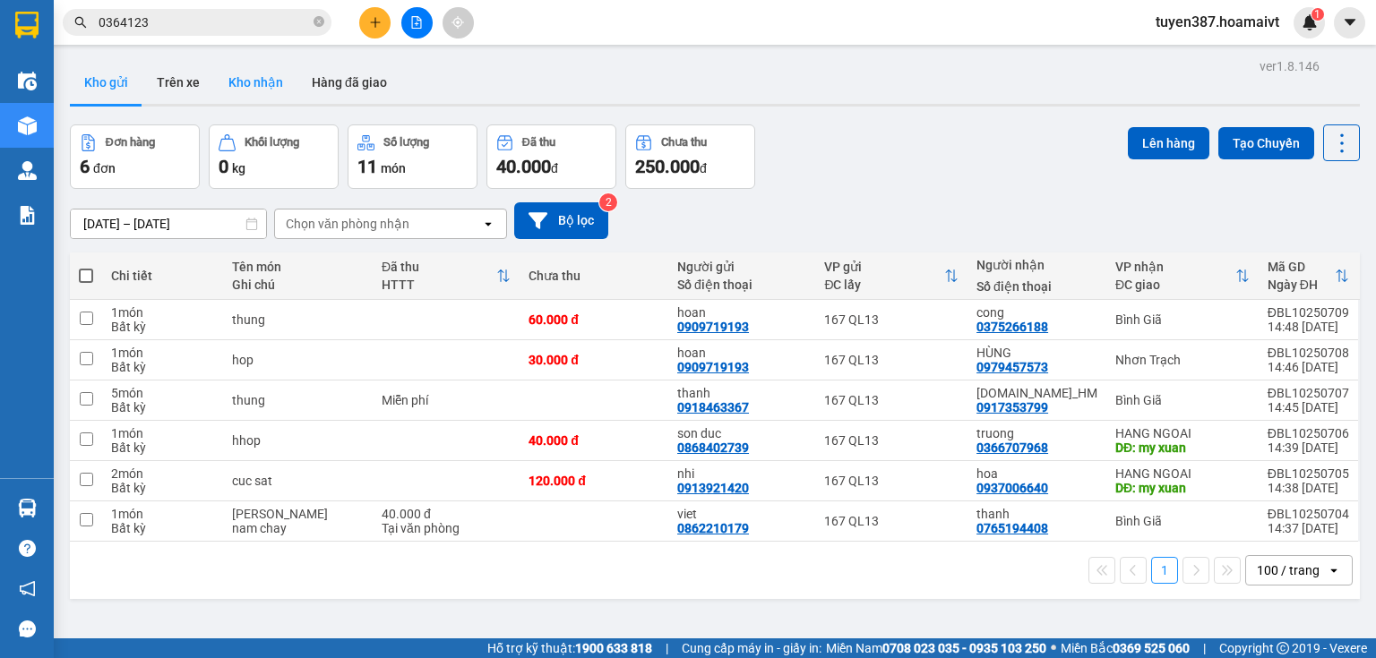
click at [262, 84] on button "Kho nhận" at bounding box center [255, 82] width 83 height 43
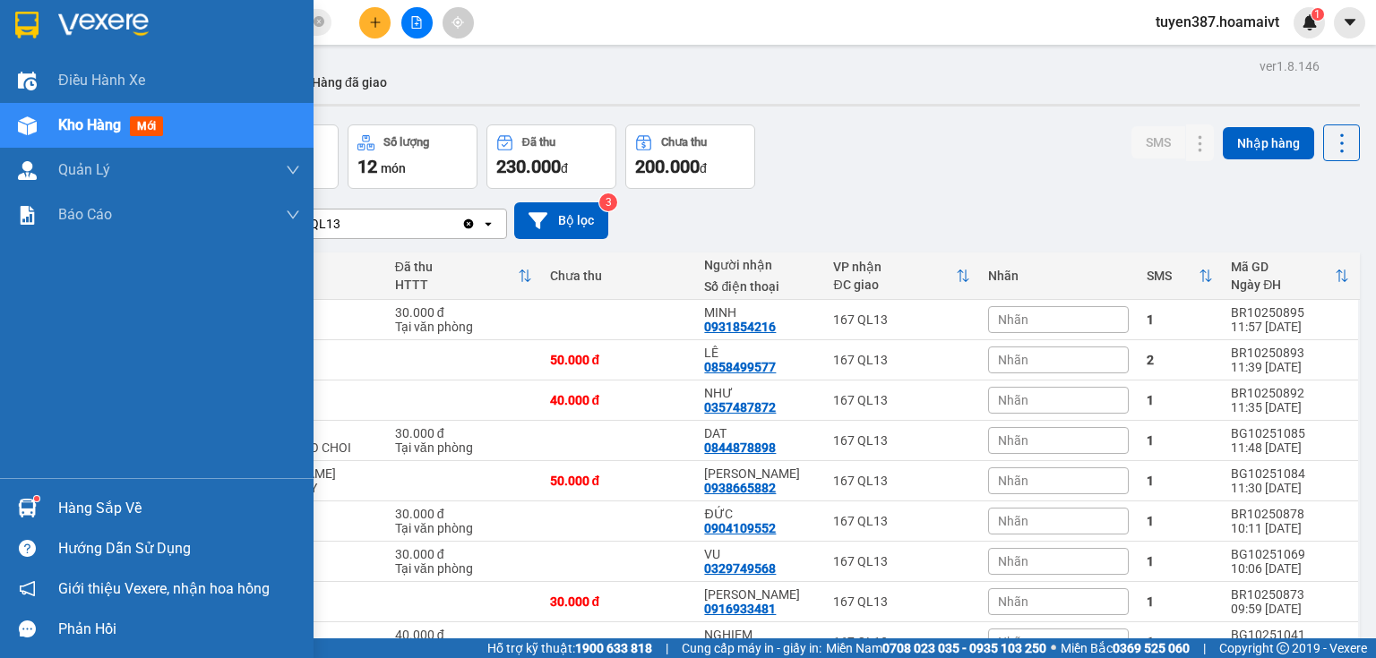
click at [30, 502] on img at bounding box center [27, 508] width 19 height 19
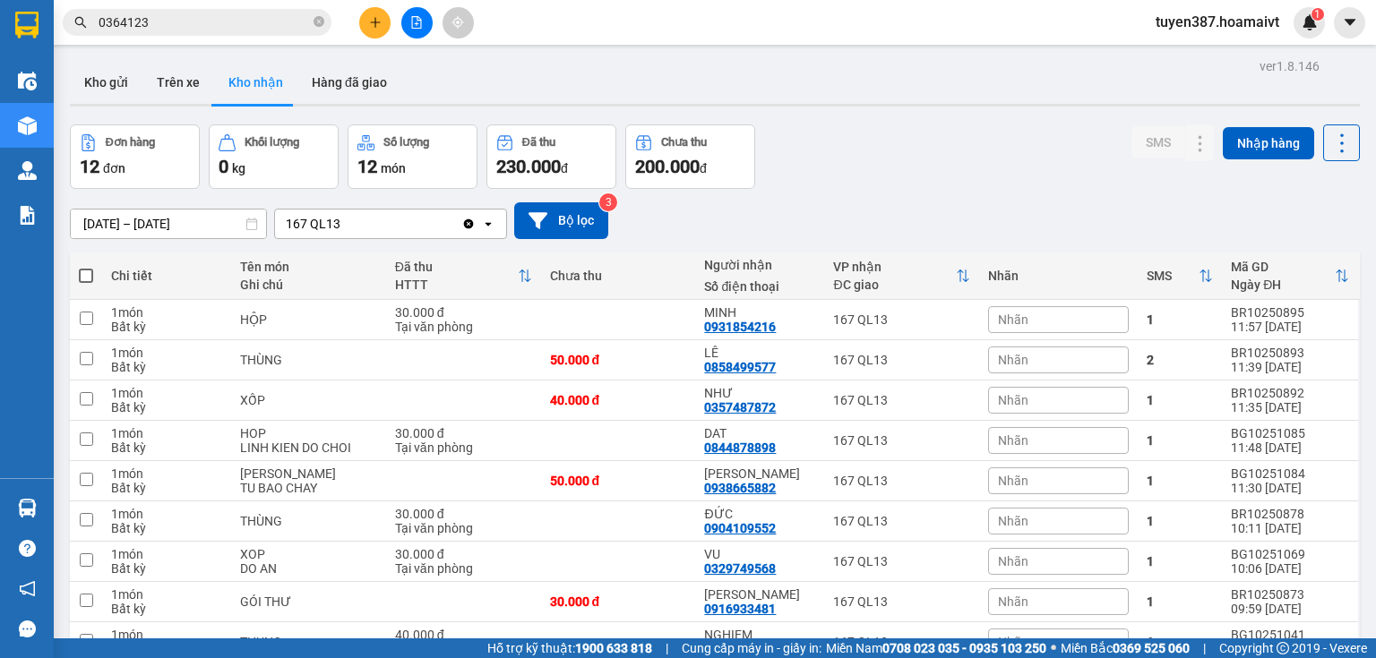
click at [889, 170] on section "Kết quả tìm kiếm ( 3 ) Bộ lọc Mã ĐH Trạng thái Món hàng Tổng cước Chưa cước Nhã…" at bounding box center [688, 329] width 1376 height 658
click at [1158, 357] on icon at bounding box center [1164, 360] width 13 height 13
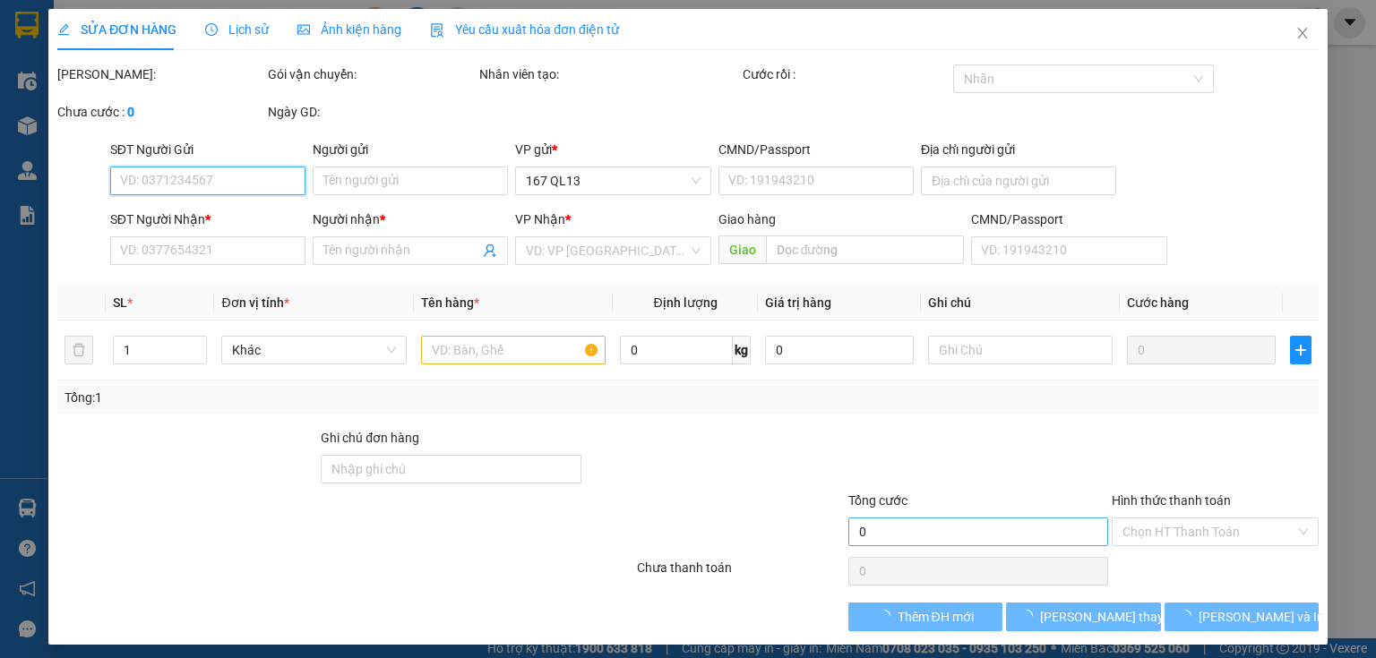
type input "0937154383"
type input "DUNG"
type input "077178002469"
type input "0858499577"
type input "LÊ"
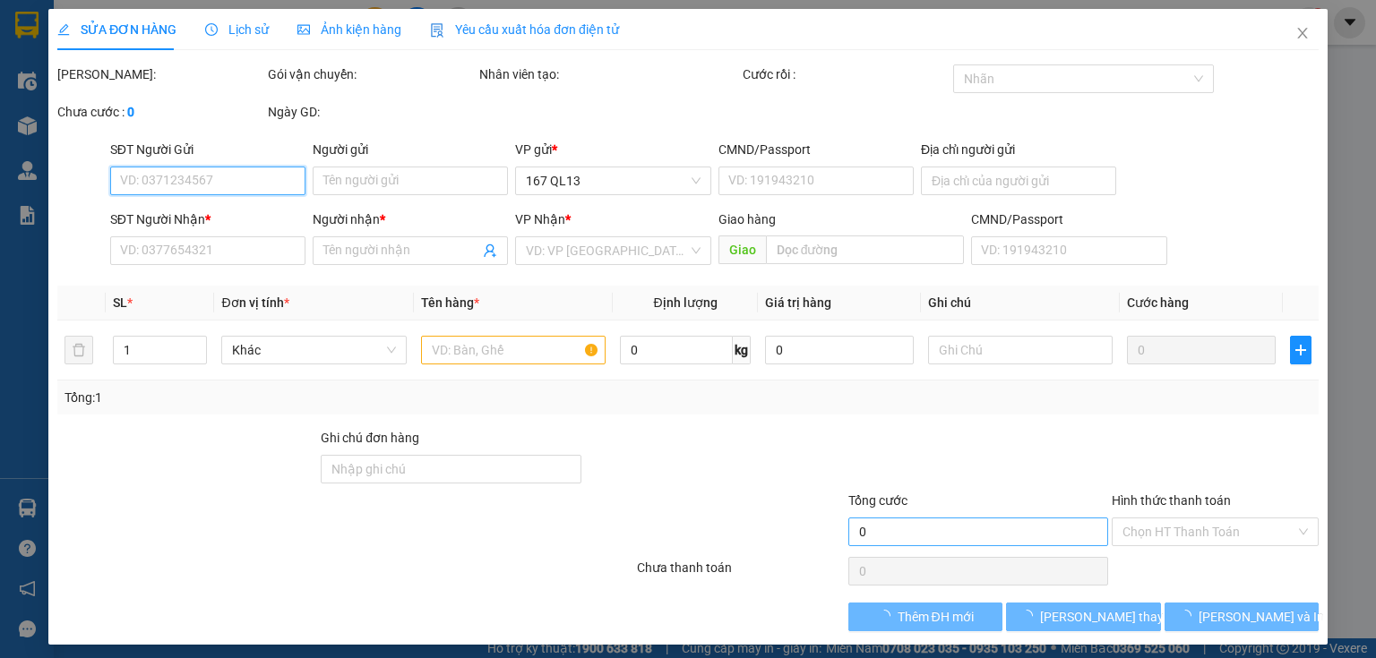
type input "50.000"
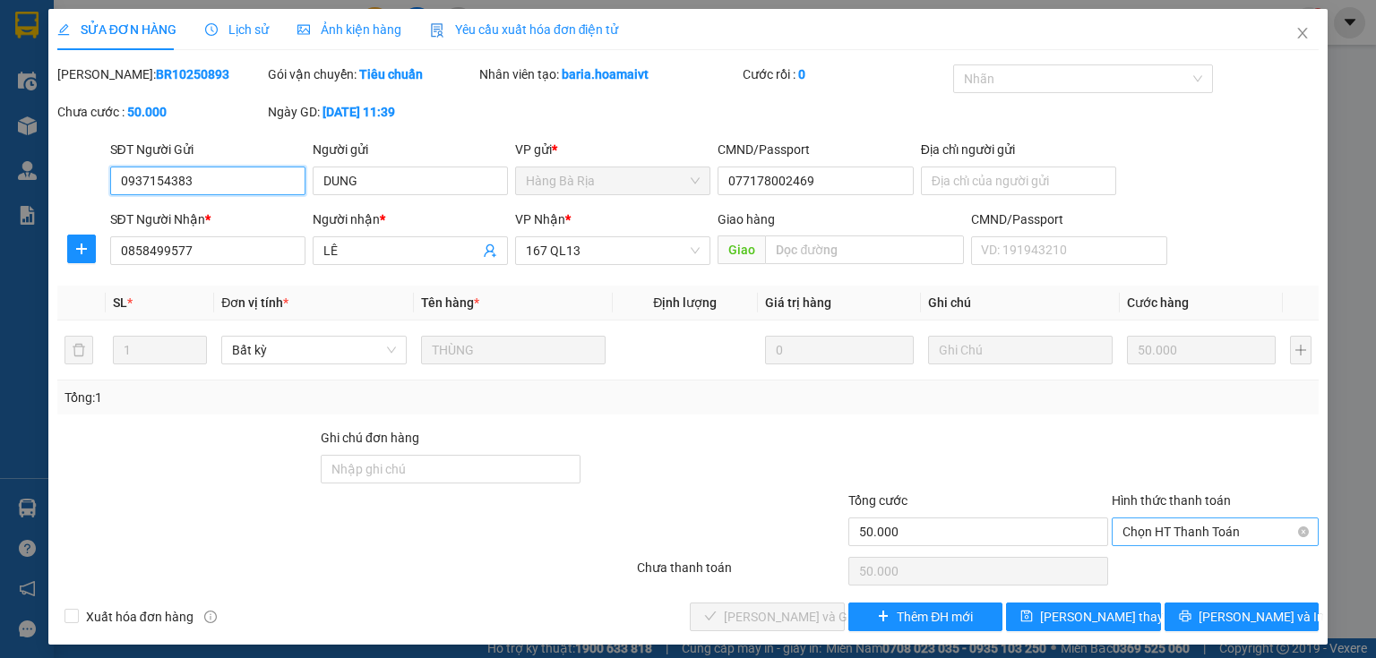
click at [1157, 521] on span "Chọn HT Thanh Toán" at bounding box center [1214, 532] width 185 height 27
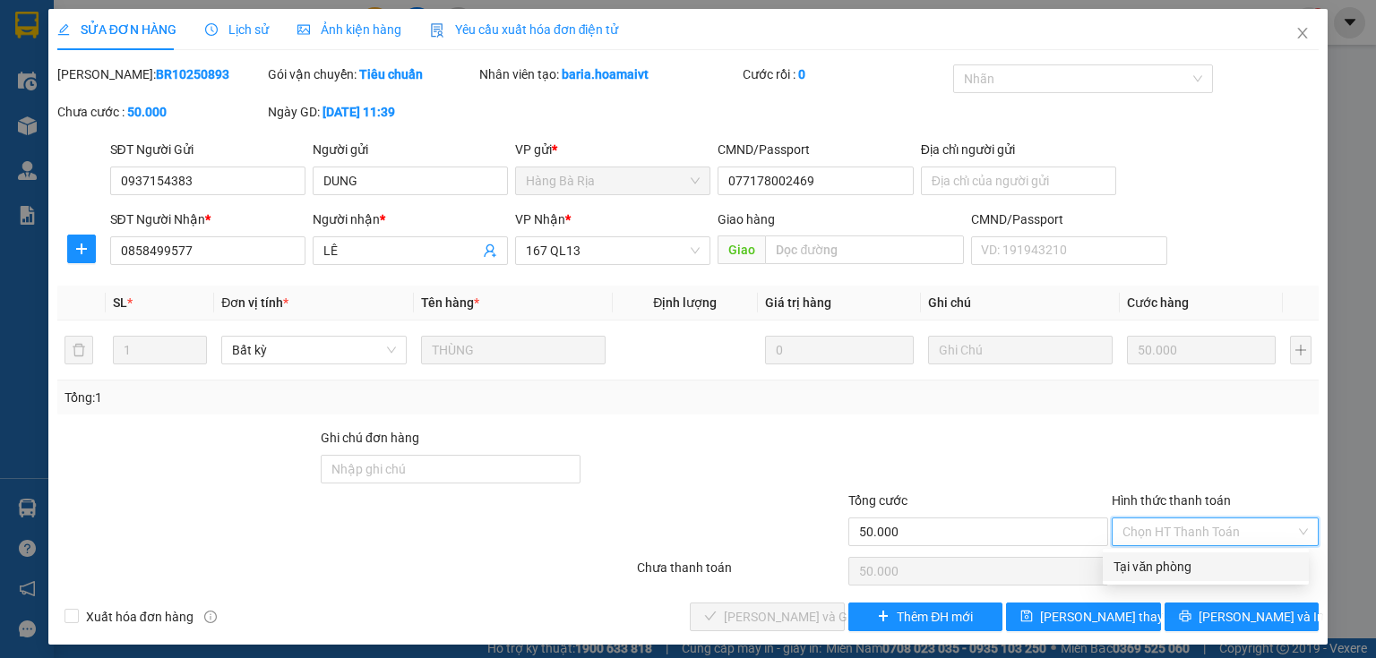
click at [1157, 567] on div "Tại văn phòng" at bounding box center [1205, 567] width 185 height 20
type input "0"
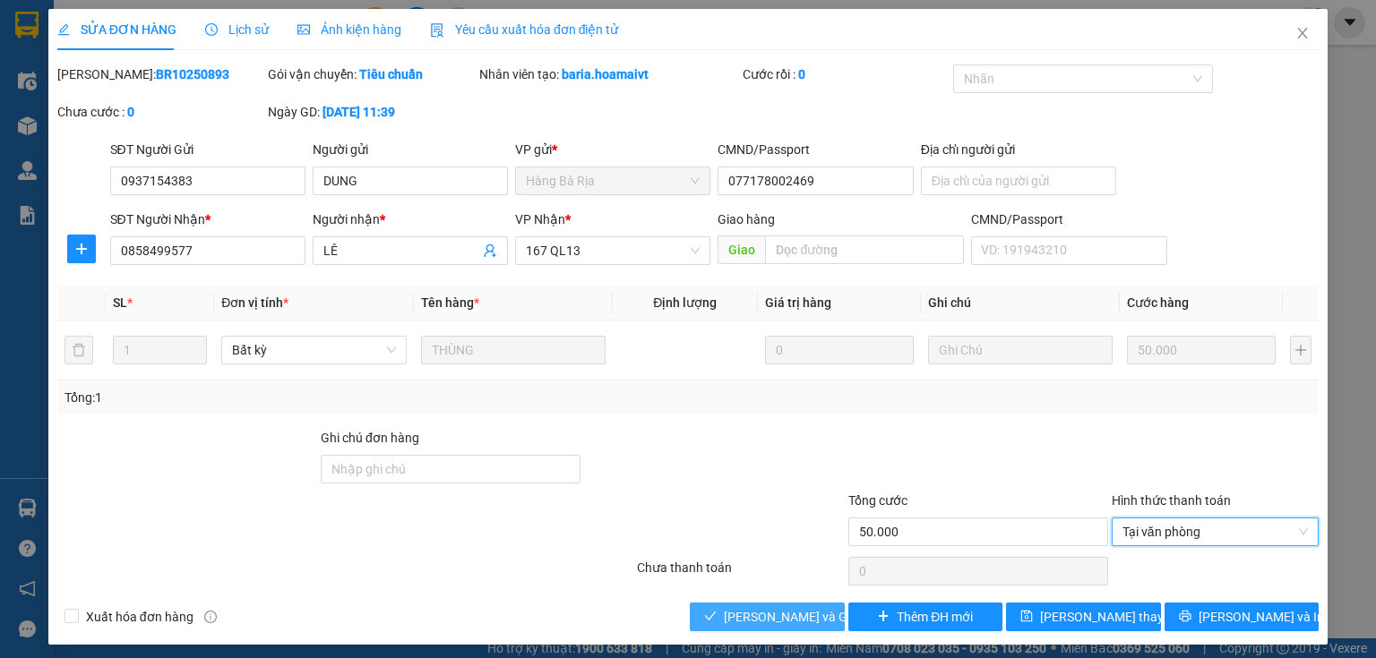
click at [786, 613] on span "[PERSON_NAME] và Giao hàng" at bounding box center [810, 617] width 172 height 20
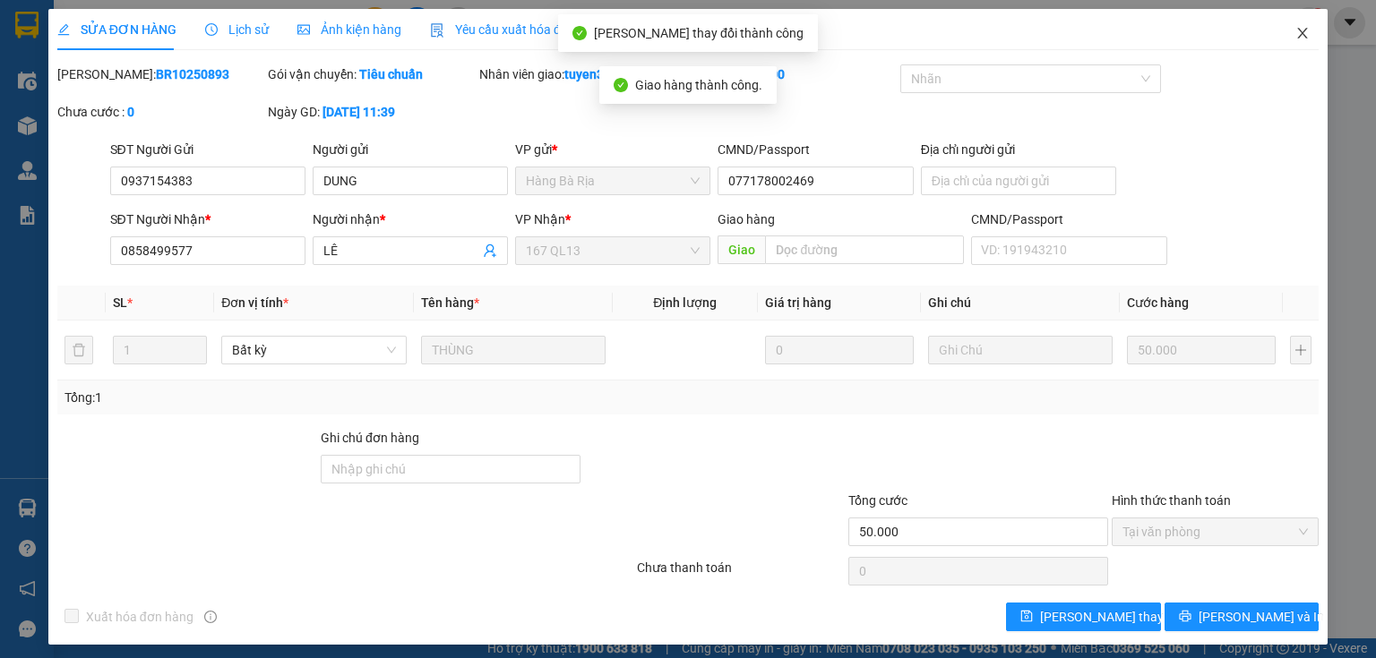
click at [1295, 36] on icon "close" at bounding box center [1302, 33] width 14 height 14
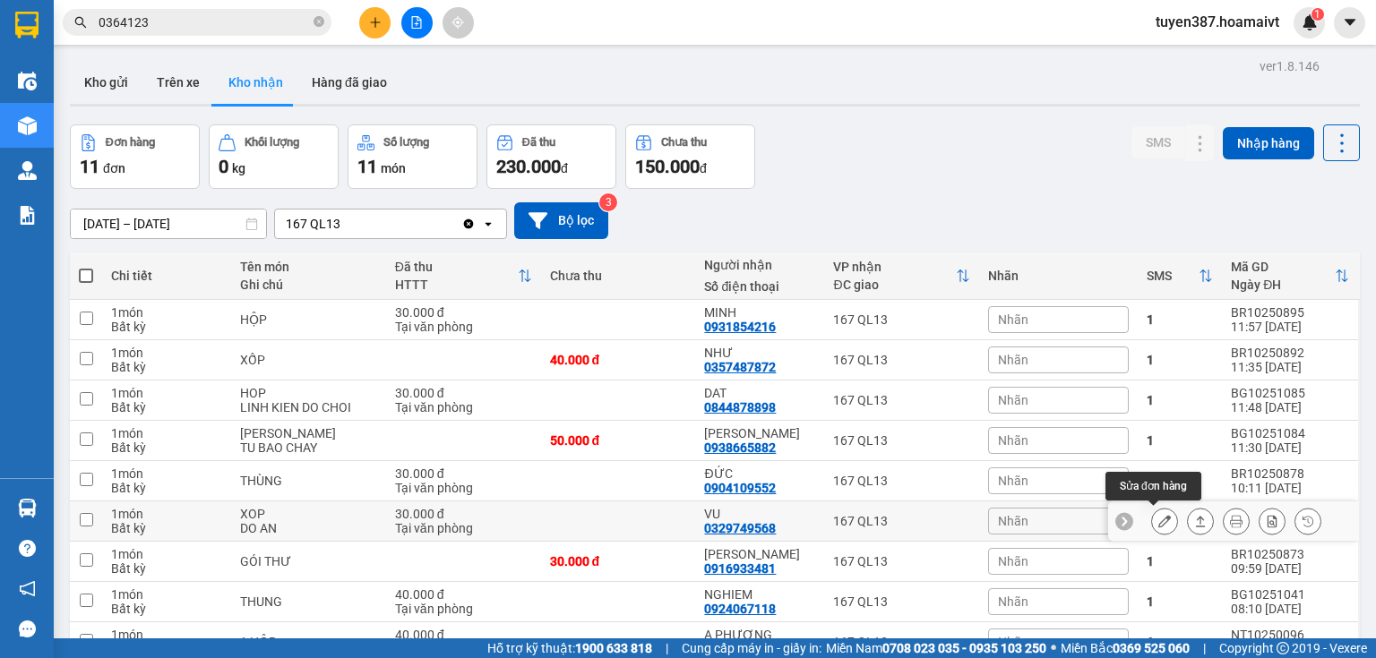
click at [1158, 520] on icon at bounding box center [1164, 521] width 13 height 13
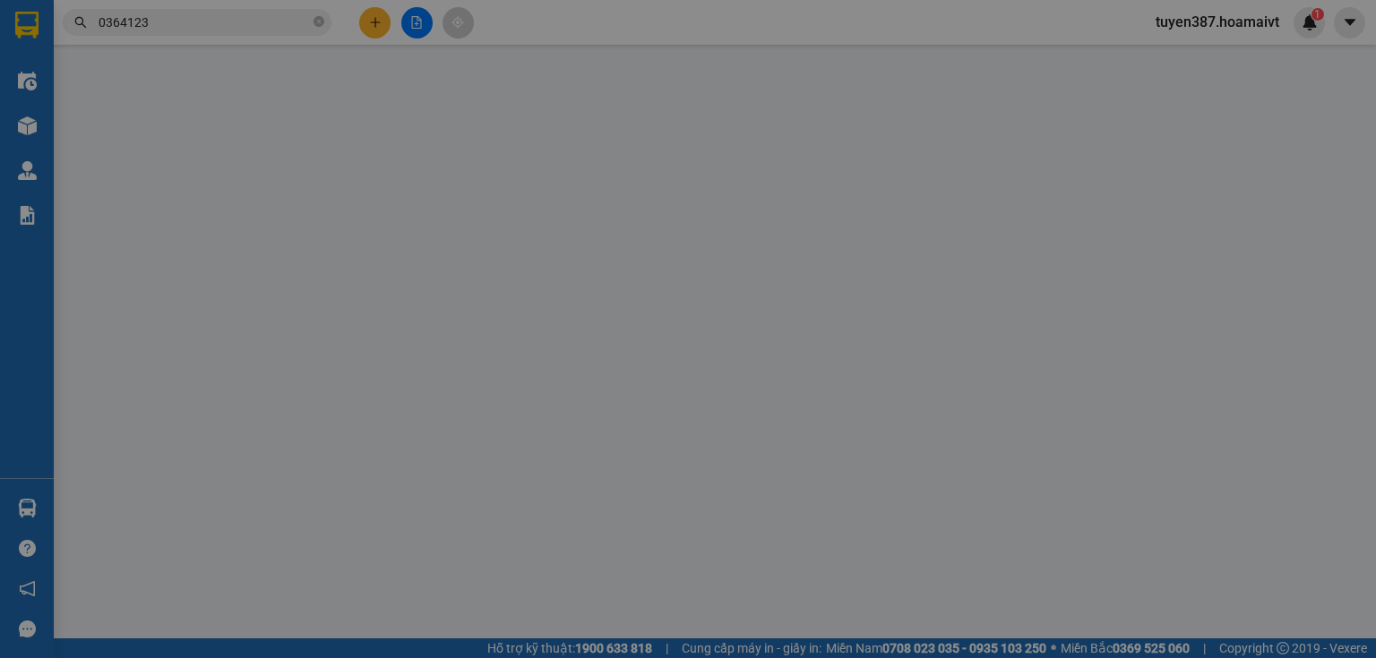
type input "0972301968"
type input "TIN"
type input "0329749568"
type input "VU"
type input "30.000"
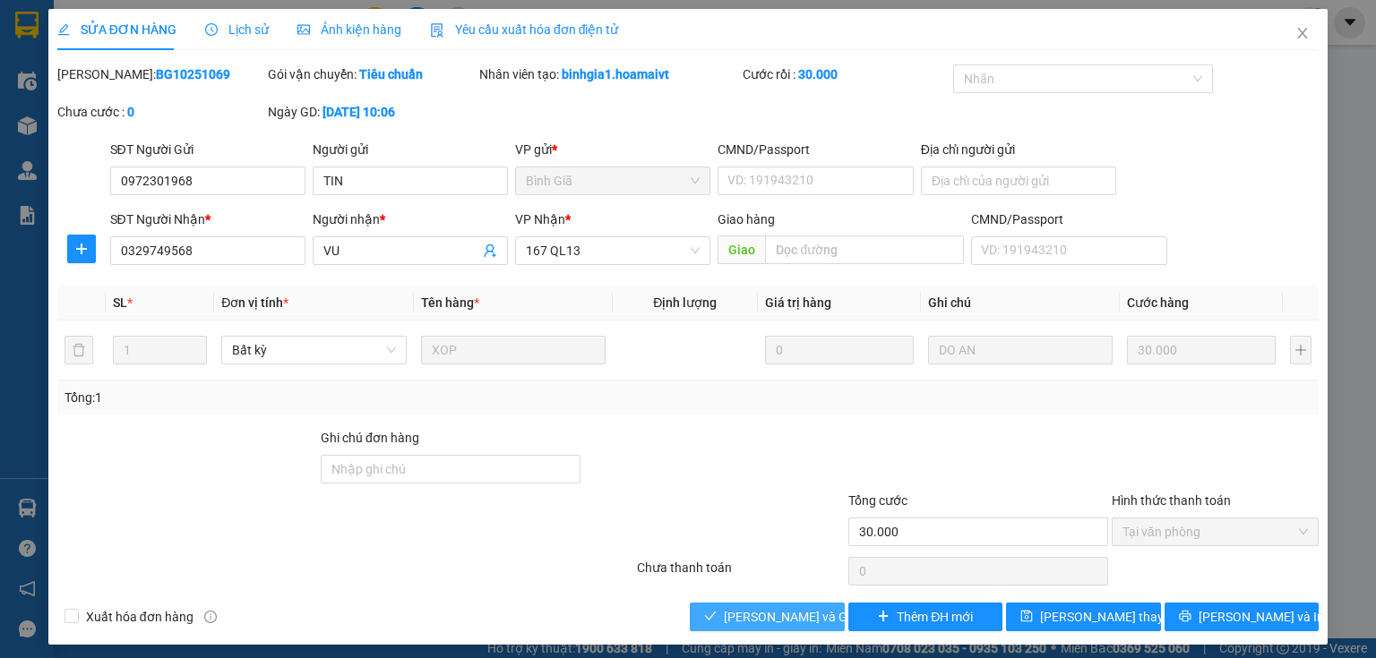
click at [766, 614] on span "[PERSON_NAME] và Giao hàng" at bounding box center [810, 617] width 172 height 20
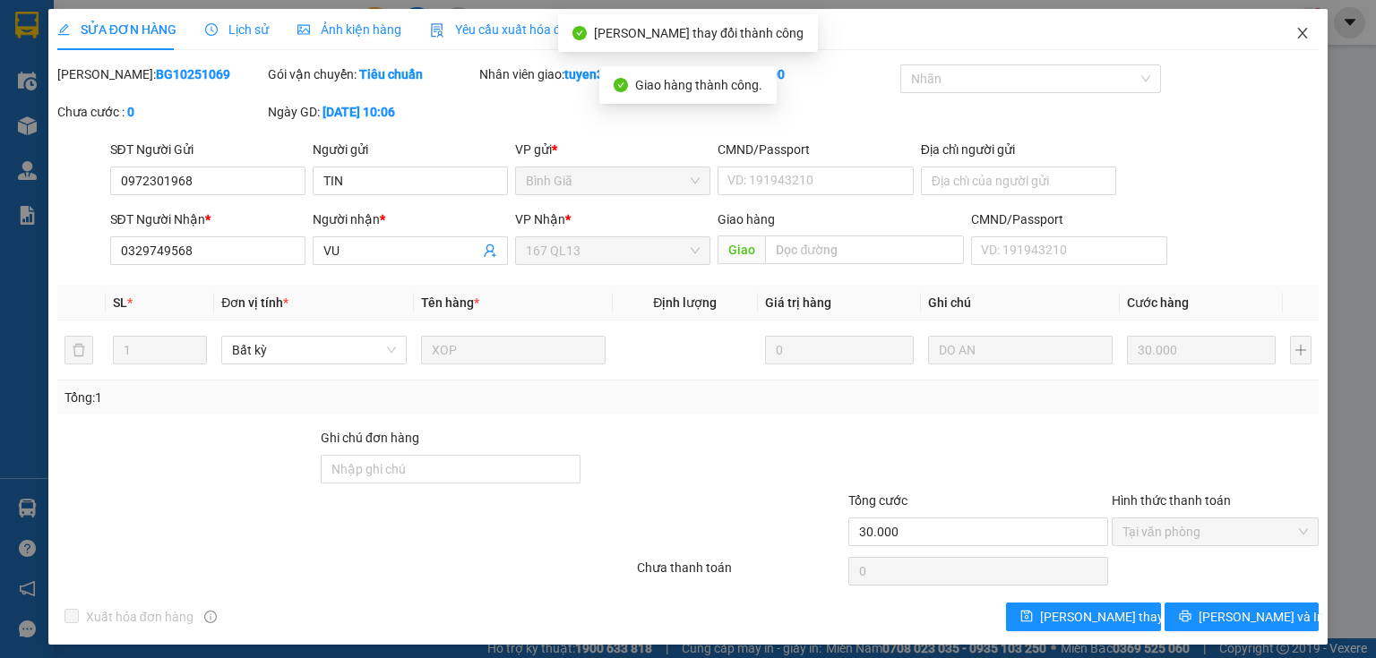
click at [1295, 29] on icon "close" at bounding box center [1302, 33] width 14 height 14
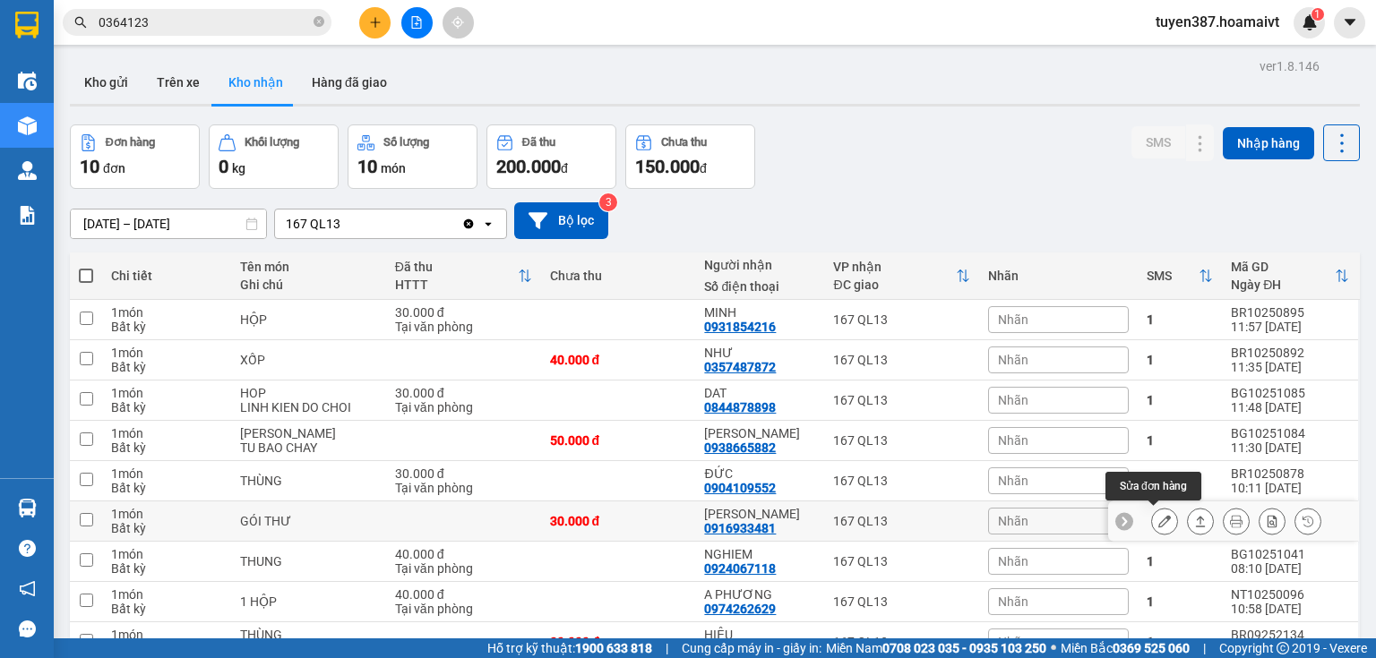
click at [1158, 520] on icon at bounding box center [1164, 521] width 13 height 13
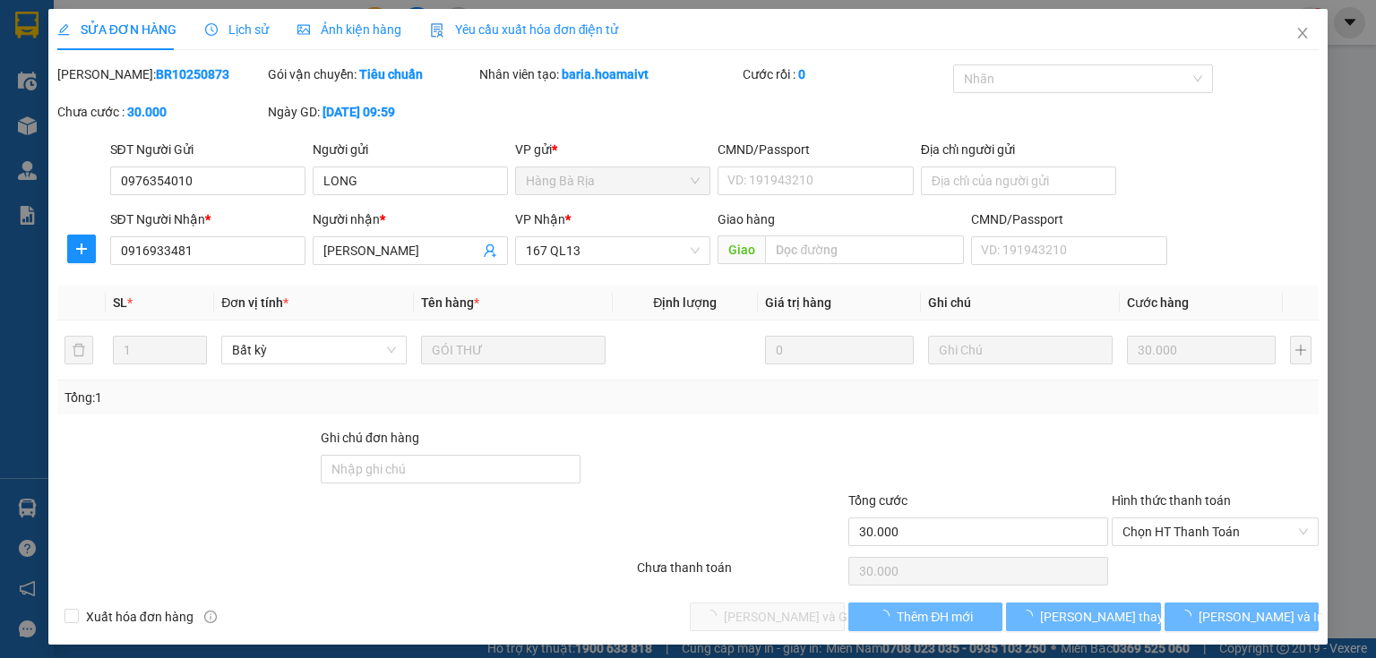
type input "0976354010"
type input "LONG"
type input "0916933481"
type input "[PERSON_NAME]"
type input "30.000"
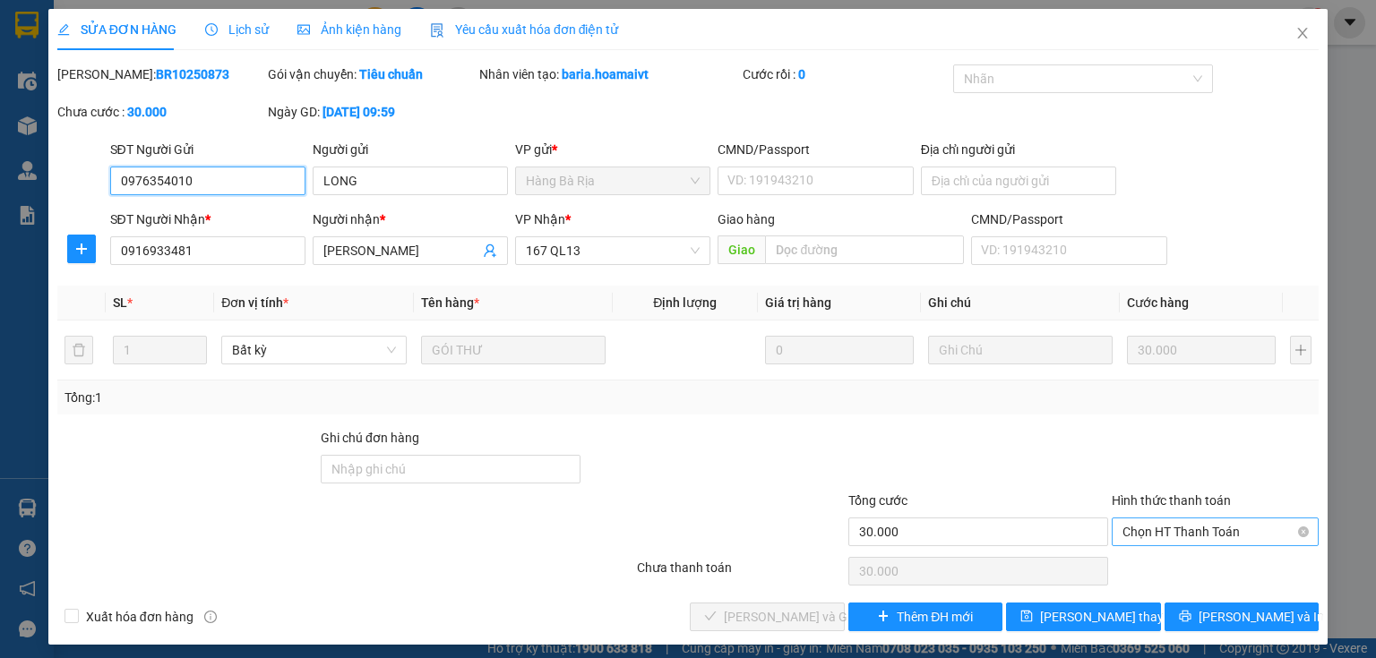
click at [1210, 530] on span "Chọn HT Thanh Toán" at bounding box center [1214, 532] width 185 height 27
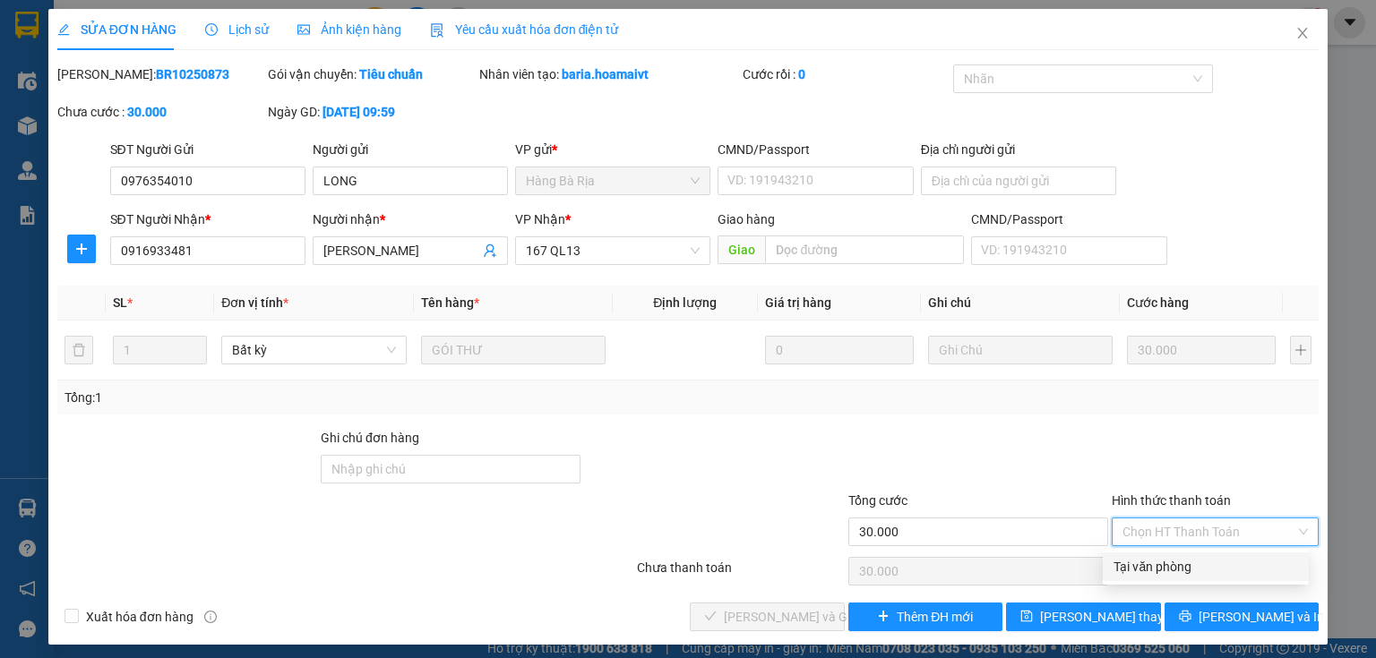
click at [1175, 564] on div "Tại văn phòng" at bounding box center [1205, 567] width 185 height 20
type input "0"
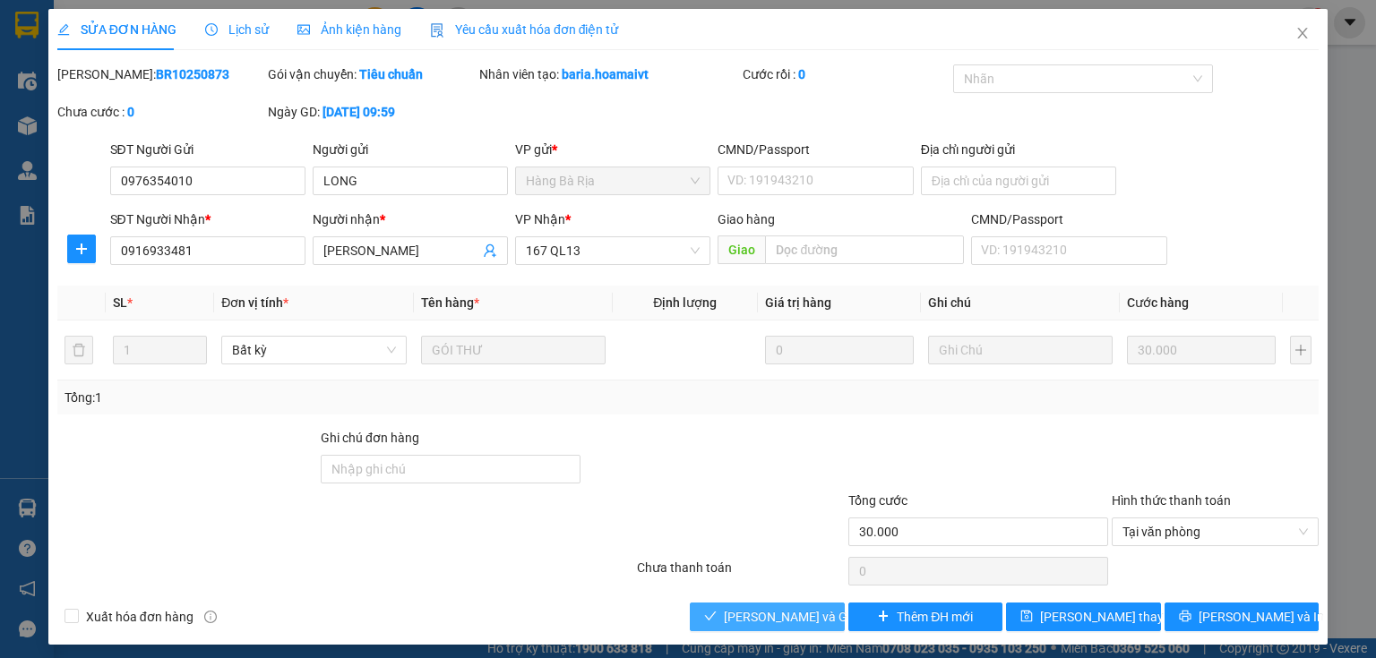
click at [771, 619] on span "[PERSON_NAME] và Giao hàng" at bounding box center [810, 617] width 172 height 20
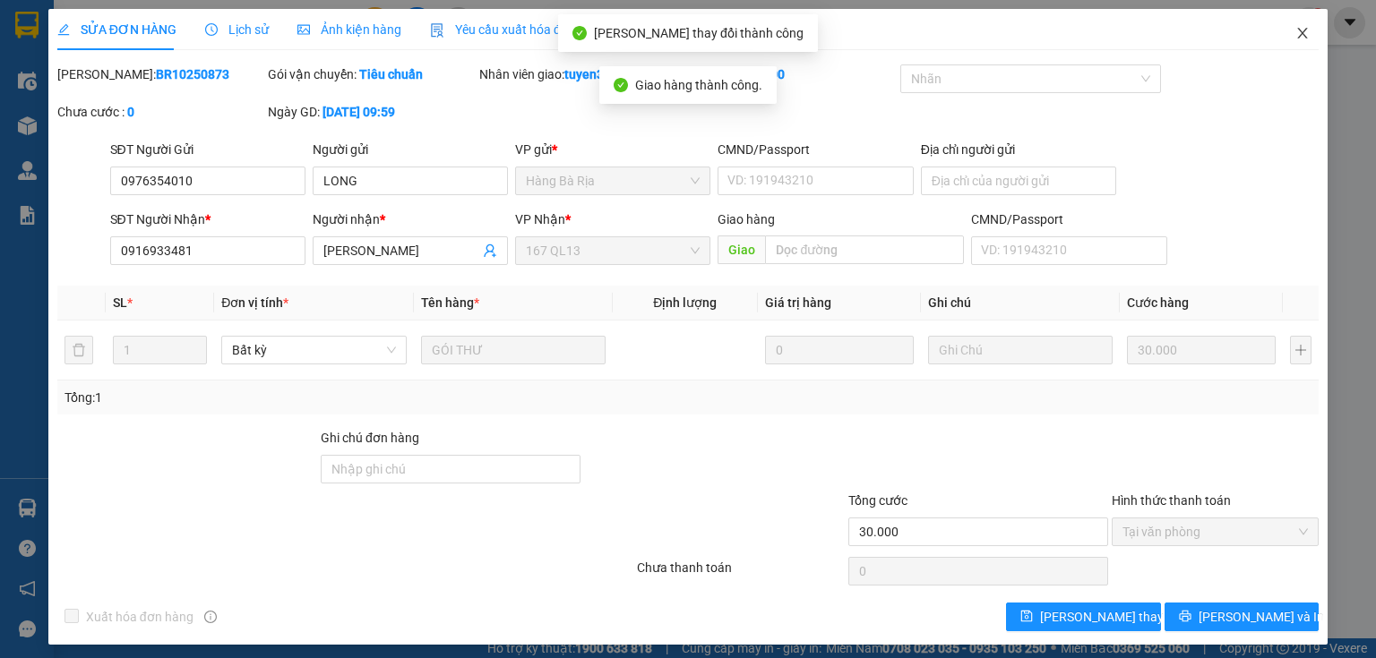
click at [1295, 32] on icon "close" at bounding box center [1302, 33] width 14 height 14
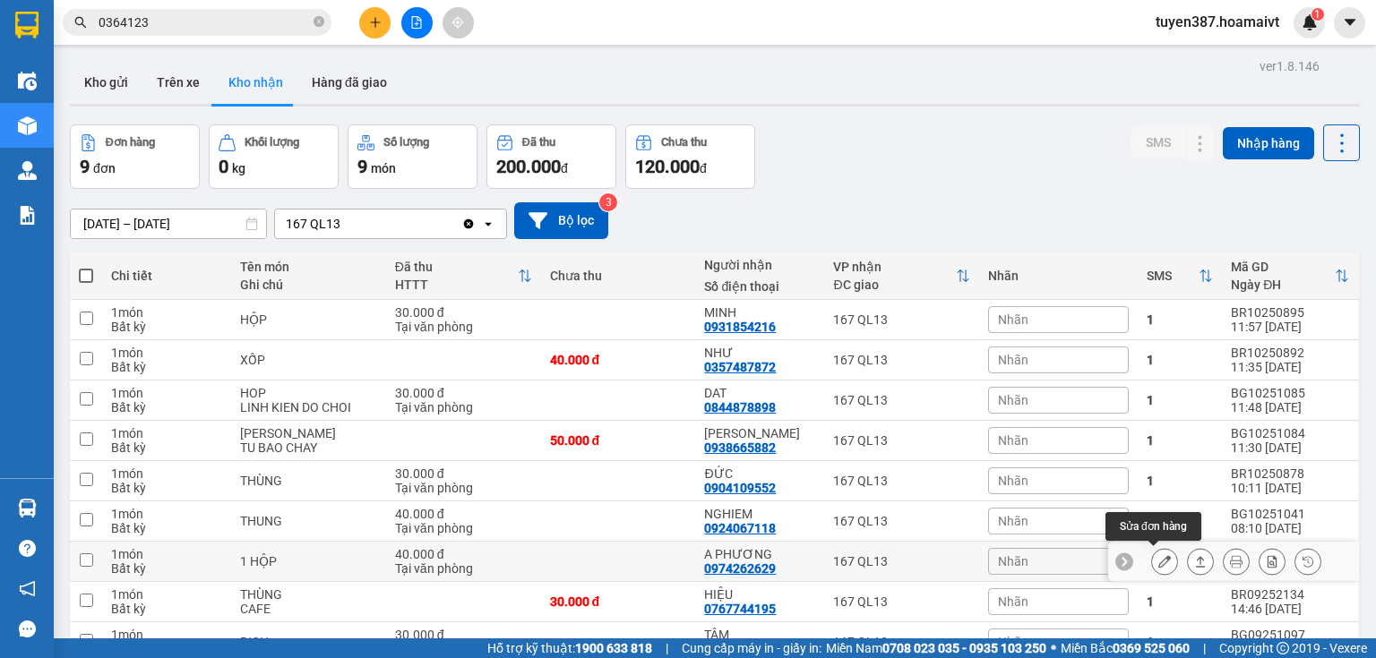
click at [1158, 555] on icon at bounding box center [1164, 561] width 13 height 13
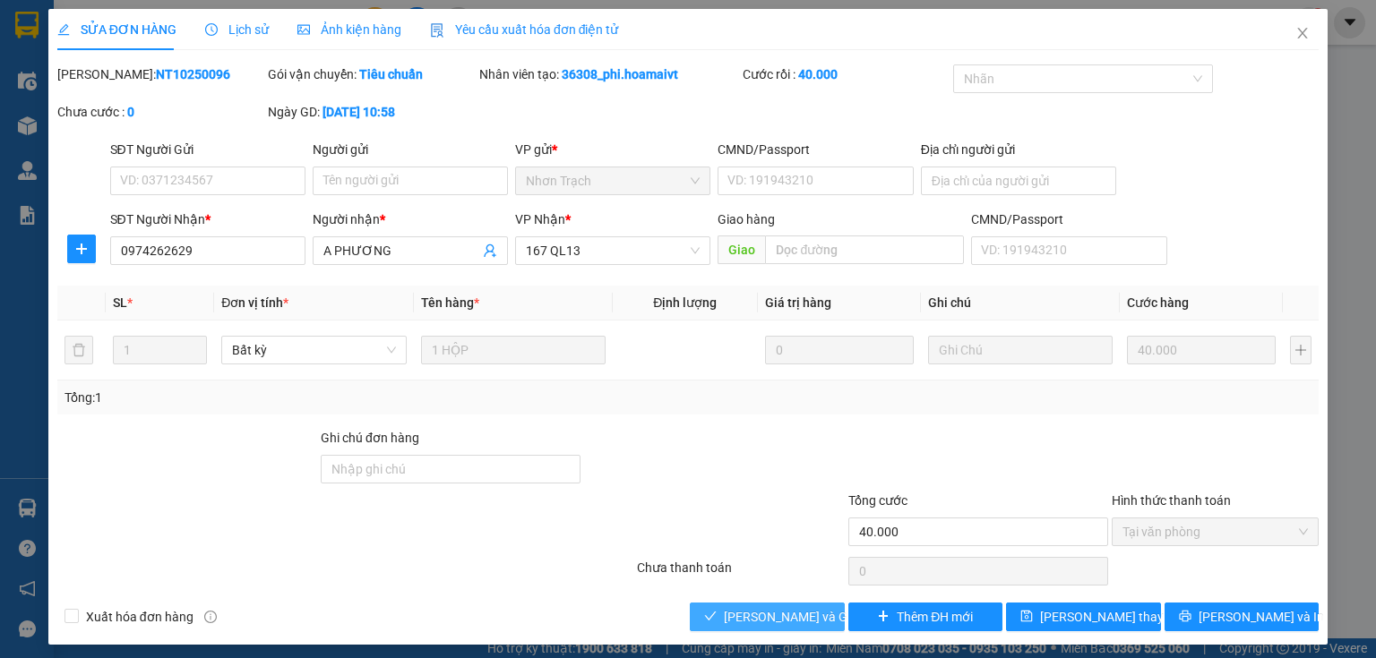
drag, startPoint x: 800, startPoint y: 613, endPoint x: 808, endPoint y: 594, distance: 20.5
click at [799, 613] on span "[PERSON_NAME] và Giao hàng" at bounding box center [810, 617] width 172 height 20
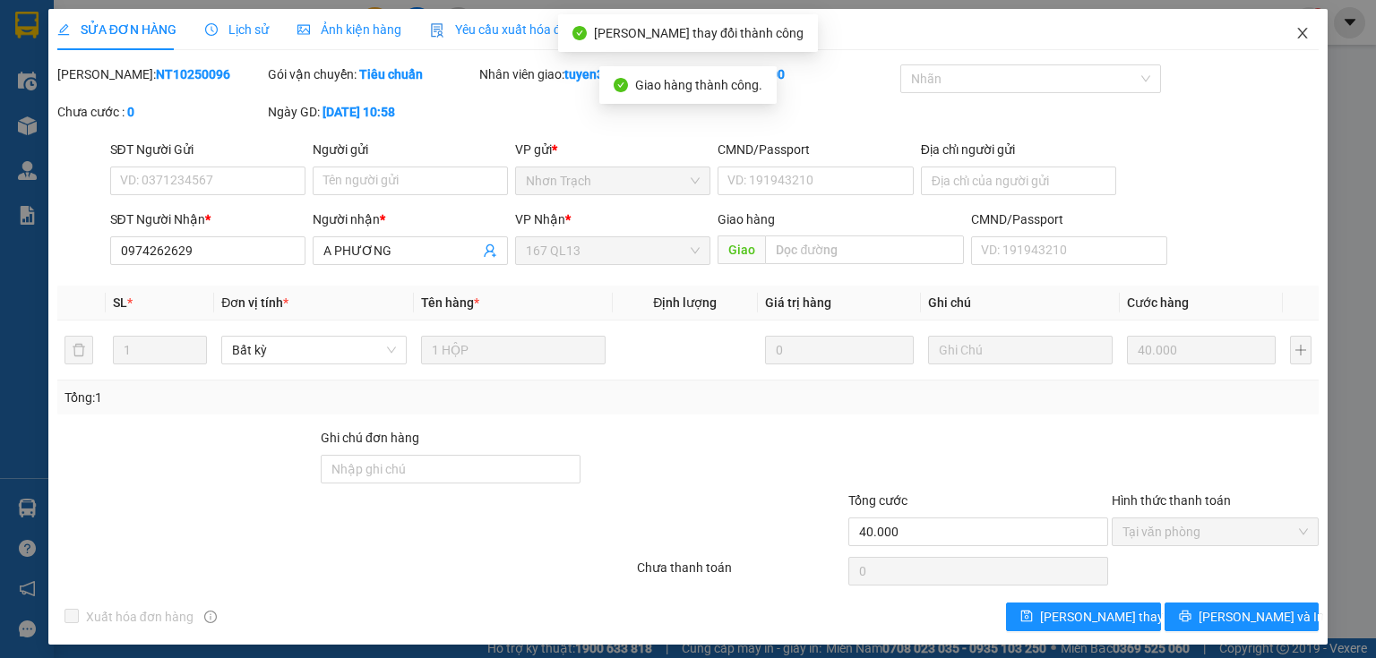
click at [1297, 31] on icon "close" at bounding box center [1302, 33] width 14 height 14
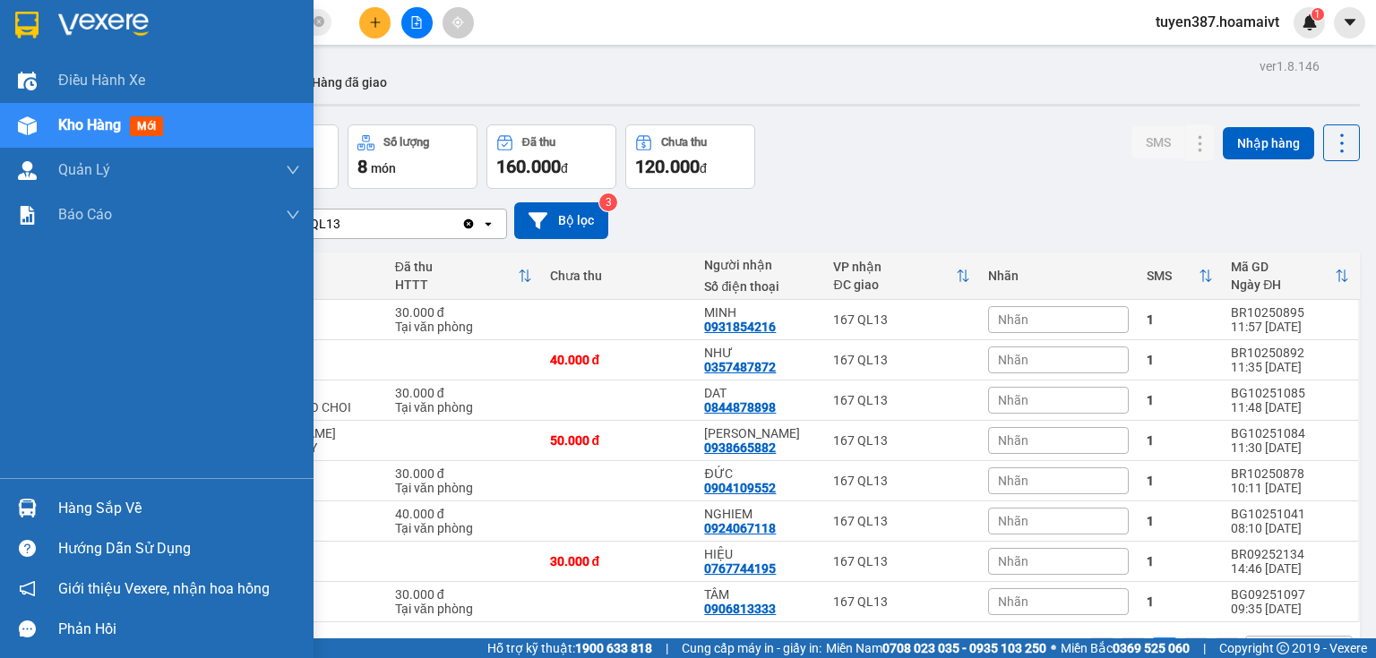
click at [30, 509] on img at bounding box center [27, 508] width 19 height 19
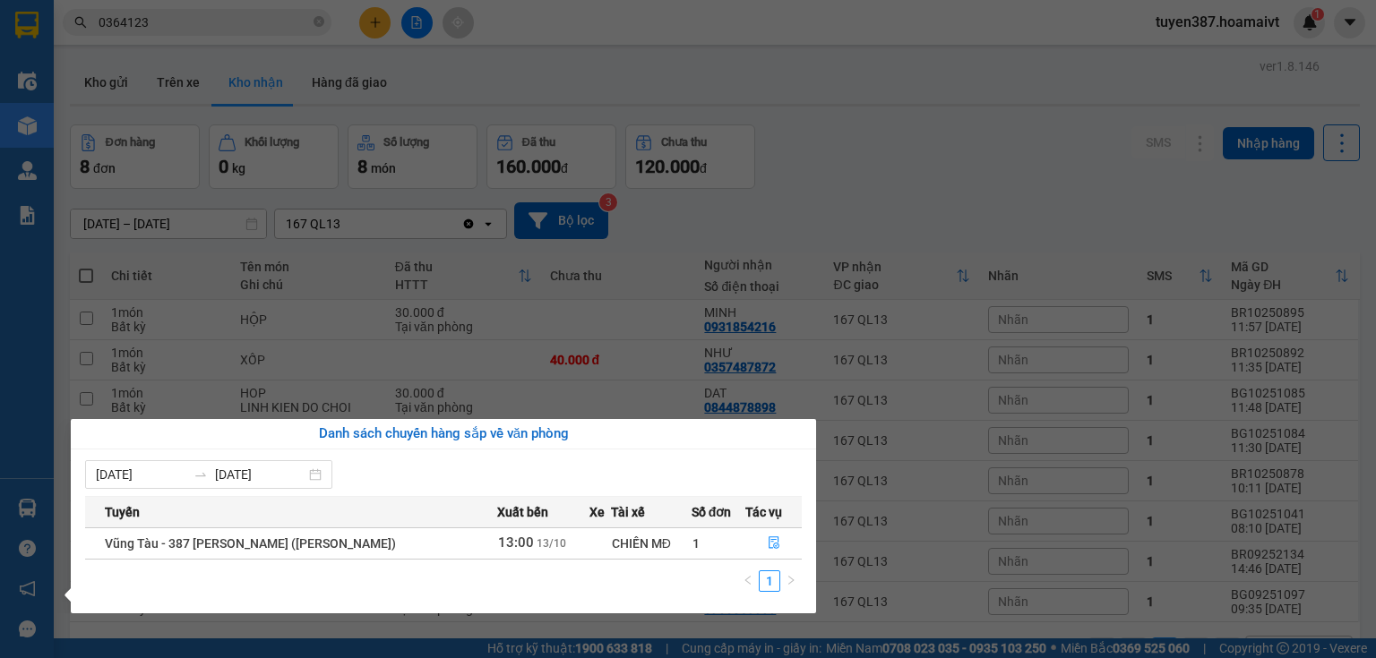
click at [895, 150] on section "Kết quả tìm kiếm ( 3 ) Bộ lọc Mã ĐH Trạng thái Món hàng Tổng cước Chưa cước Nhã…" at bounding box center [688, 329] width 1376 height 658
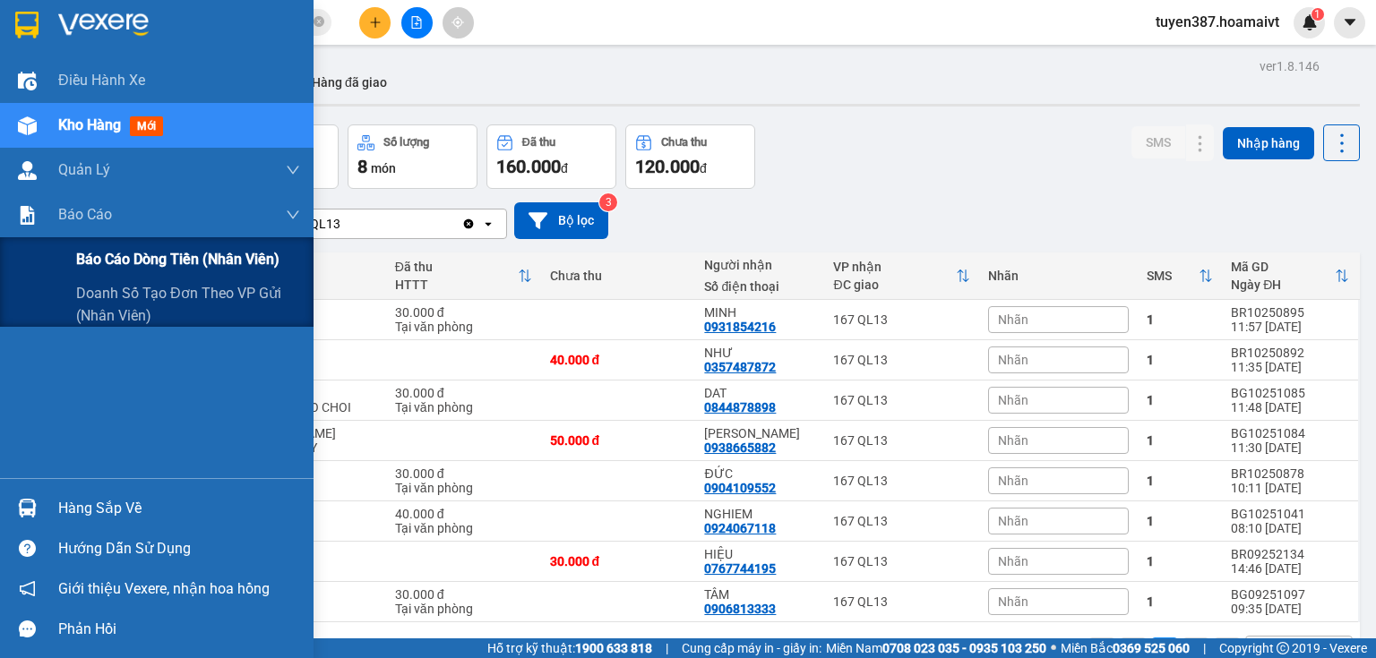
drag, startPoint x: 154, startPoint y: 254, endPoint x: 178, endPoint y: 247, distance: 25.2
click at [158, 254] on span "Báo cáo dòng tiền (nhân viên)" at bounding box center [177, 259] width 203 height 22
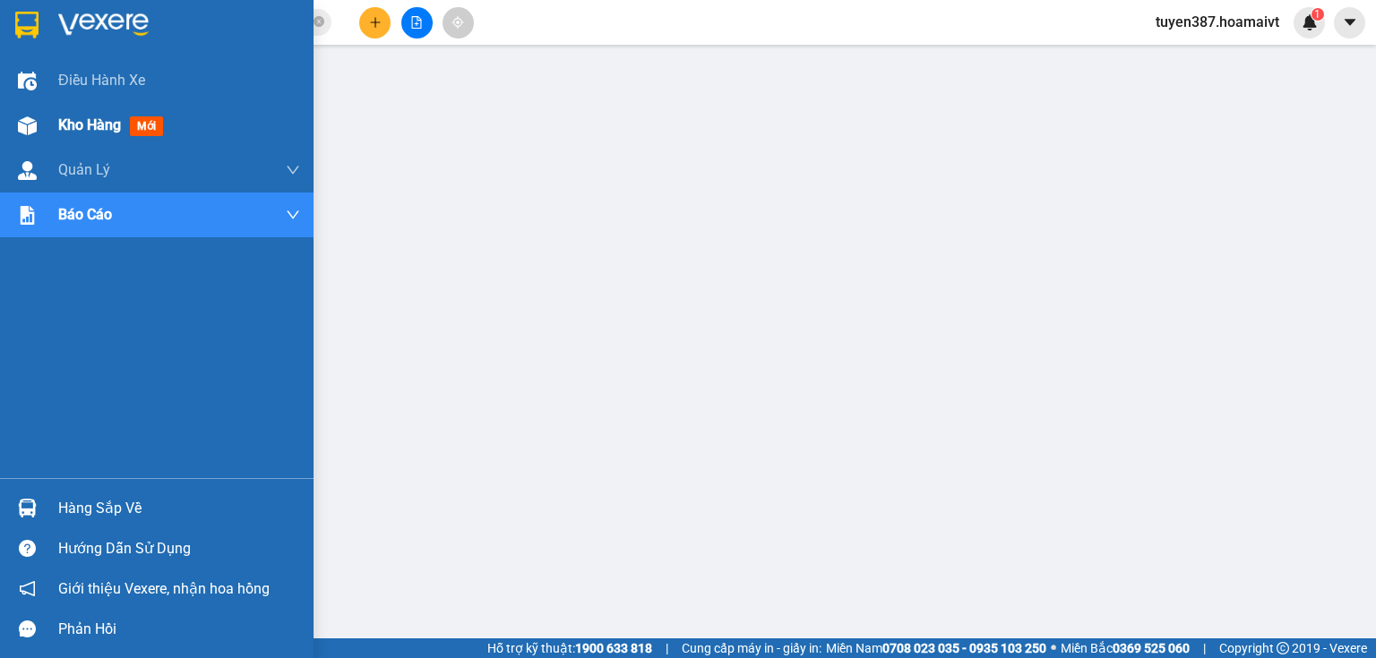
click at [36, 128] on div at bounding box center [27, 125] width 31 height 31
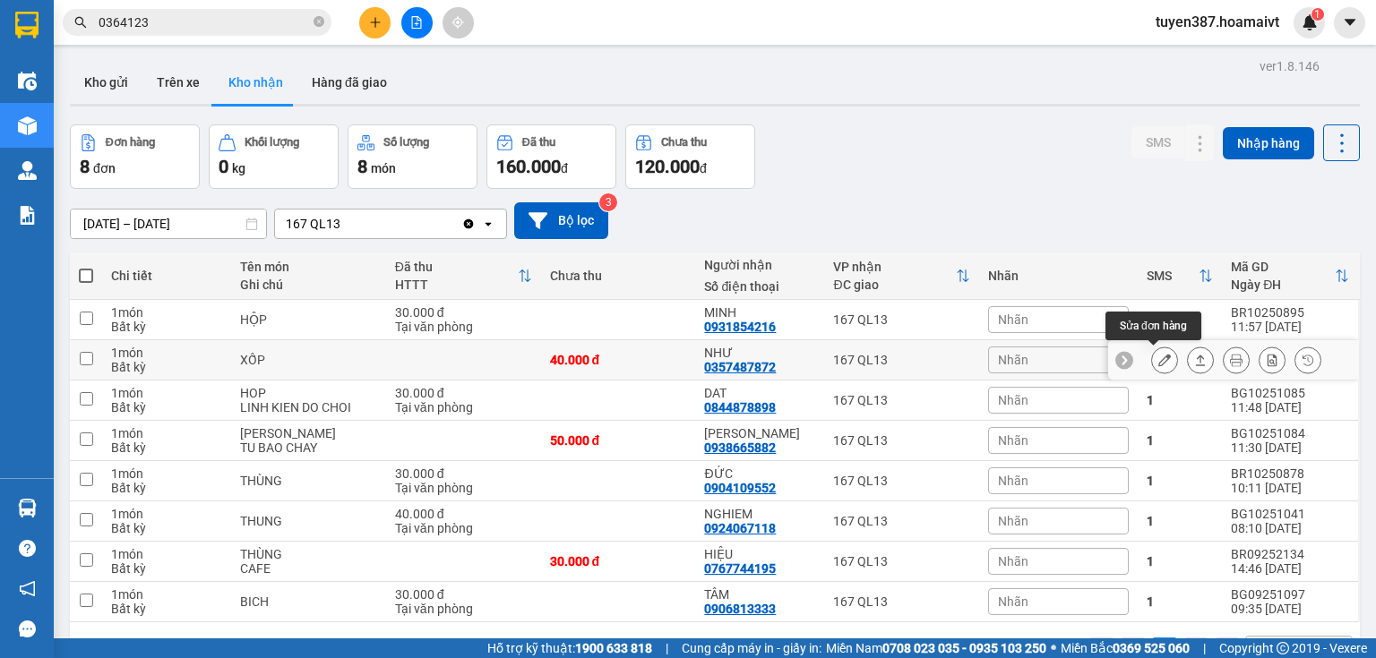
click at [1158, 359] on icon at bounding box center [1164, 360] width 13 height 13
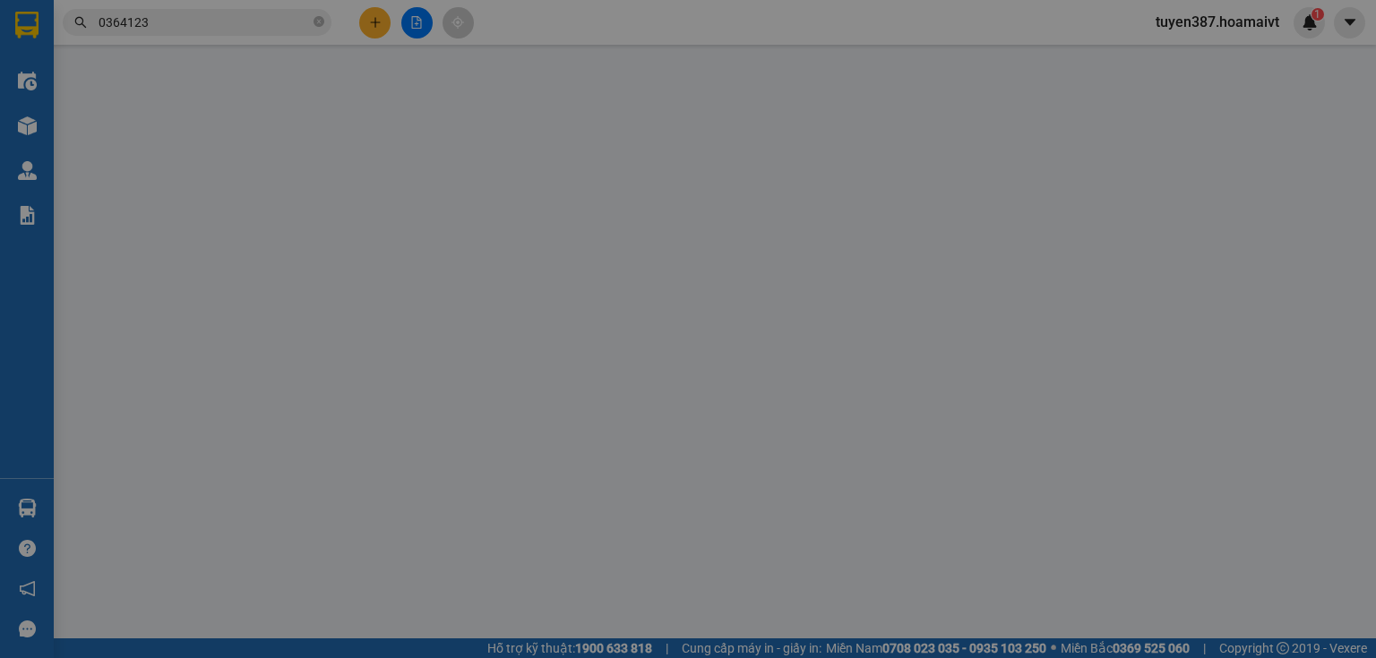
type input "0902015151"
type input "tri"
type input "077203004787"
type input "0357487872"
type input "NHƯ"
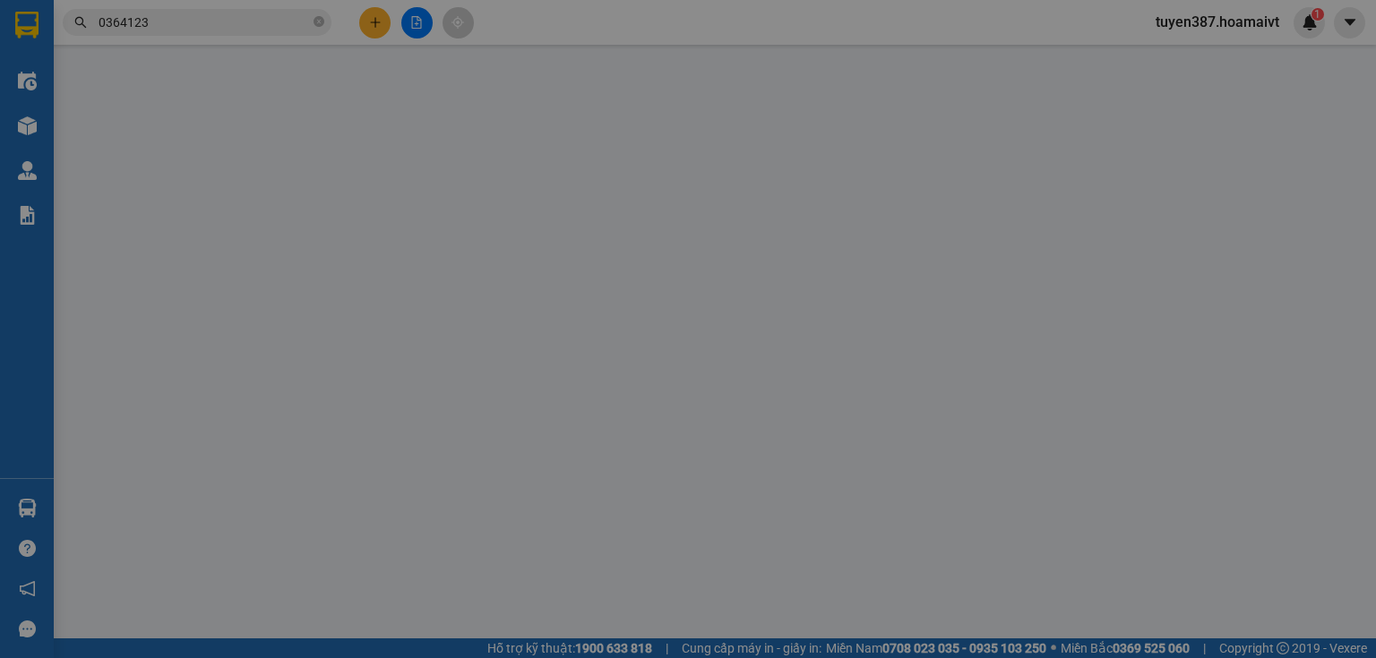
type input "40.000"
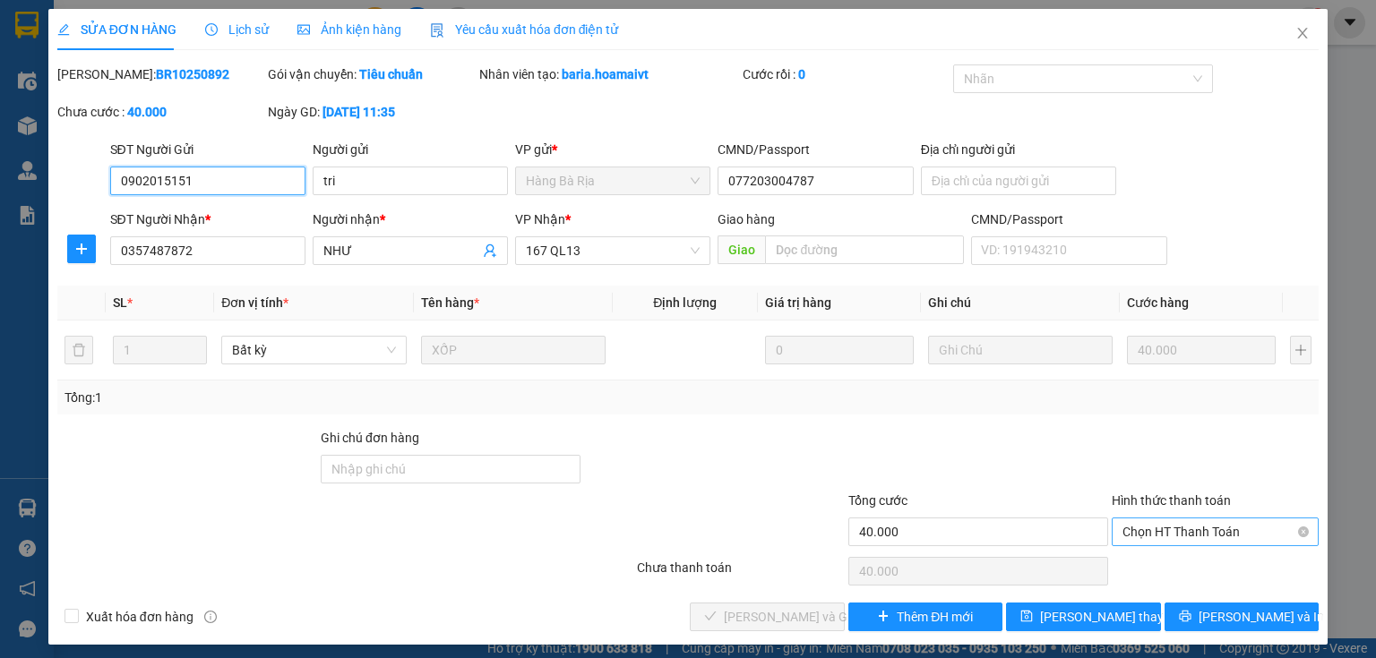
click at [1185, 529] on span "Chọn HT Thanh Toán" at bounding box center [1214, 532] width 185 height 27
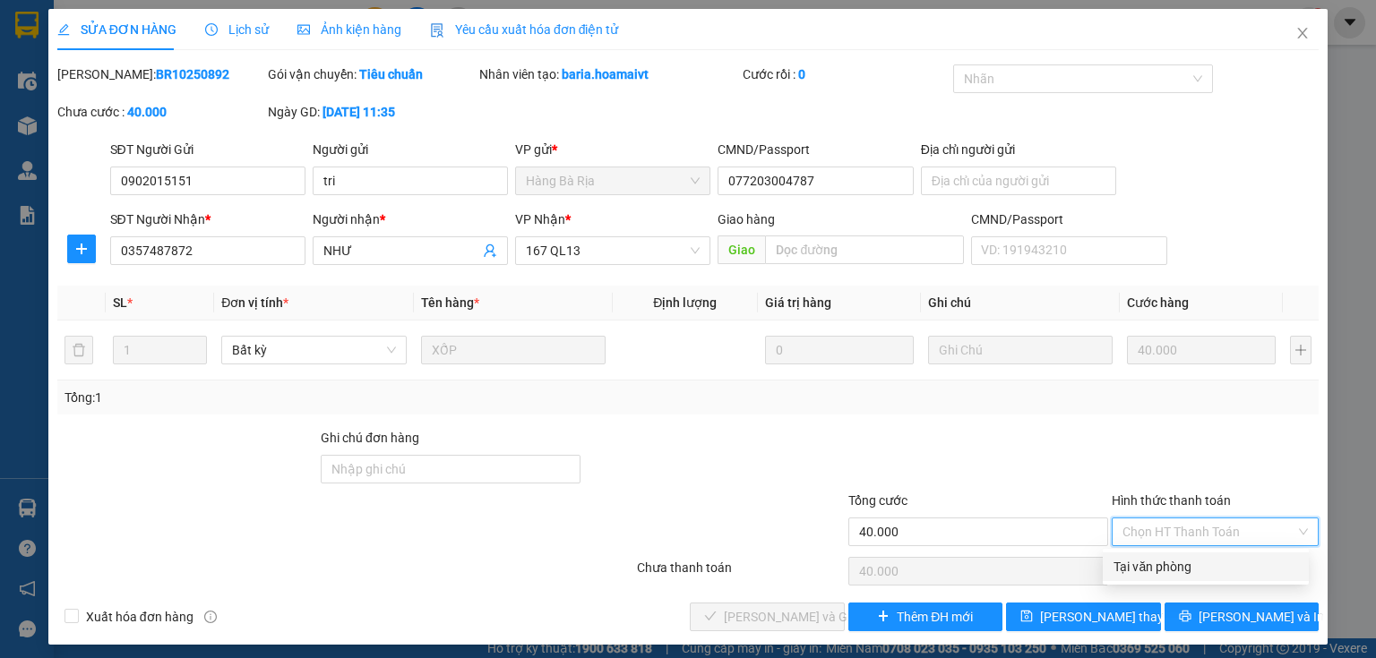
drag, startPoint x: 1174, startPoint y: 566, endPoint x: 1077, endPoint y: 561, distance: 97.8
click at [1173, 566] on div "Tại văn phòng" at bounding box center [1205, 567] width 185 height 20
type input "0"
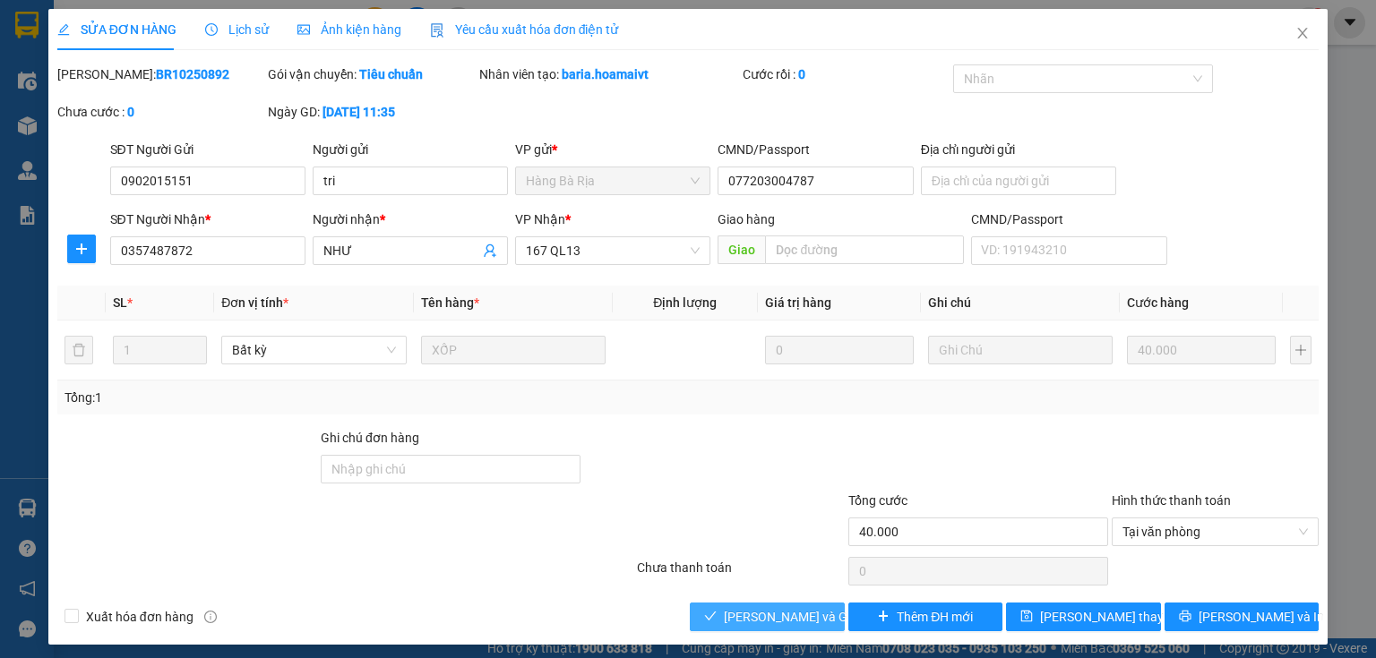
click at [774, 615] on span "[PERSON_NAME] và Giao hàng" at bounding box center [810, 617] width 172 height 20
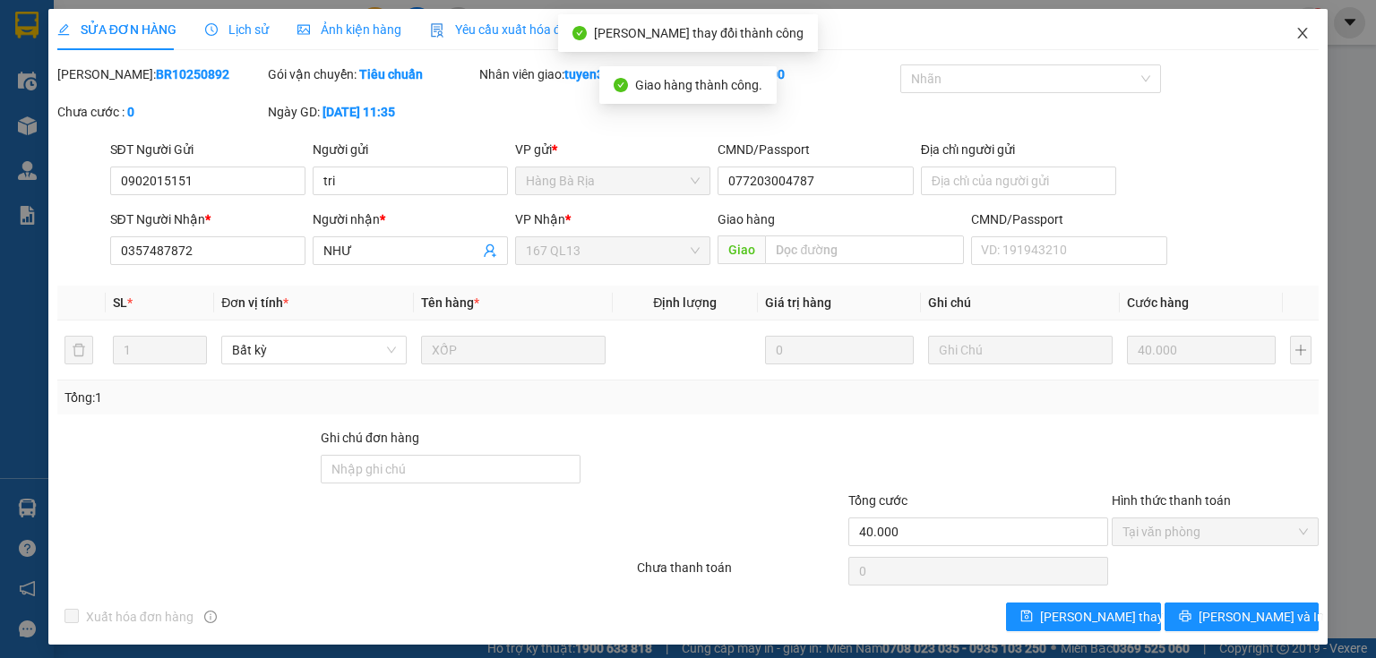
click at [1295, 32] on icon "close" at bounding box center [1302, 33] width 14 height 14
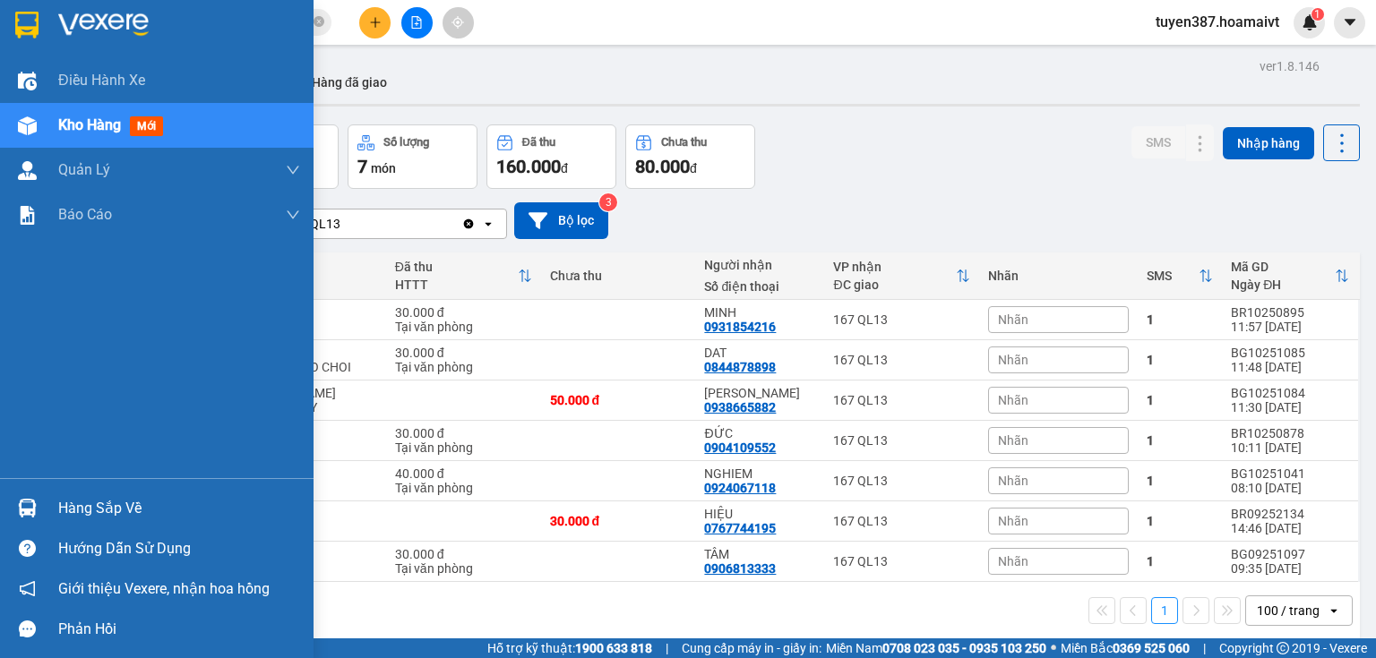
click at [29, 509] on img at bounding box center [27, 508] width 19 height 19
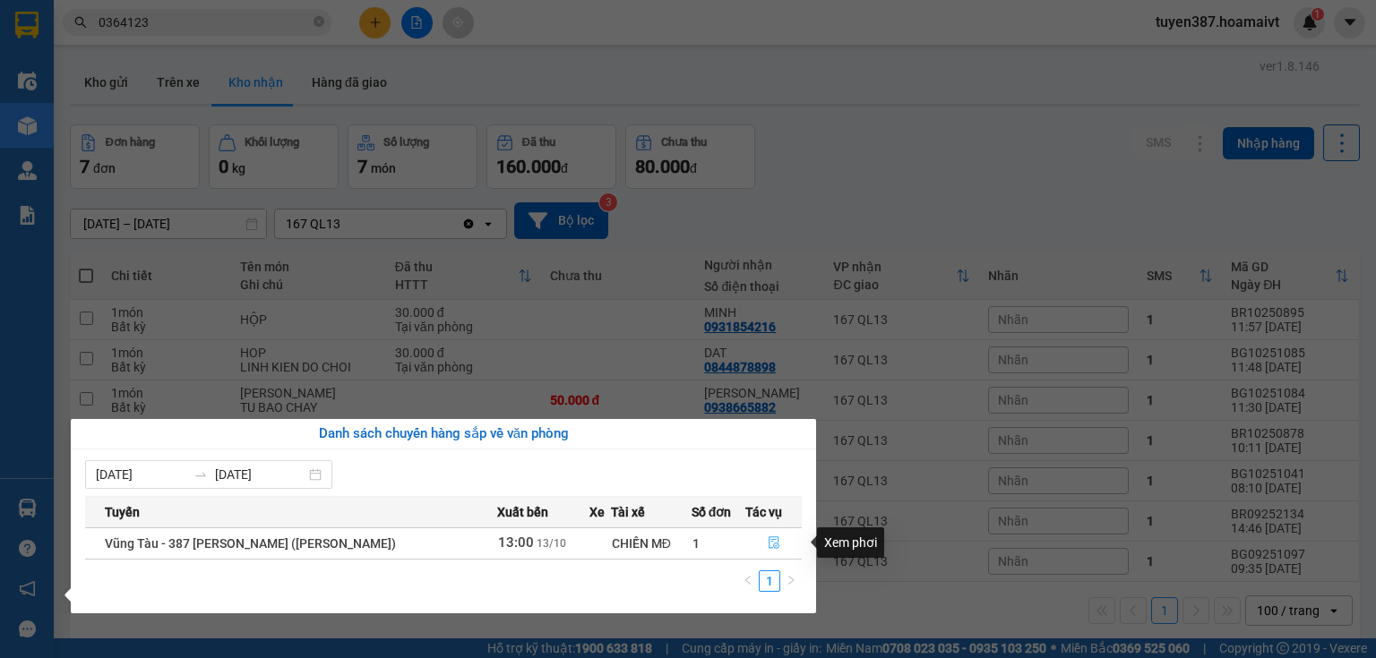
click at [768, 543] on icon "file-done" at bounding box center [774, 543] width 13 height 13
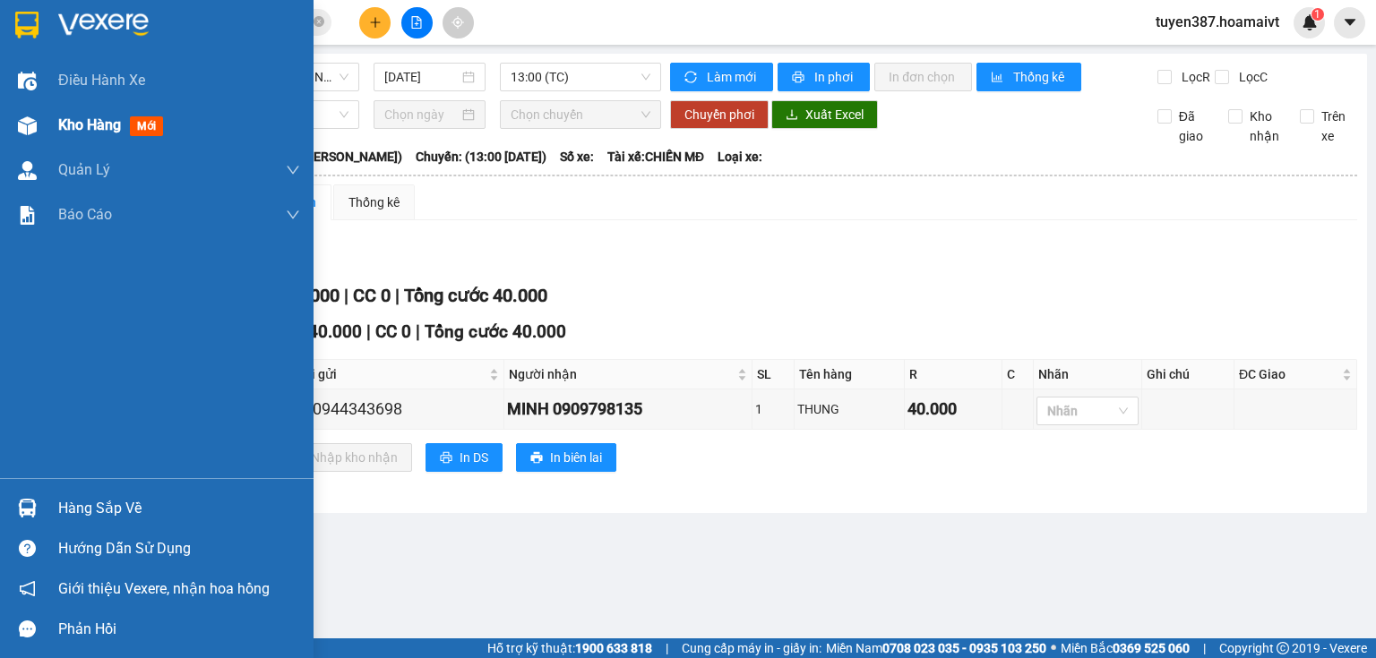
click at [21, 117] on img at bounding box center [27, 125] width 19 height 19
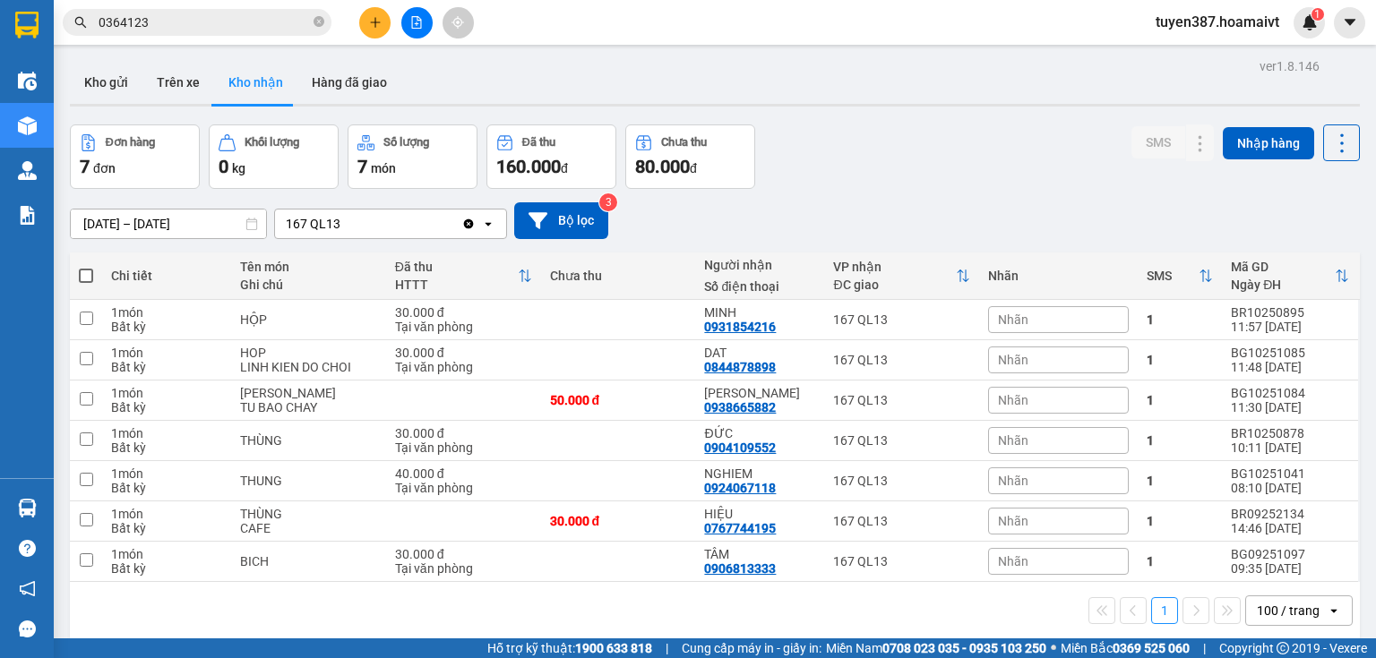
click at [951, 165] on div "Đơn hàng 7 đơn Khối lượng 0 kg Số lượng 7 món Đã thu 160.000 đ Chưa thu 80.000 …" at bounding box center [715, 157] width 1290 height 64
click at [116, 82] on button "Kho gửi" at bounding box center [106, 82] width 73 height 43
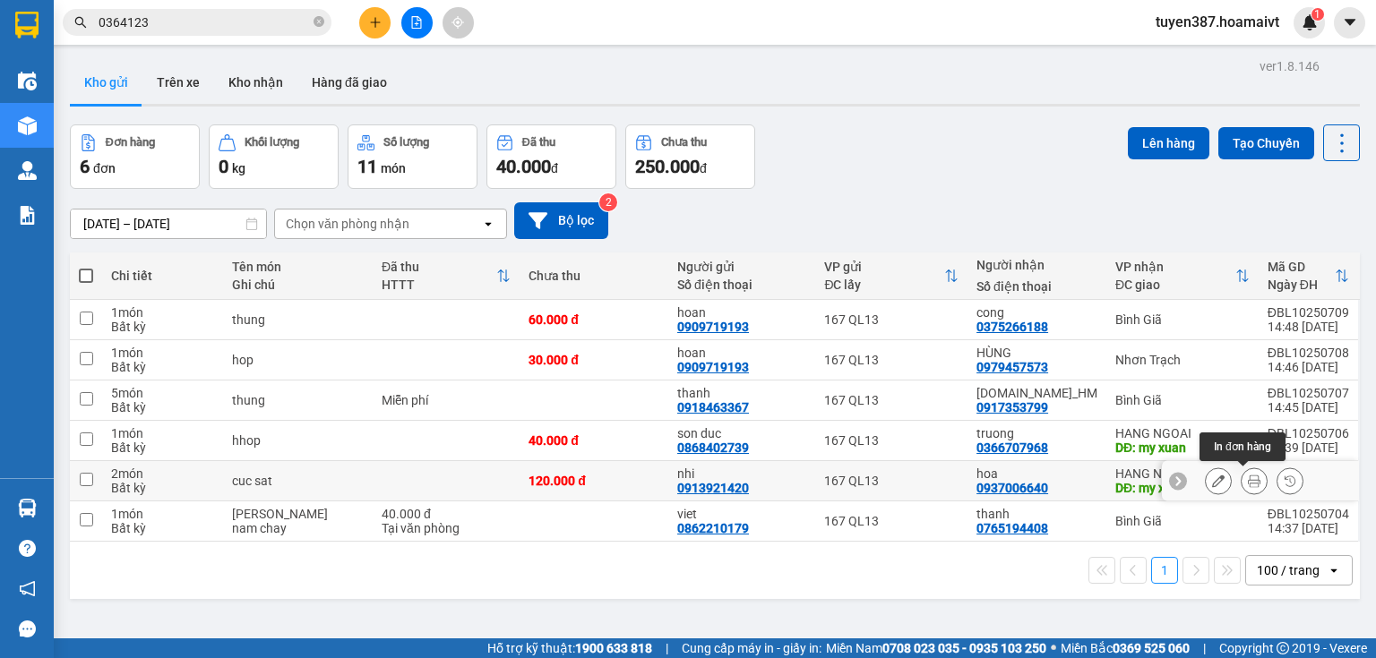
click at [1248, 482] on icon at bounding box center [1254, 481] width 13 height 13
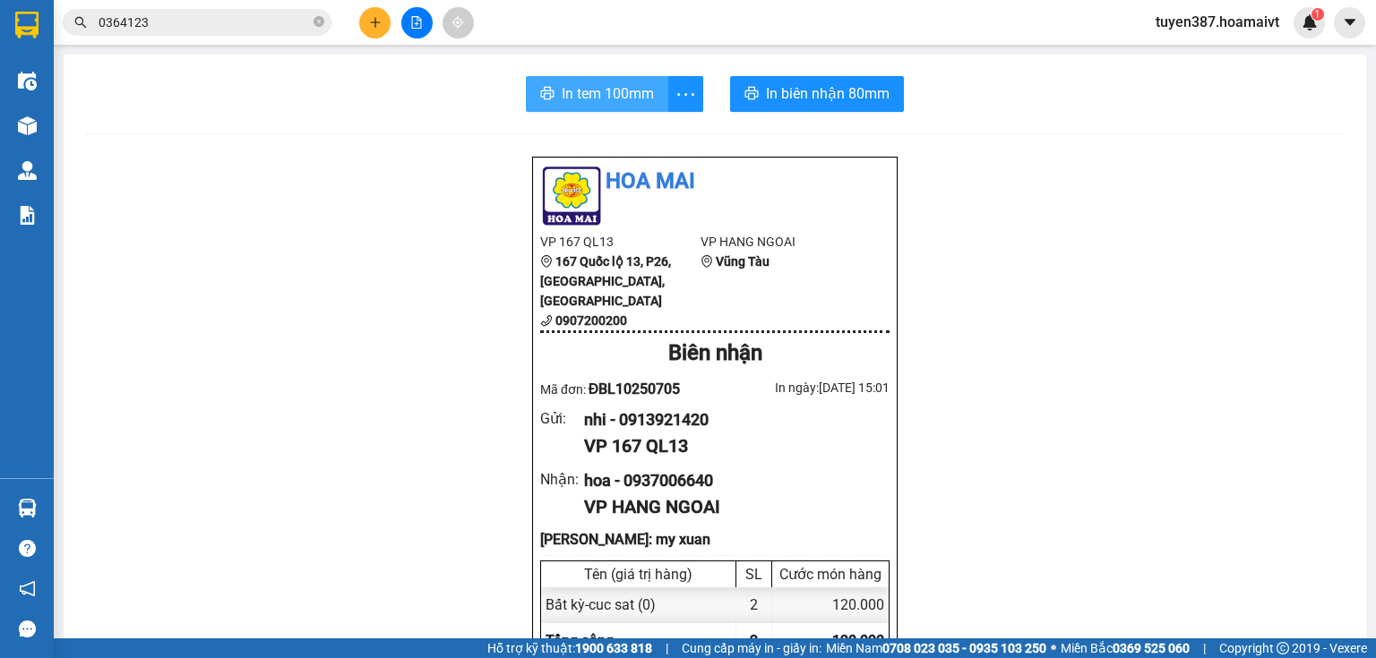
click at [623, 90] on span "In tem 100mm" at bounding box center [608, 93] width 92 height 22
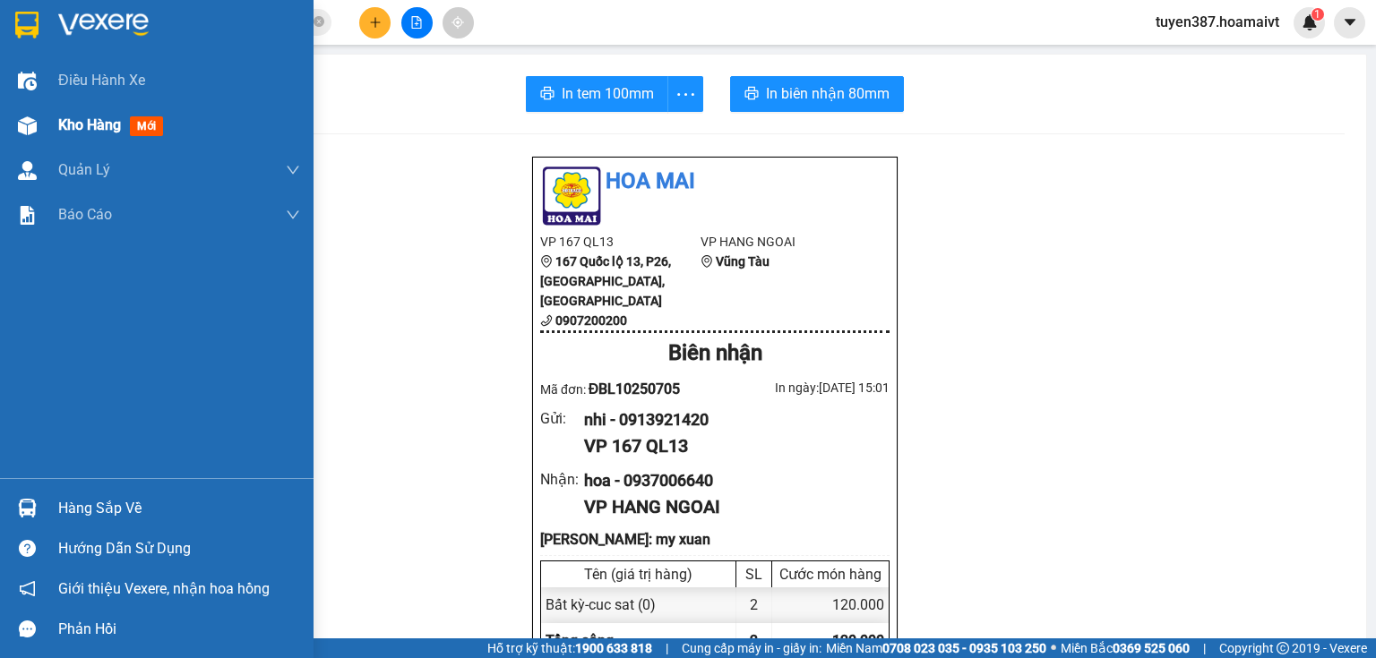
click at [50, 120] on div "Kho hàng mới" at bounding box center [156, 125] width 313 height 45
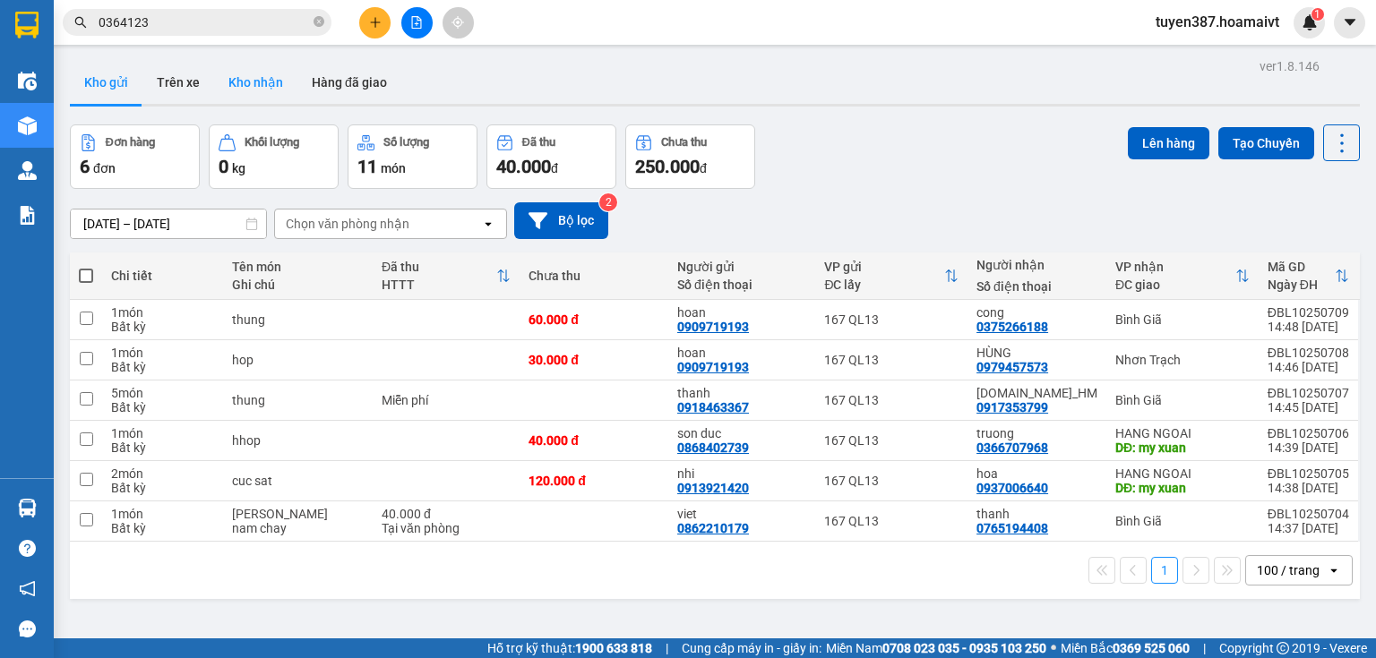
click at [245, 79] on button "Kho nhận" at bounding box center [255, 82] width 83 height 43
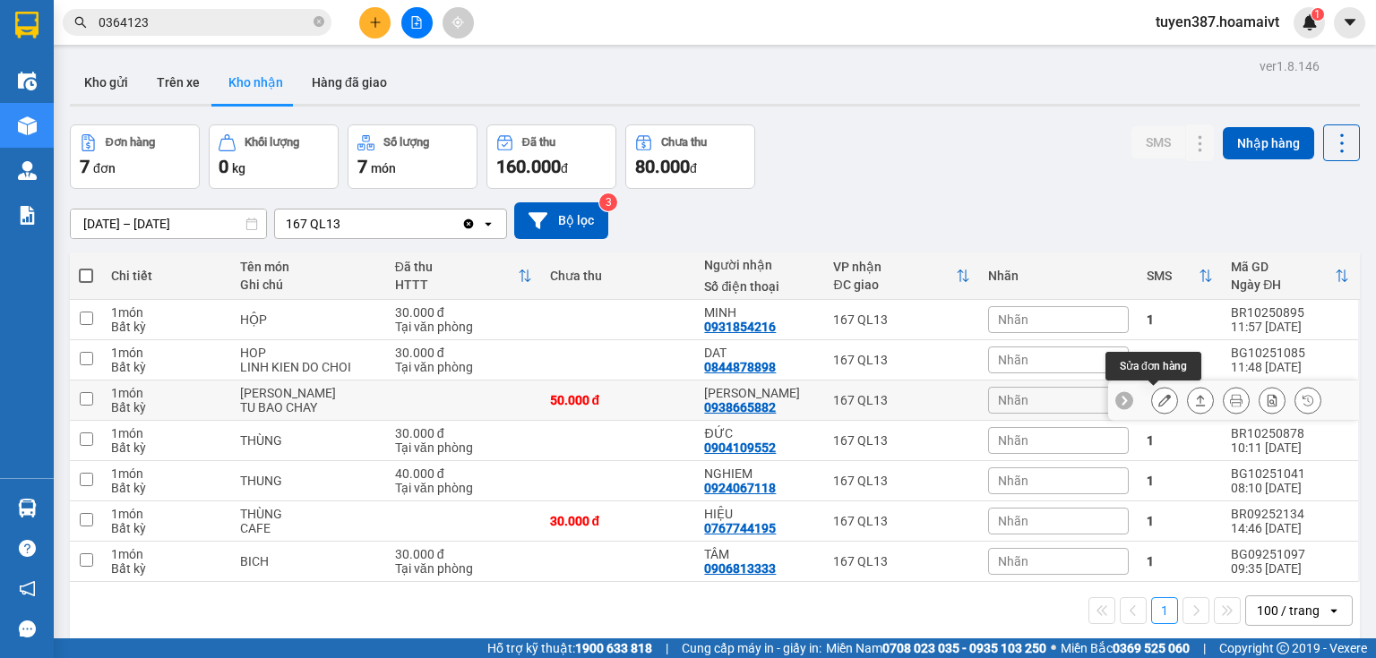
click at [1158, 402] on icon at bounding box center [1164, 400] width 13 height 13
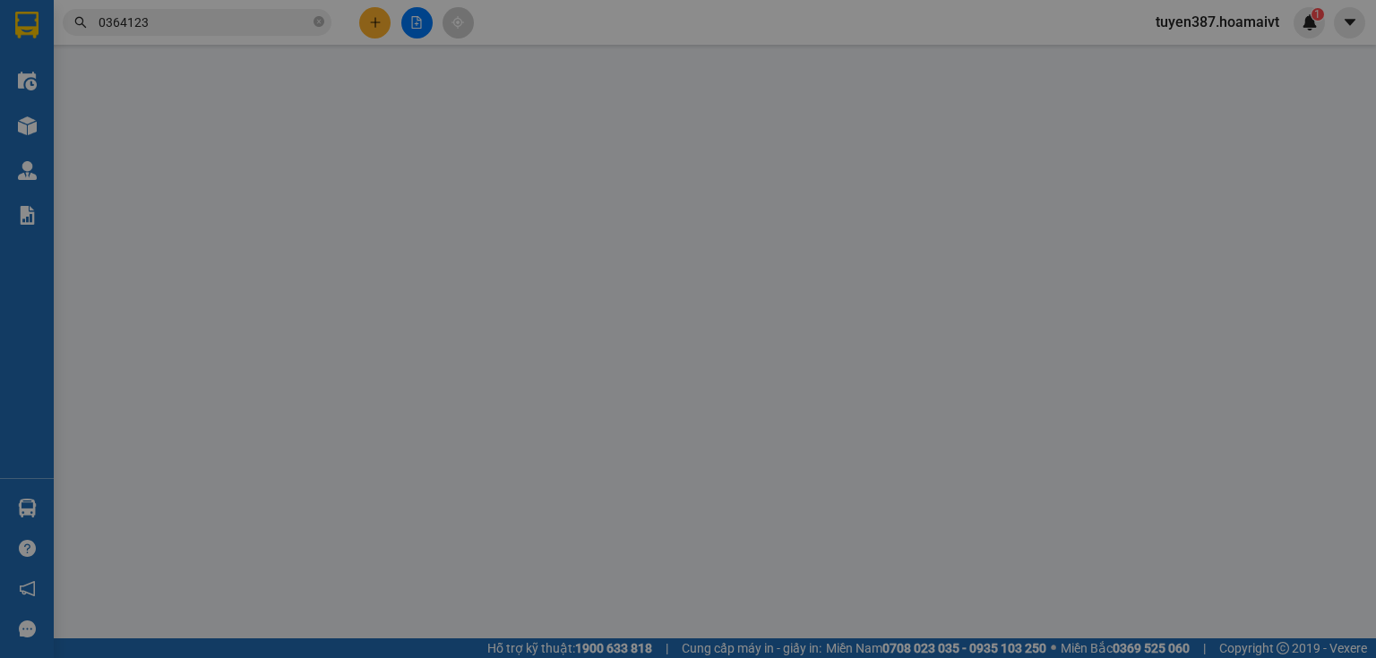
type input "0333773778"
type input "DUC"
type input "0938665882"
type input "[PERSON_NAME]"
type input "50.000"
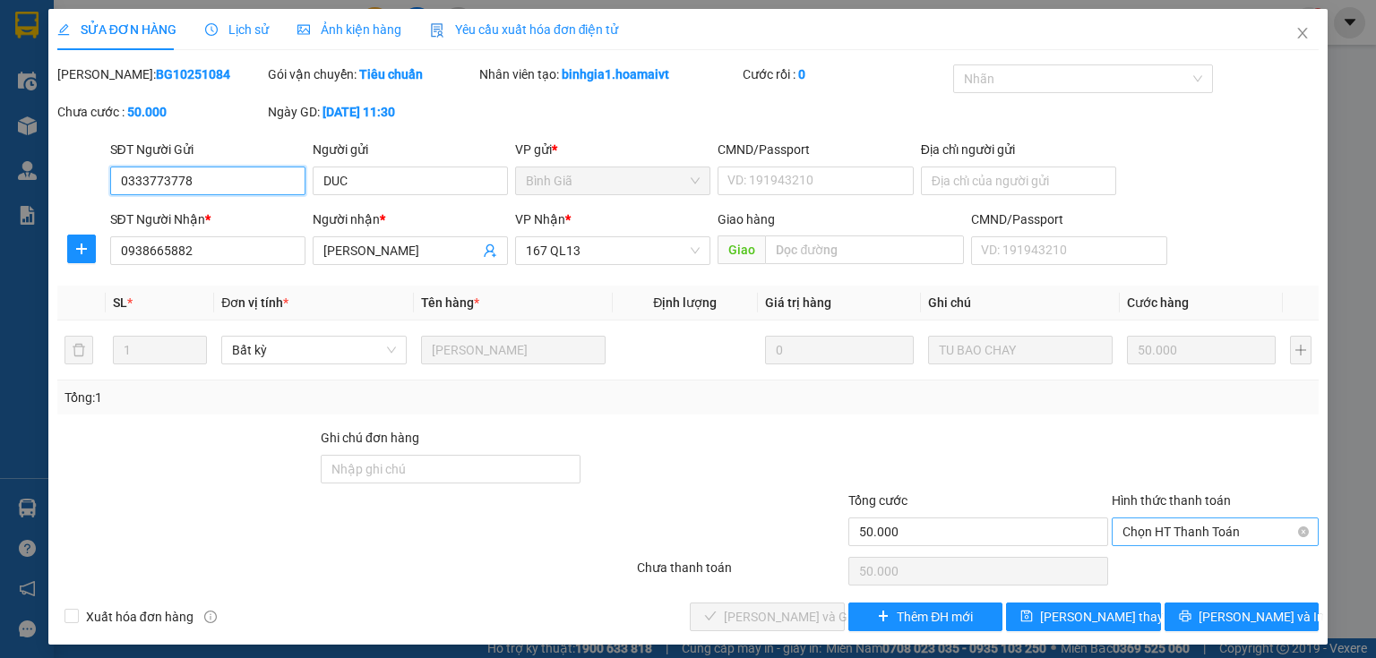
click at [1190, 530] on span "Chọn HT Thanh Toán" at bounding box center [1214, 532] width 185 height 27
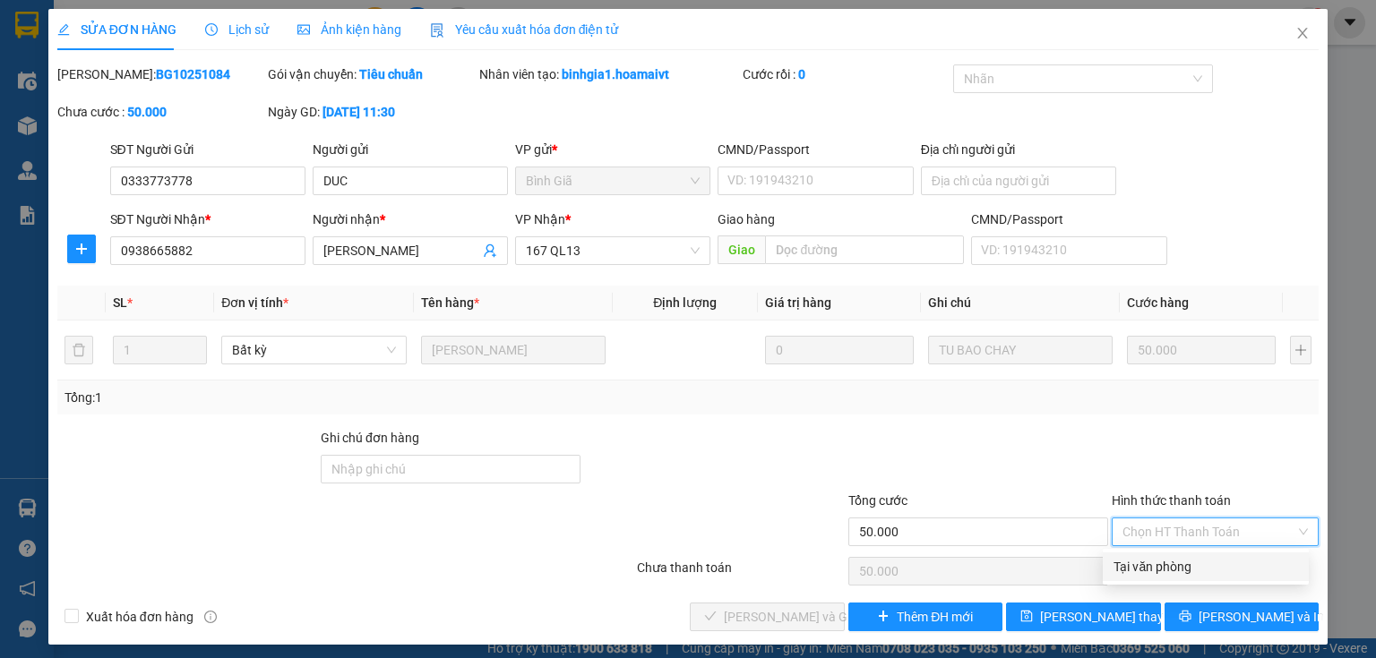
click at [1160, 560] on div "Tại văn phòng" at bounding box center [1205, 567] width 185 height 20
type input "0"
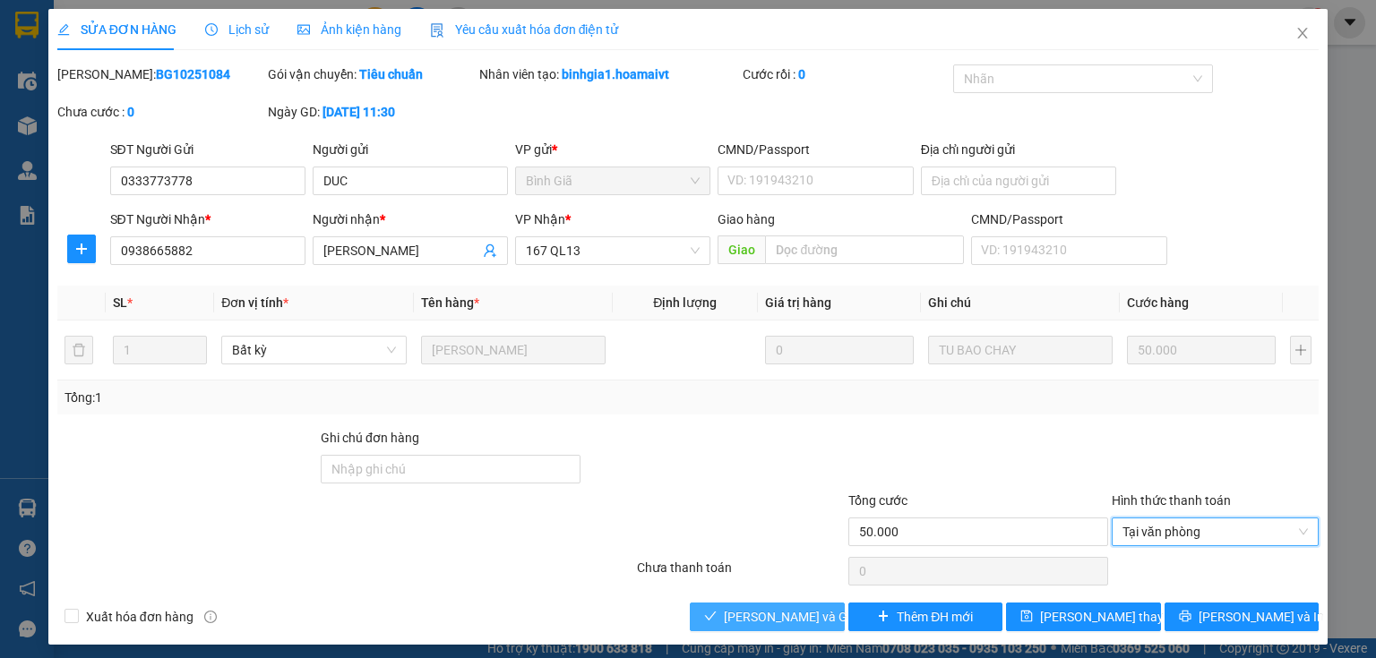
click at [788, 616] on span "[PERSON_NAME] và Giao hàng" at bounding box center [810, 617] width 172 height 20
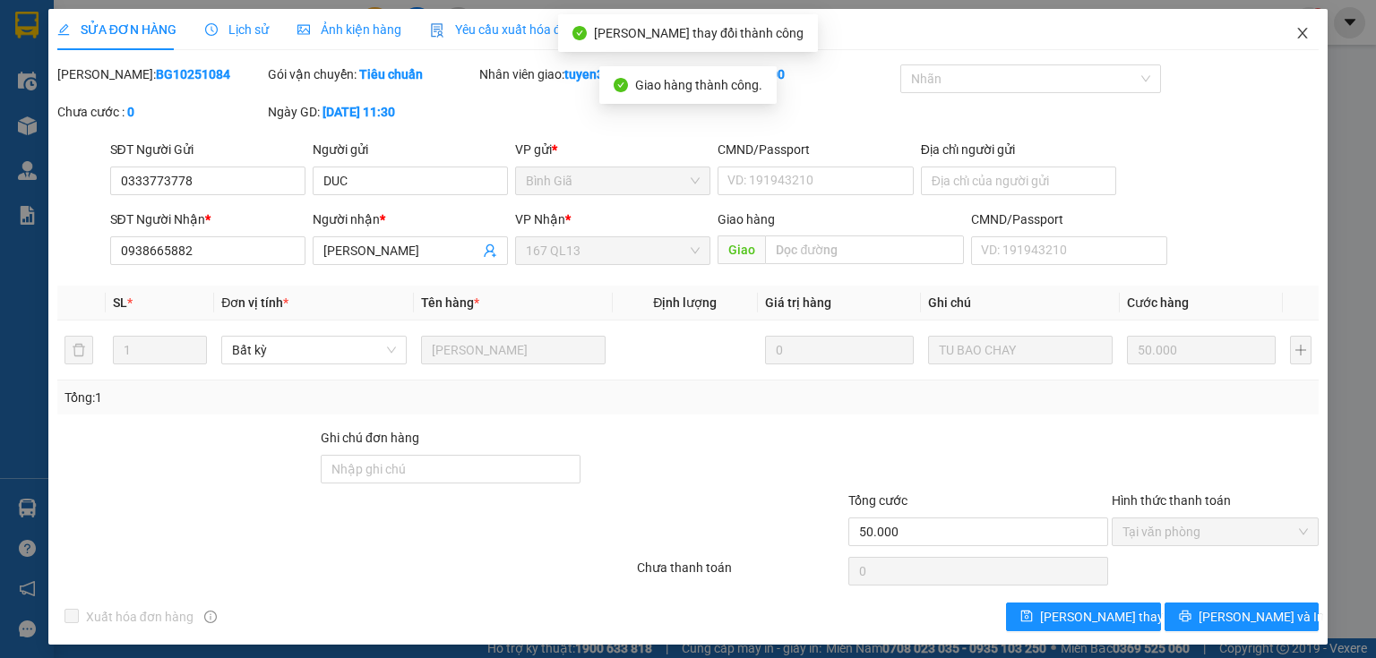
click at [1297, 37] on icon "close" at bounding box center [1302, 33] width 14 height 14
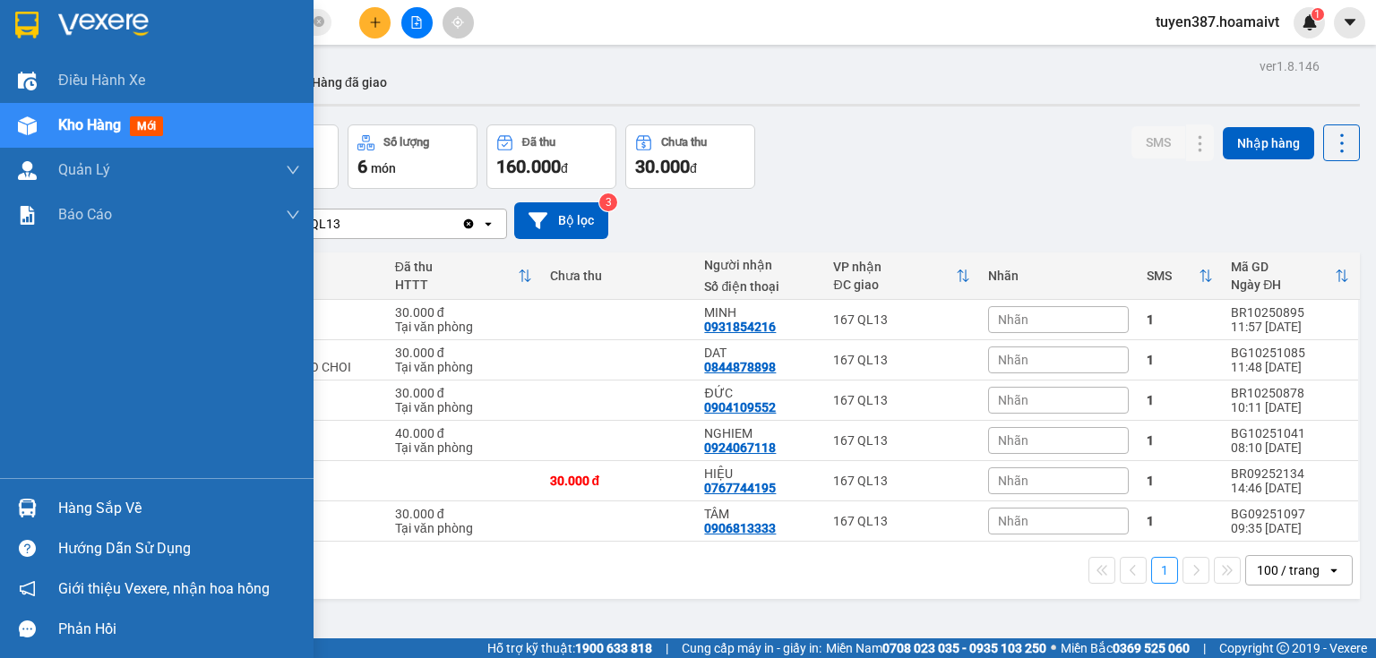
click at [21, 489] on div "Hàng sắp về" at bounding box center [156, 508] width 313 height 40
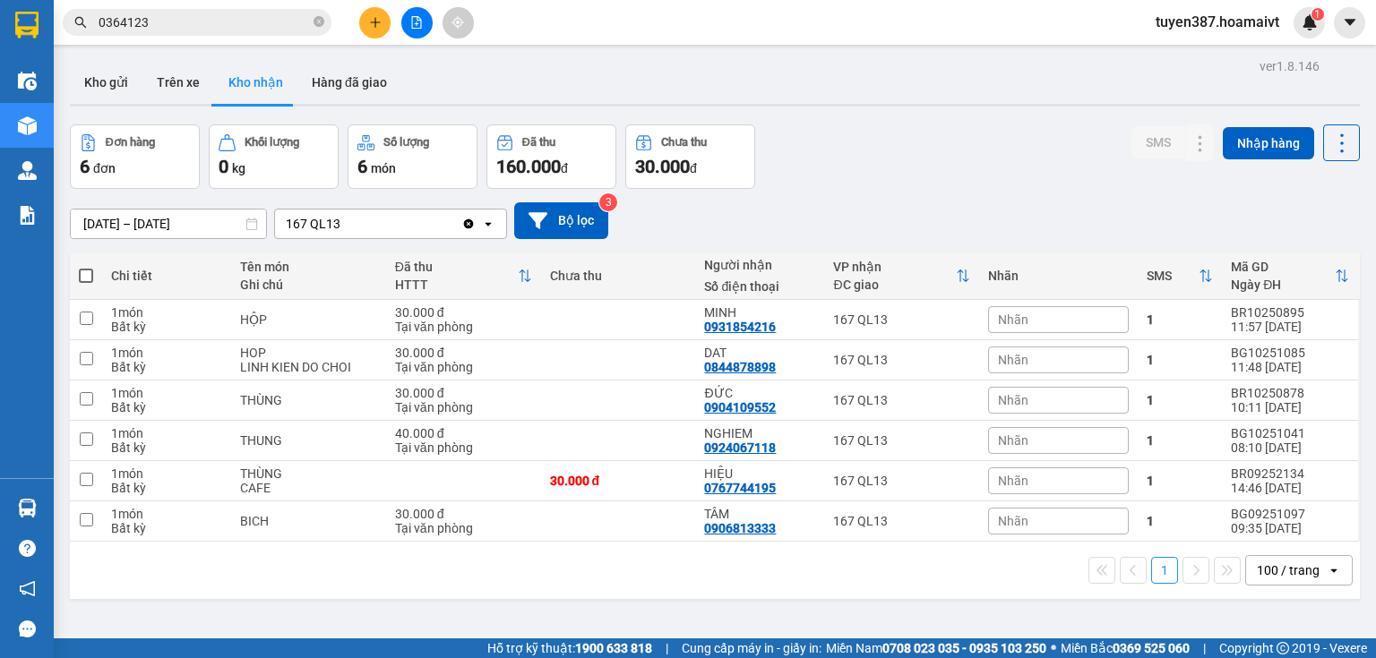
click at [935, 151] on section "Kết quả tìm kiếm ( 3 ) Bộ lọc Mã ĐH Trạng thái Món hàng Tổng cước Chưa cước Nhã…" at bounding box center [688, 329] width 1376 height 658
click at [1158, 405] on icon at bounding box center [1164, 400] width 13 height 13
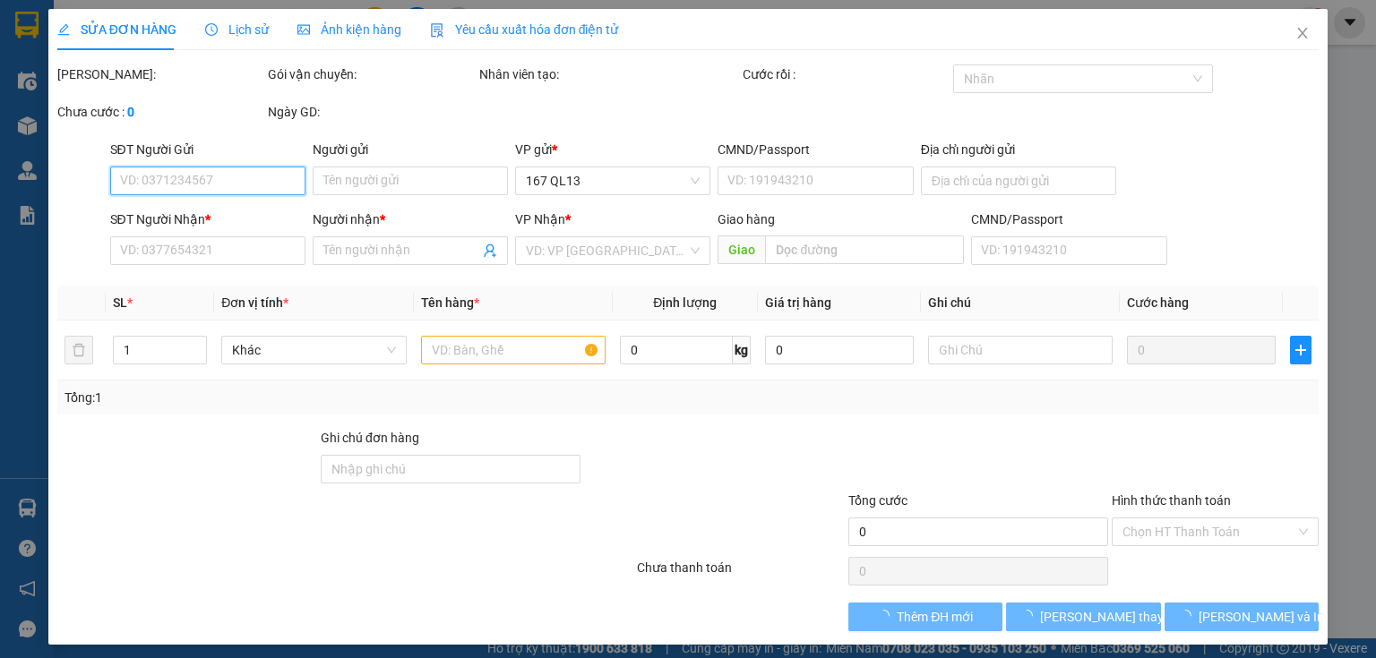
type input "0938280038"
type input "KHOA"
type input "077074003724"
type input "0904109552"
type input "ĐỨC"
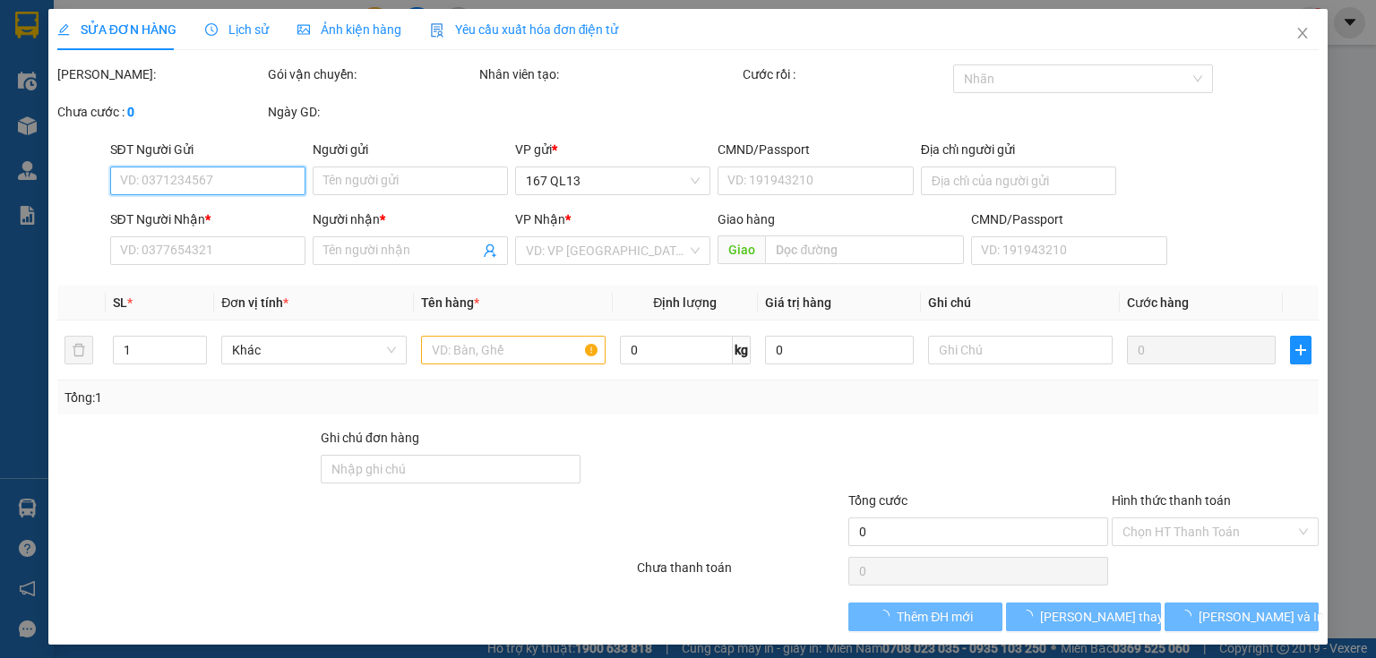
type input "30.000"
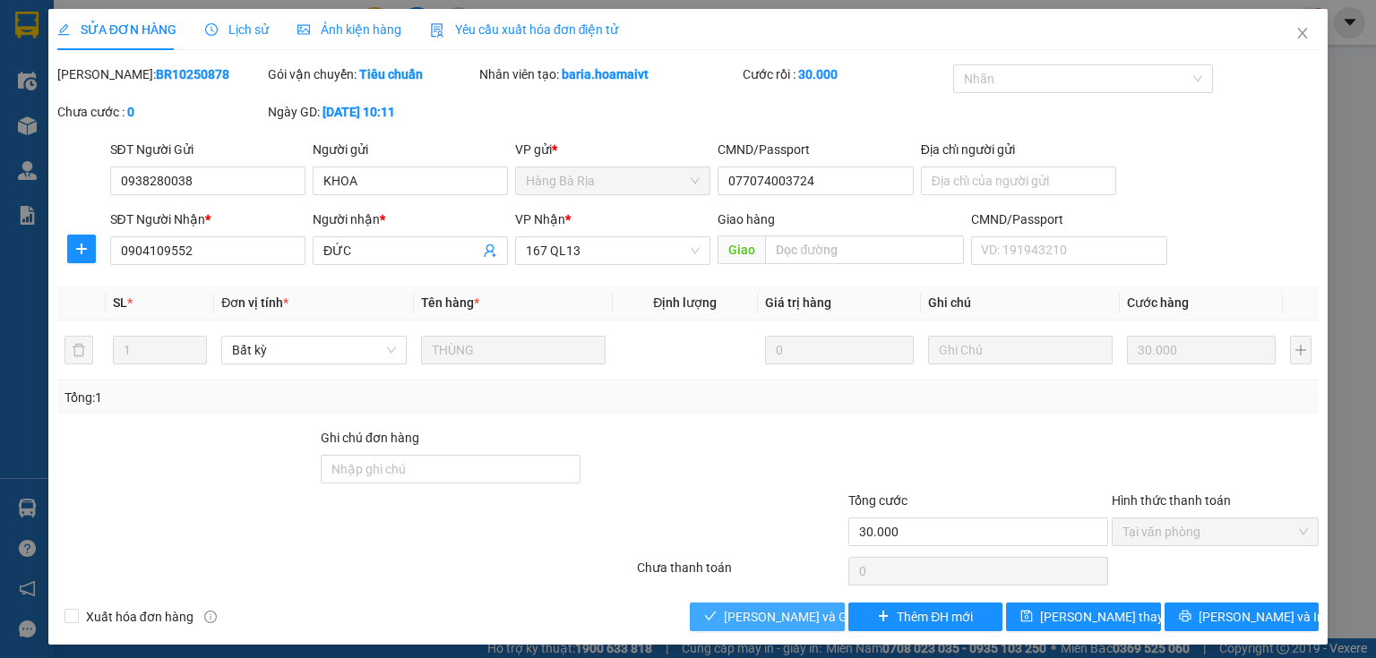
click at [798, 618] on span "[PERSON_NAME] và Giao hàng" at bounding box center [810, 617] width 172 height 20
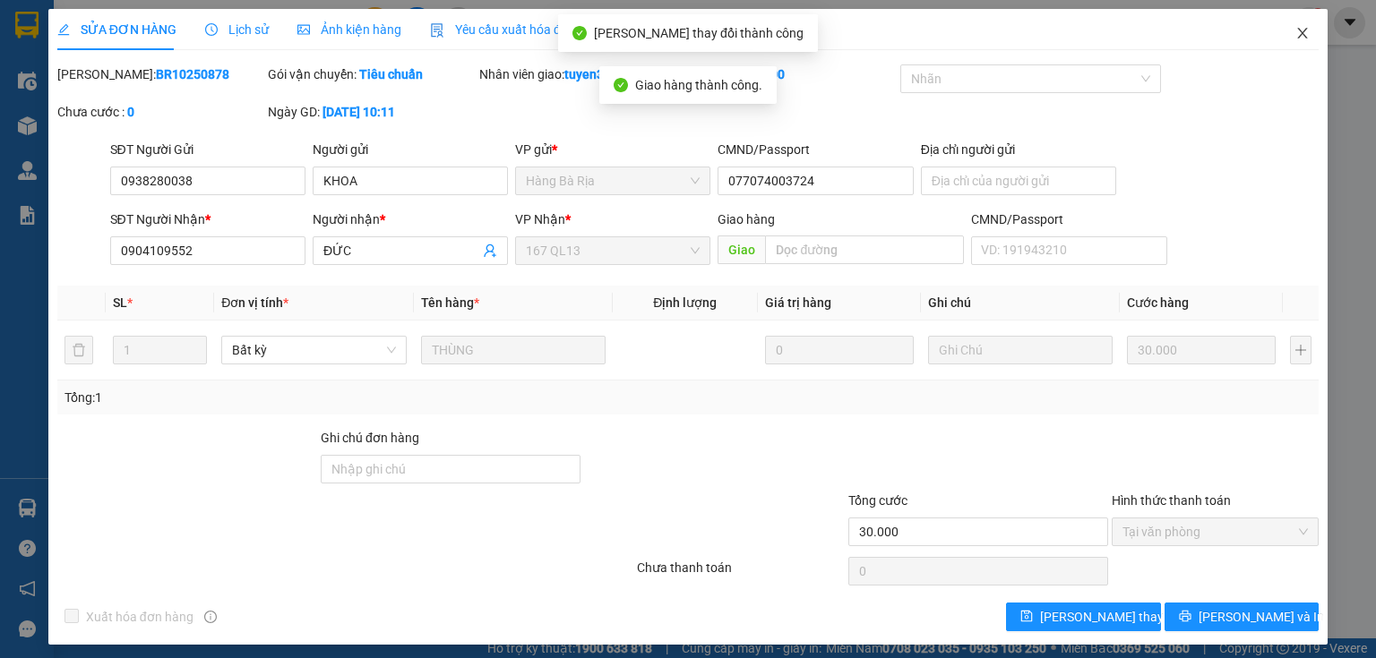
click at [1298, 32] on icon "close" at bounding box center [1303, 33] width 10 height 11
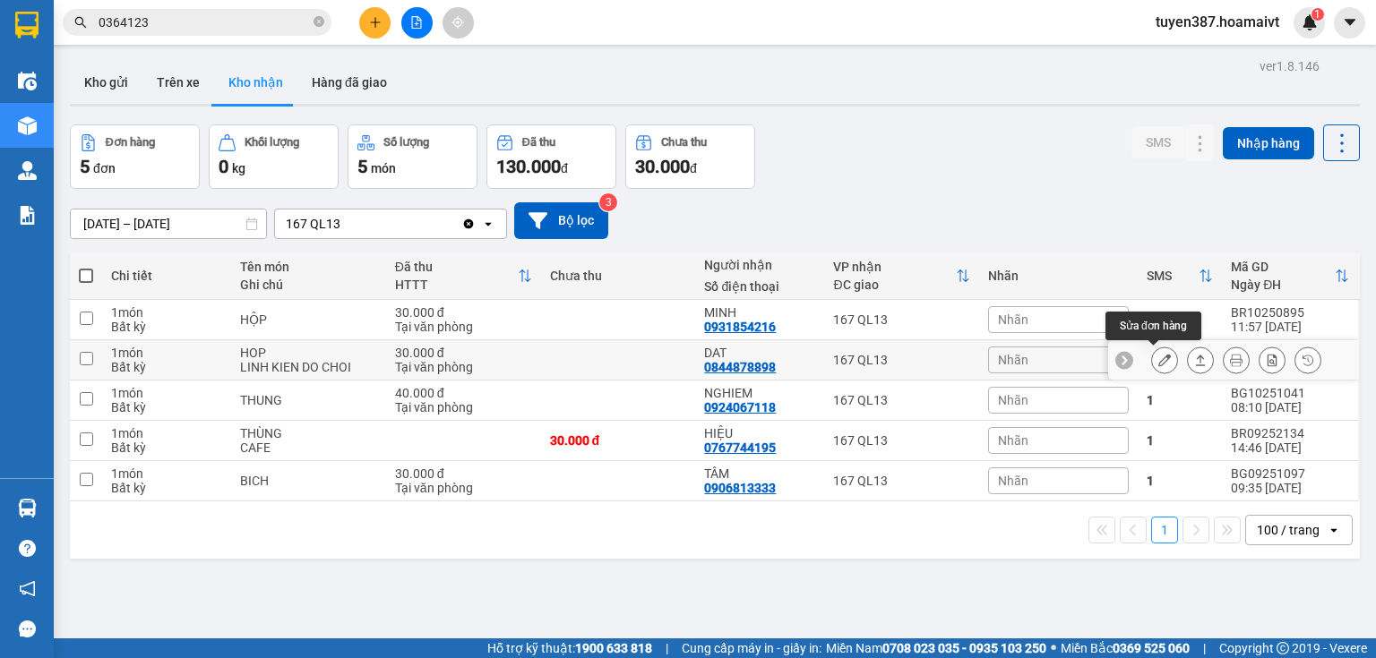
click at [1163, 362] on button at bounding box center [1164, 360] width 25 height 31
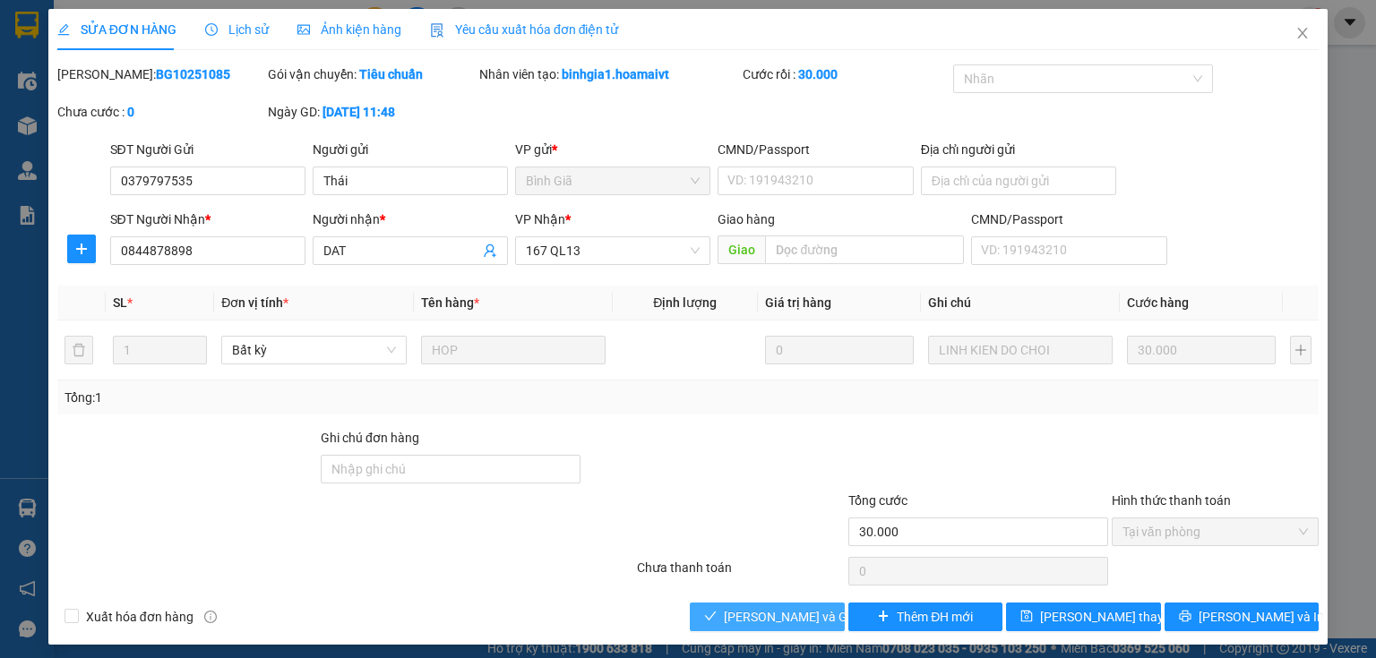
click at [759, 621] on span "[PERSON_NAME] và Giao hàng" at bounding box center [810, 617] width 172 height 20
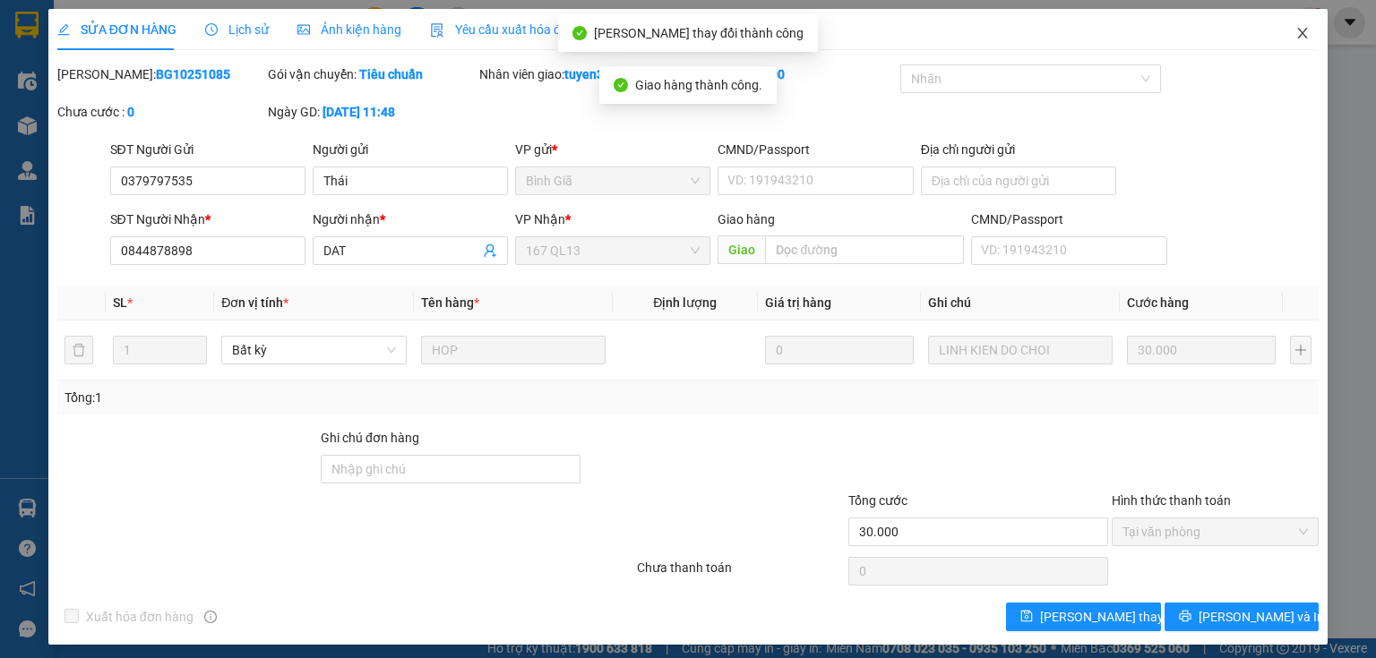
click at [1295, 39] on icon "close" at bounding box center [1302, 33] width 14 height 14
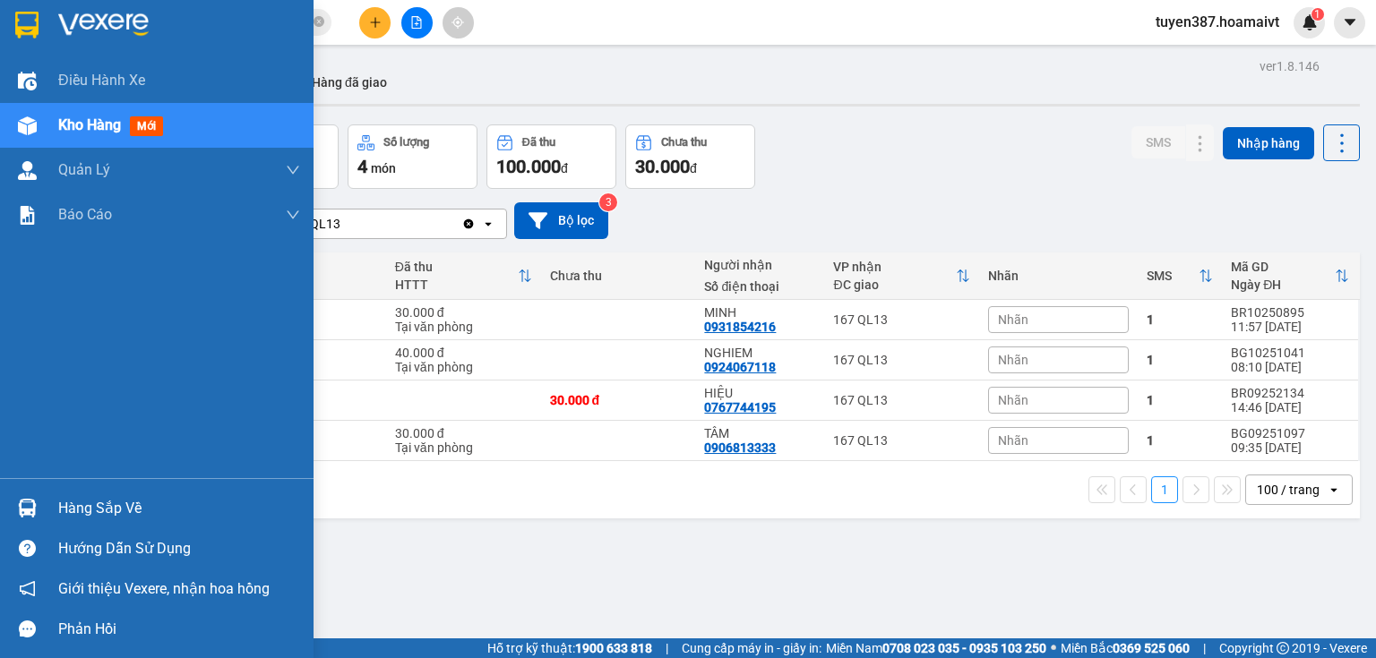
click at [20, 505] on img at bounding box center [27, 508] width 19 height 19
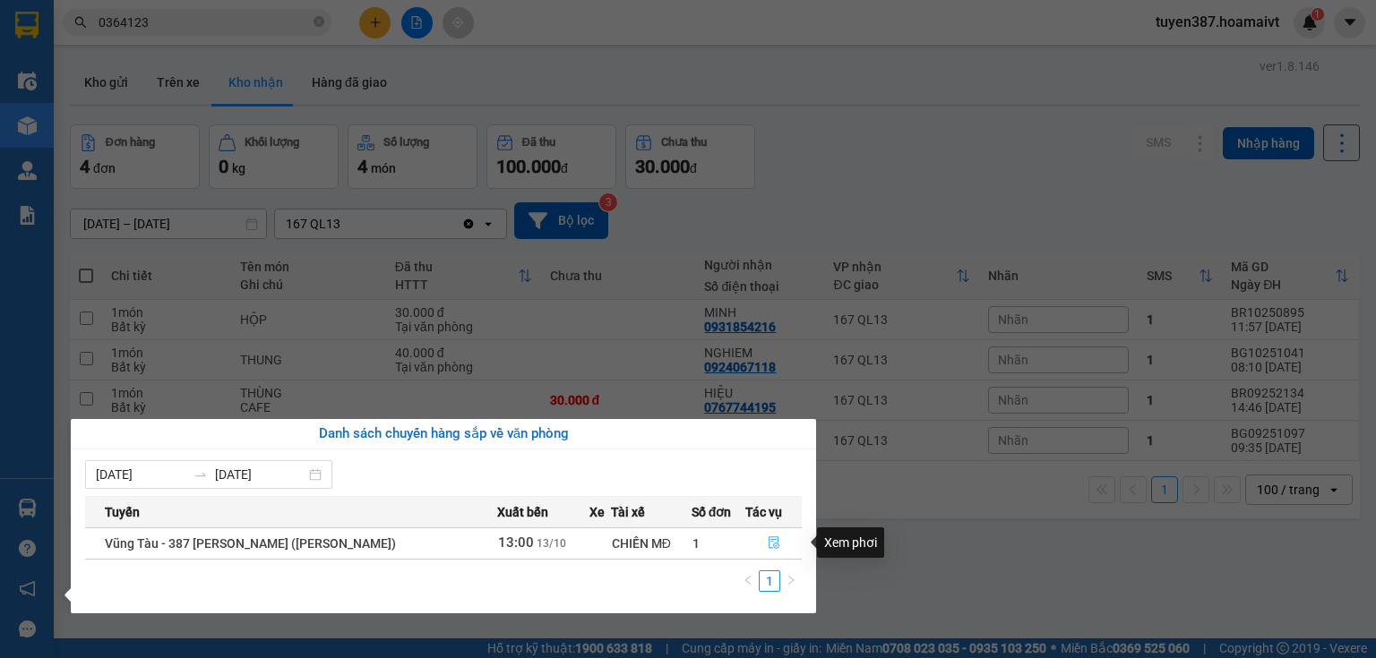
click at [769, 545] on icon "file-done" at bounding box center [774, 543] width 13 height 13
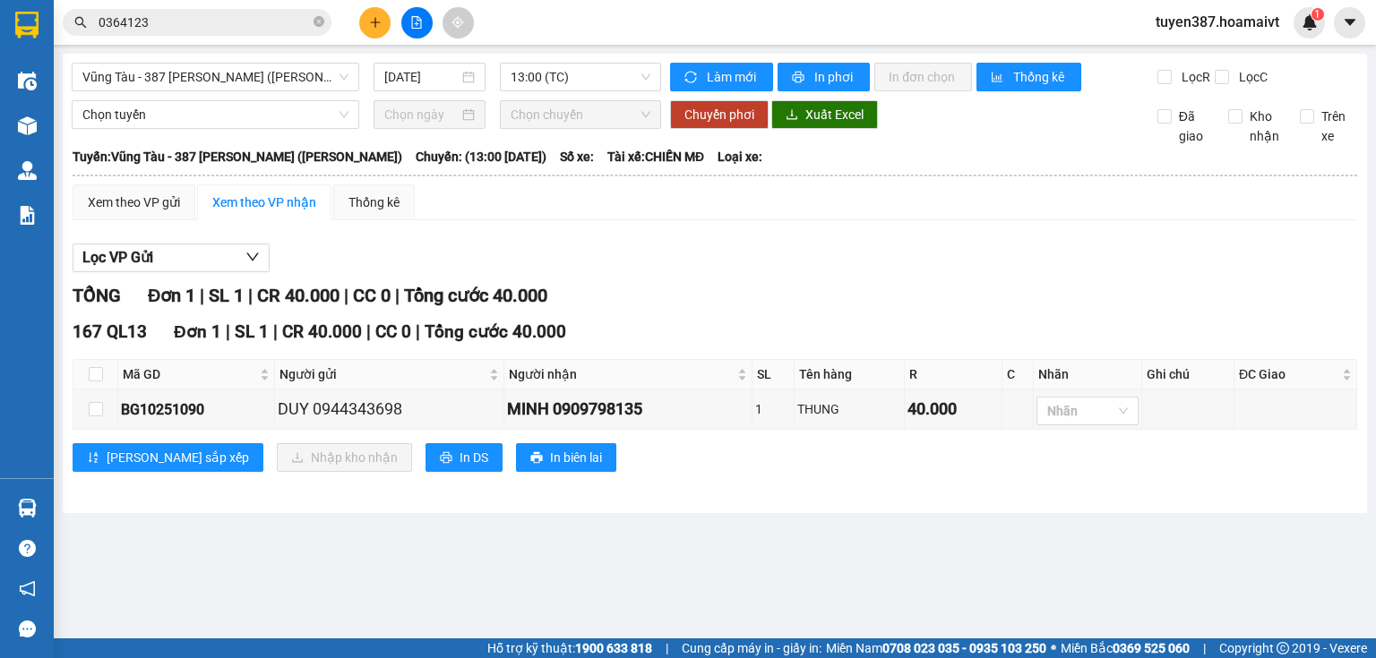
click at [817, 274] on div "Lọc VP Gửi TỔNG Đơn 1 | SL 1 | CR 40.000 | CC 0 | Tổng cước 40.000 167 QL13 Đơ…" at bounding box center [715, 365] width 1284 height 260
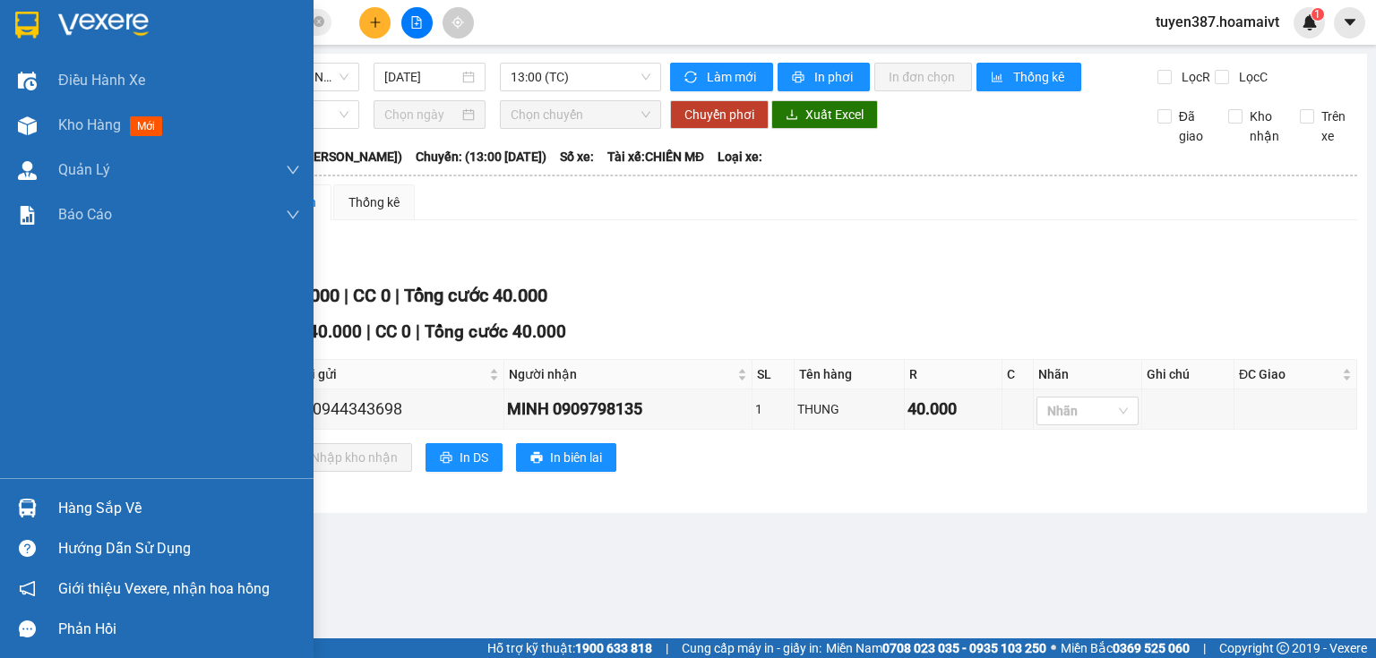
click at [26, 505] on img at bounding box center [27, 508] width 19 height 19
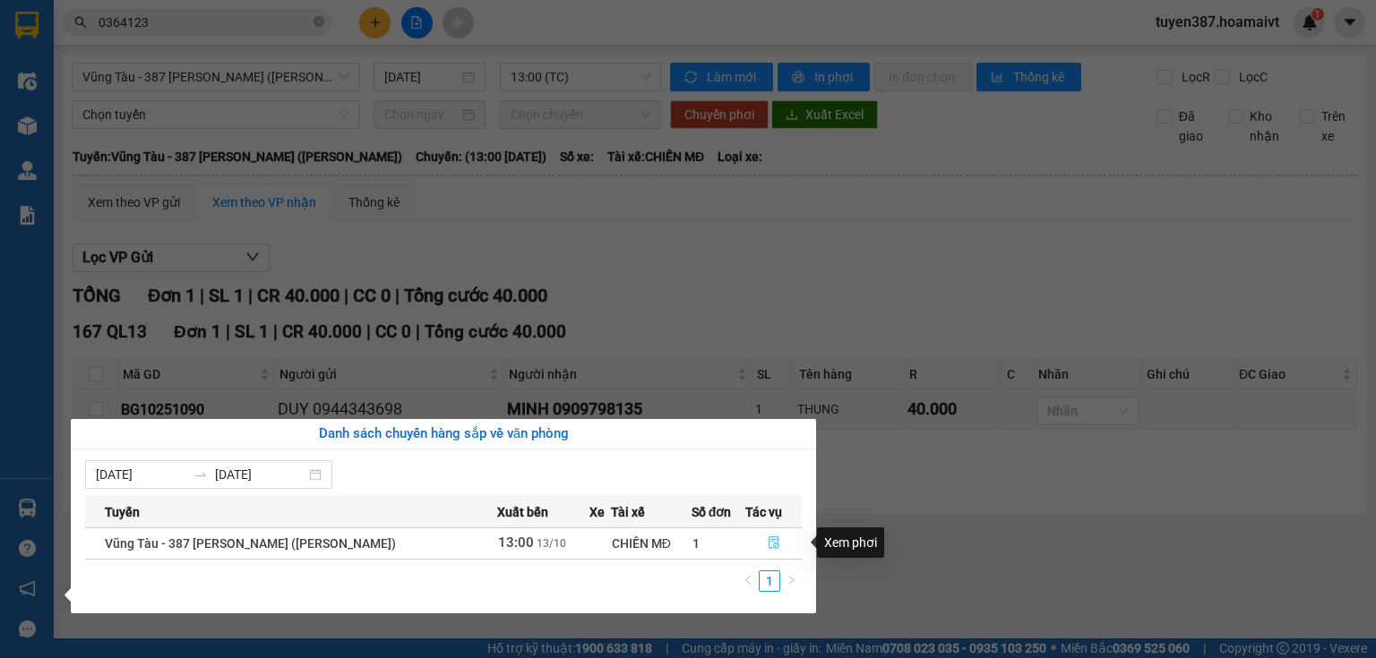
click at [774, 542] on icon "file-done" at bounding box center [774, 543] width 11 height 13
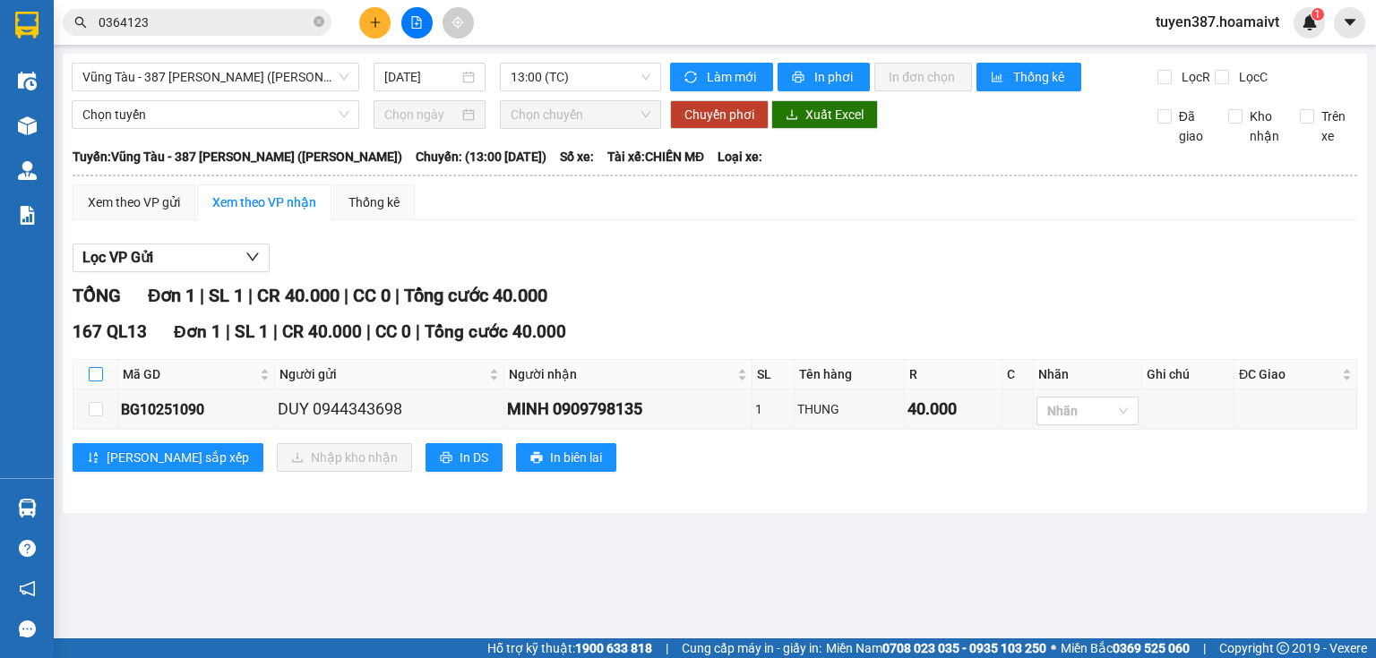
click at [93, 371] on input "checkbox" at bounding box center [96, 374] width 14 height 14
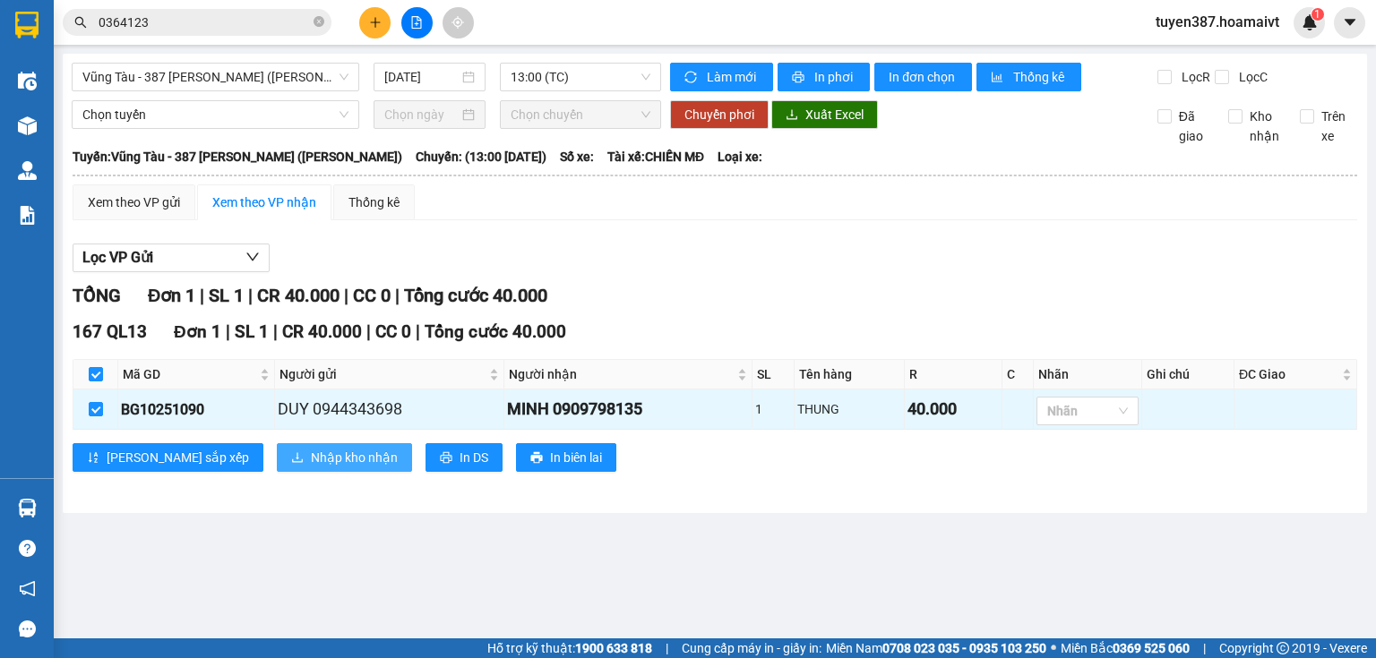
click at [311, 460] on span "Nhập kho nhận" at bounding box center [354, 458] width 87 height 20
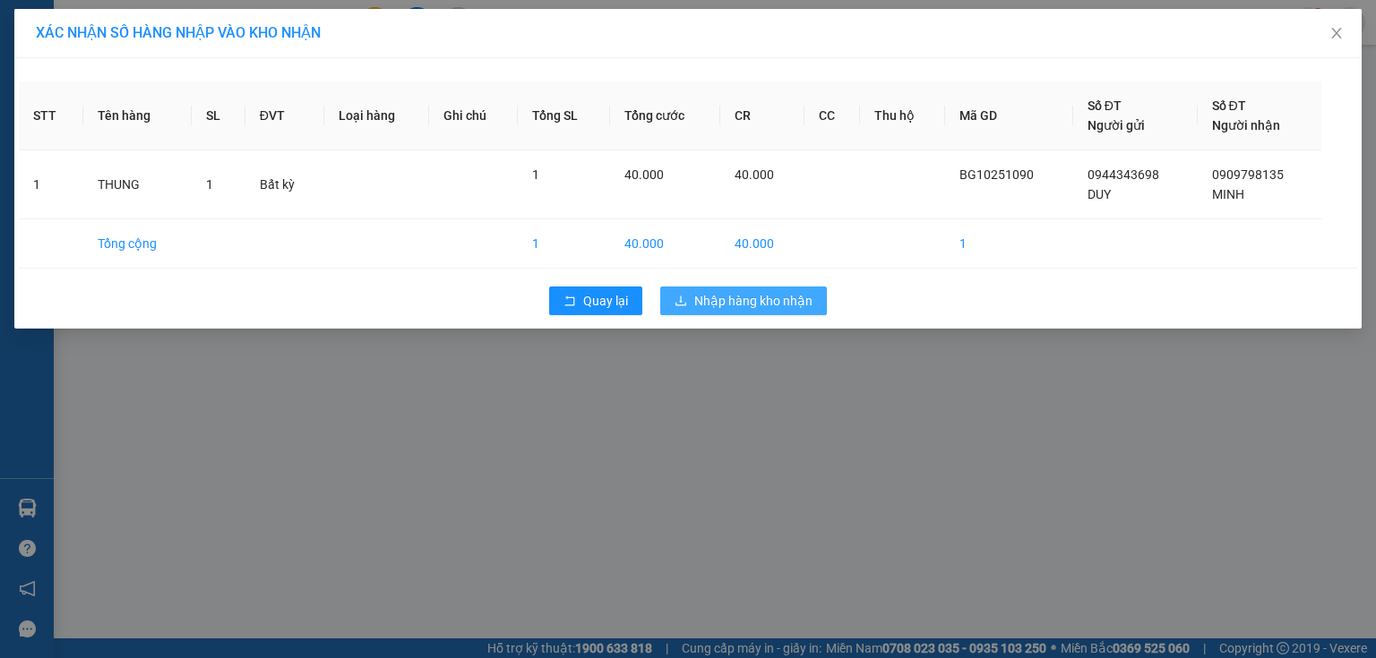
click at [774, 295] on span "Nhập hàng kho nhận" at bounding box center [753, 301] width 118 height 20
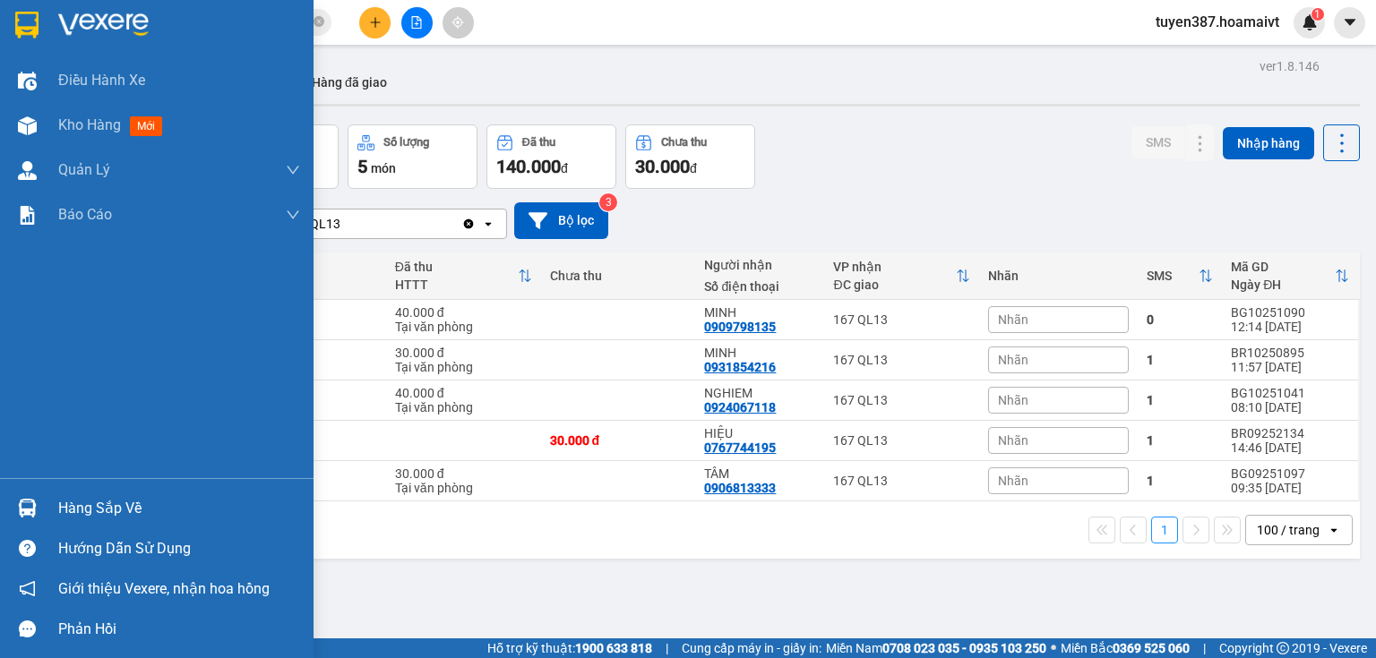
click at [25, 512] on img at bounding box center [27, 508] width 19 height 19
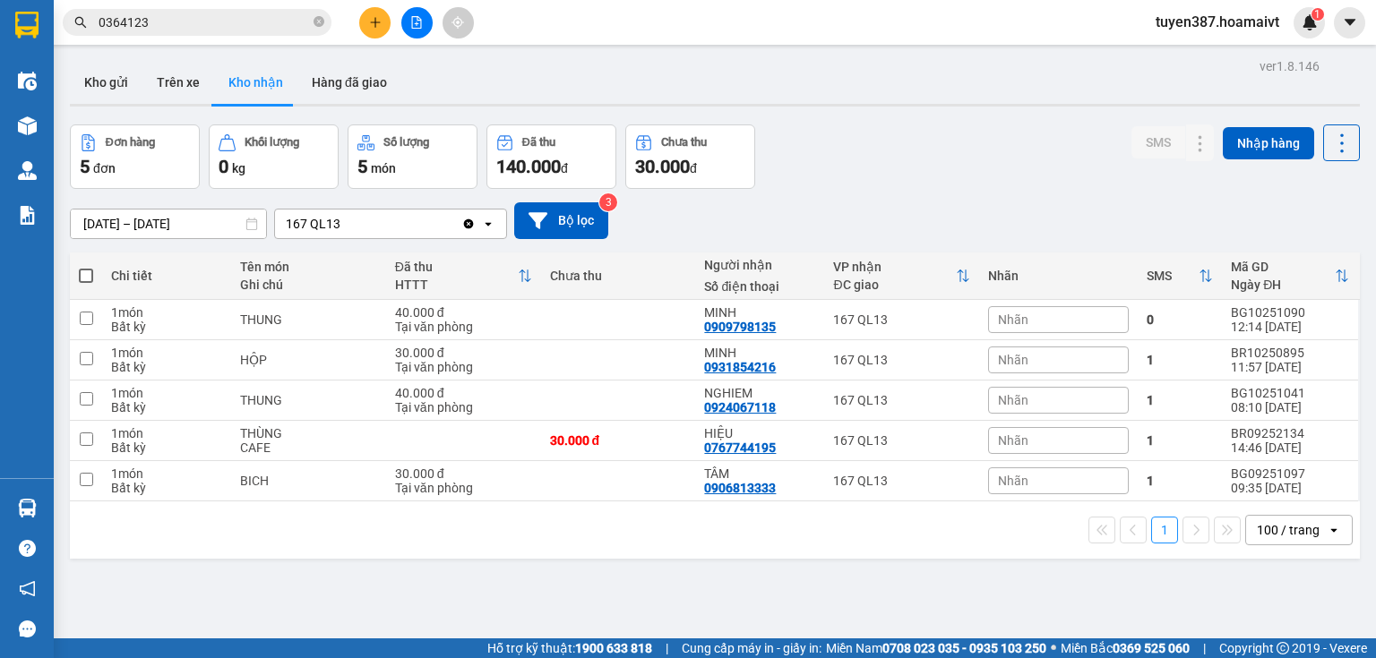
click at [946, 545] on section "Kết quả tìm kiếm ( 3 ) Bộ lọc Mã ĐH Trạng thái Món hàng Tổng cước Chưa cước Nhã…" at bounding box center [688, 329] width 1376 height 658
click at [1158, 394] on icon at bounding box center [1164, 400] width 13 height 13
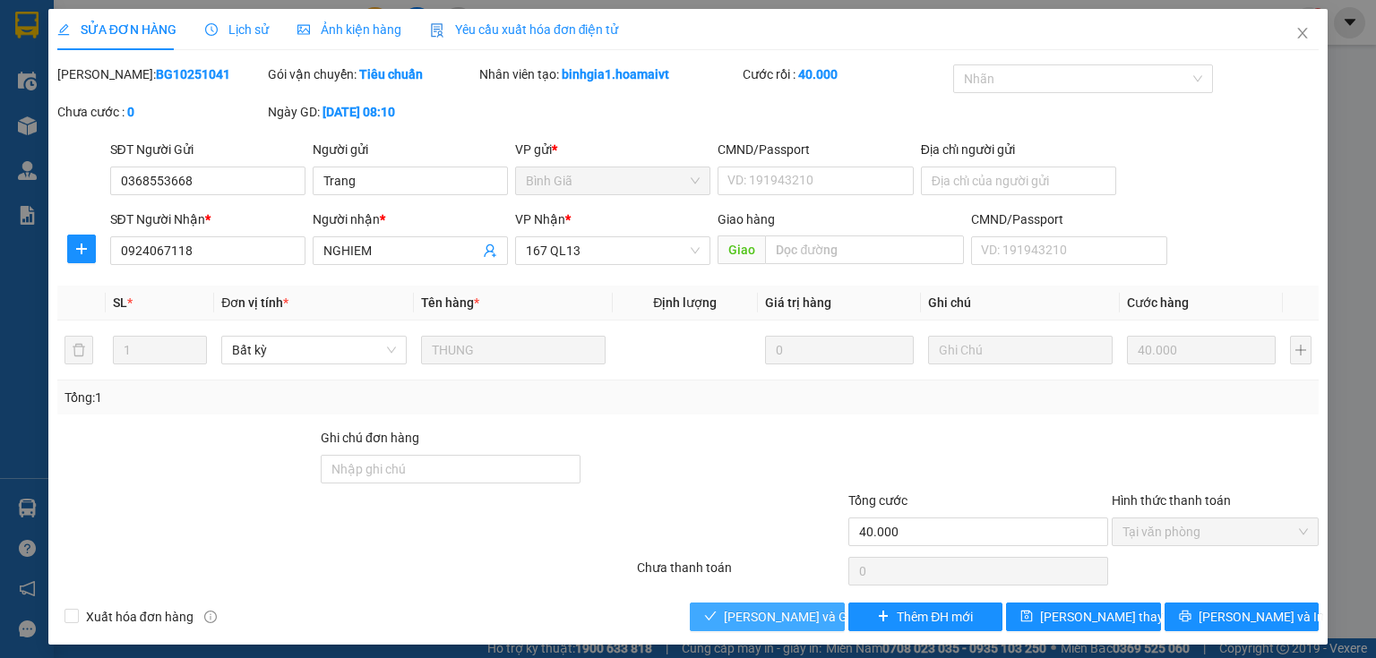
click at [796, 620] on span "[PERSON_NAME] và Giao hàng" at bounding box center [810, 617] width 172 height 20
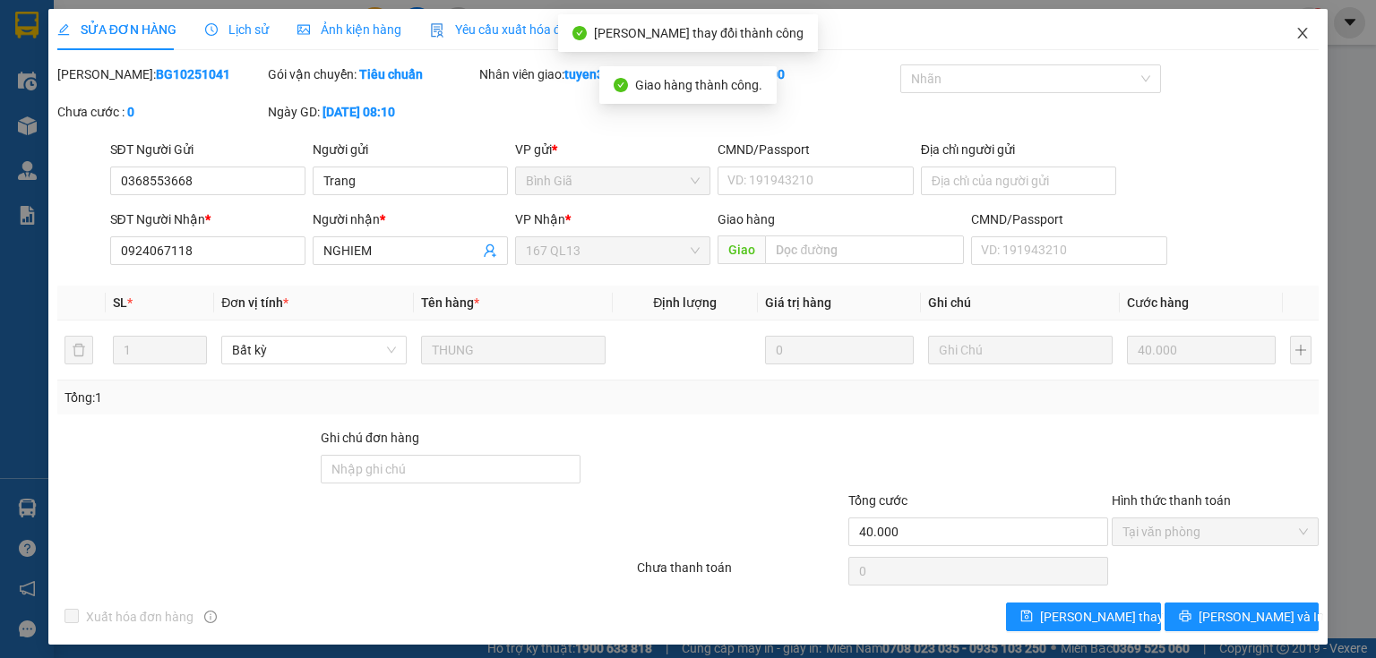
click at [1298, 38] on icon "close" at bounding box center [1303, 33] width 10 height 11
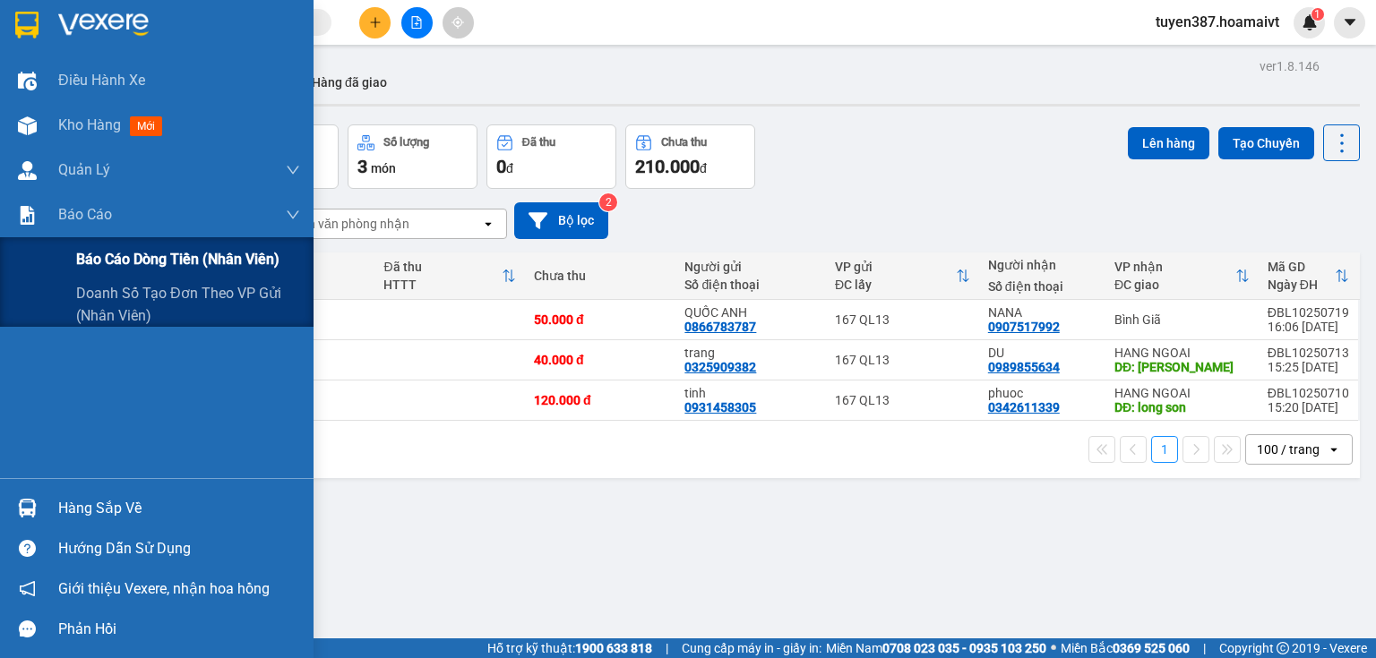
click at [127, 254] on span "Báo cáo dòng tiền (nhân viên)" at bounding box center [177, 259] width 203 height 22
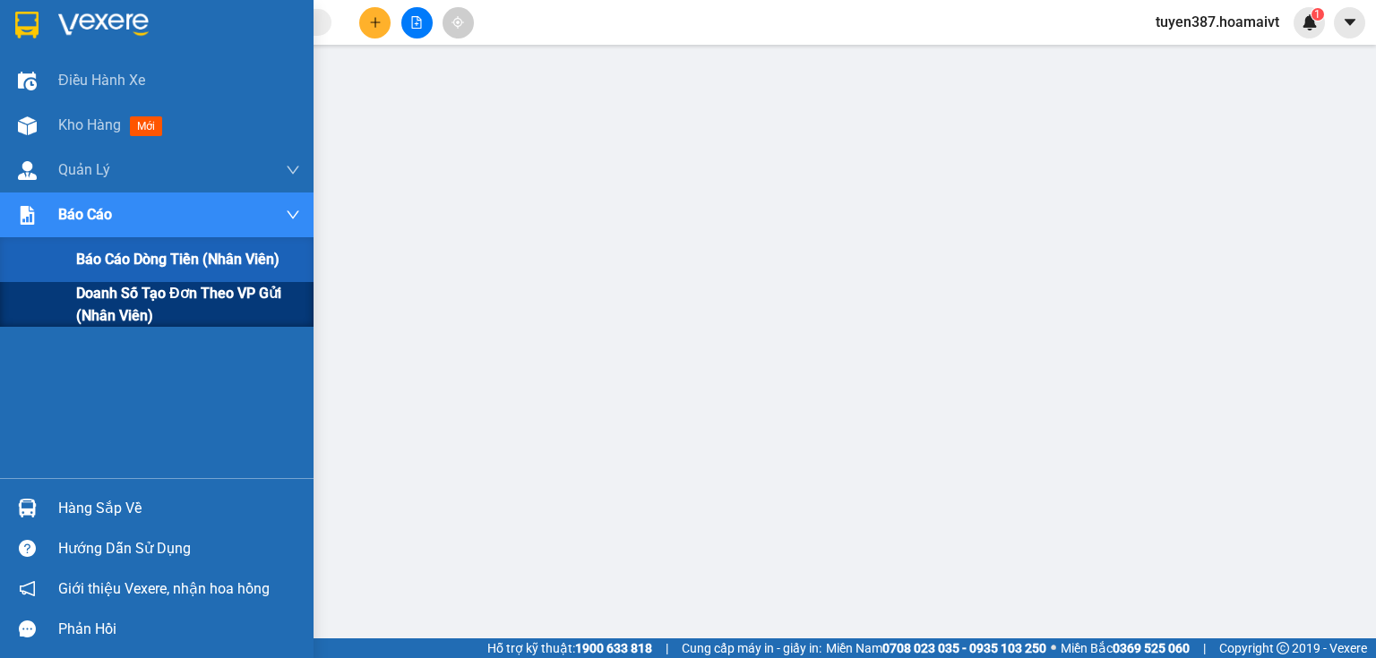
click at [104, 296] on span "Doanh số tạo đơn theo VP gửi (nhân viên)" at bounding box center [188, 304] width 224 height 45
